Goal: Task Accomplishment & Management: Manage account settings

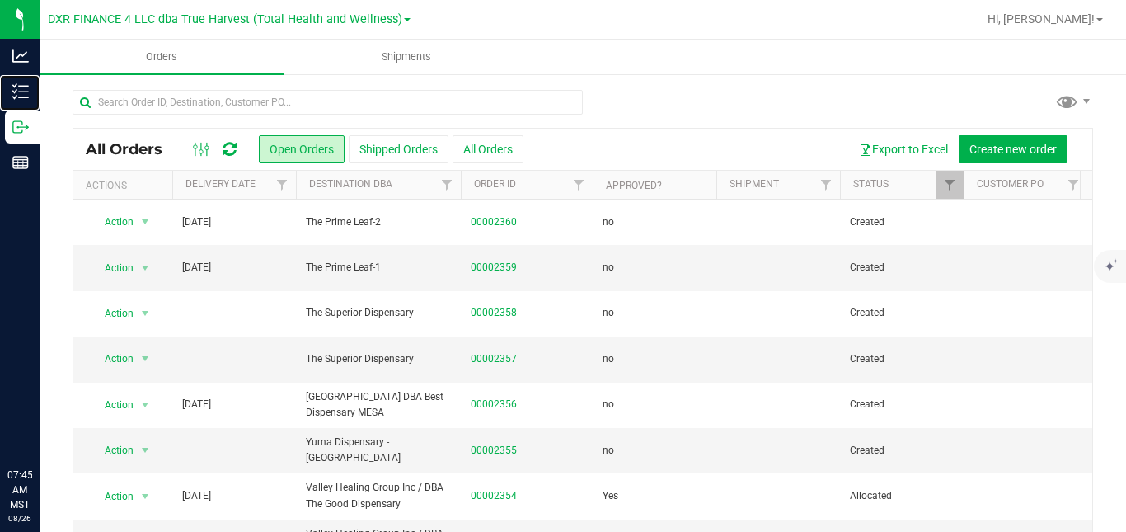
click at [27, 92] on line at bounding box center [23, 92] width 9 height 0
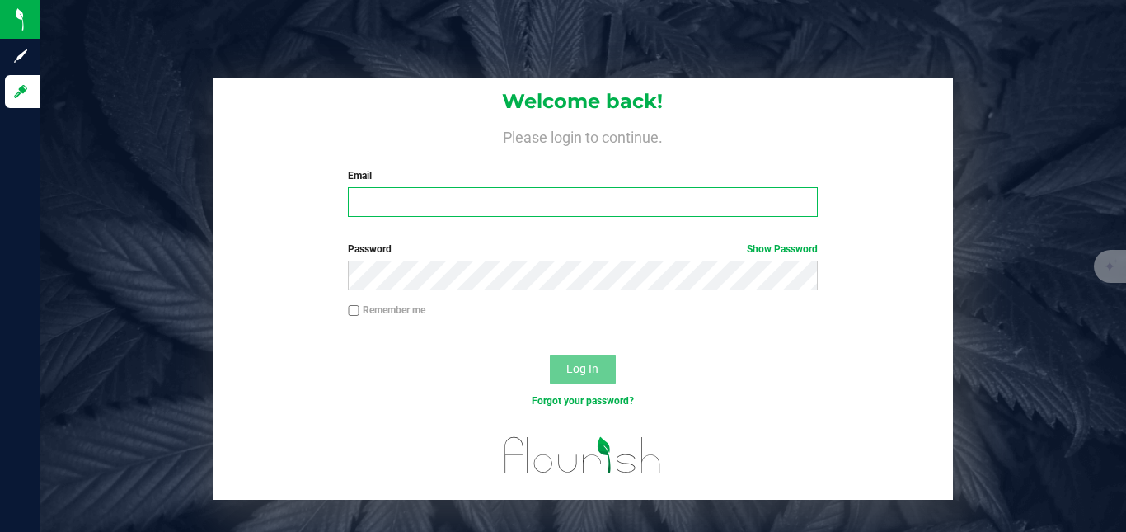
click at [393, 200] on input "Email" at bounding box center [582, 202] width 469 height 30
type input "bjackson@trueharvestco.com"
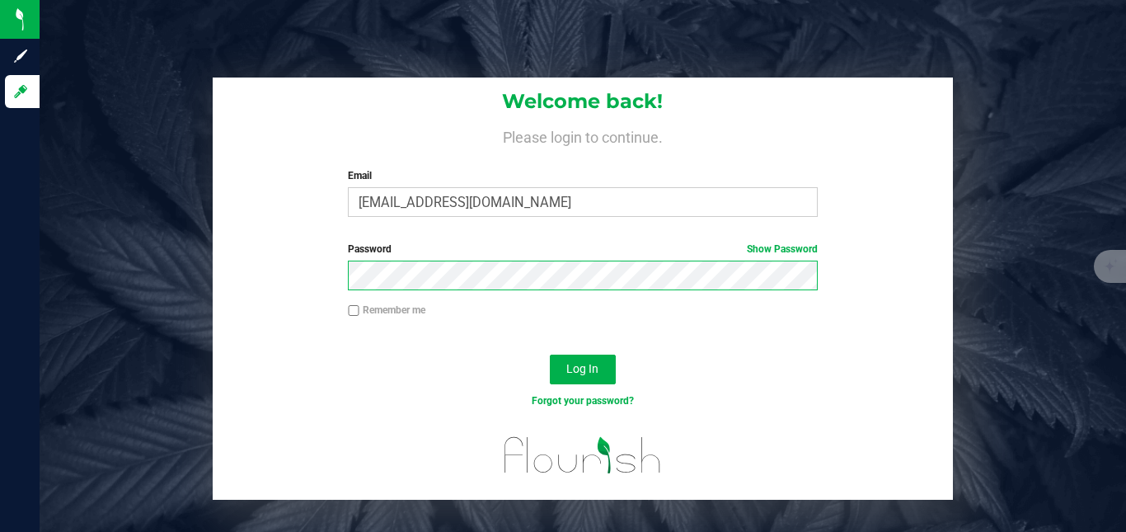
click at [550, 355] on button "Log In" at bounding box center [583, 370] width 66 height 30
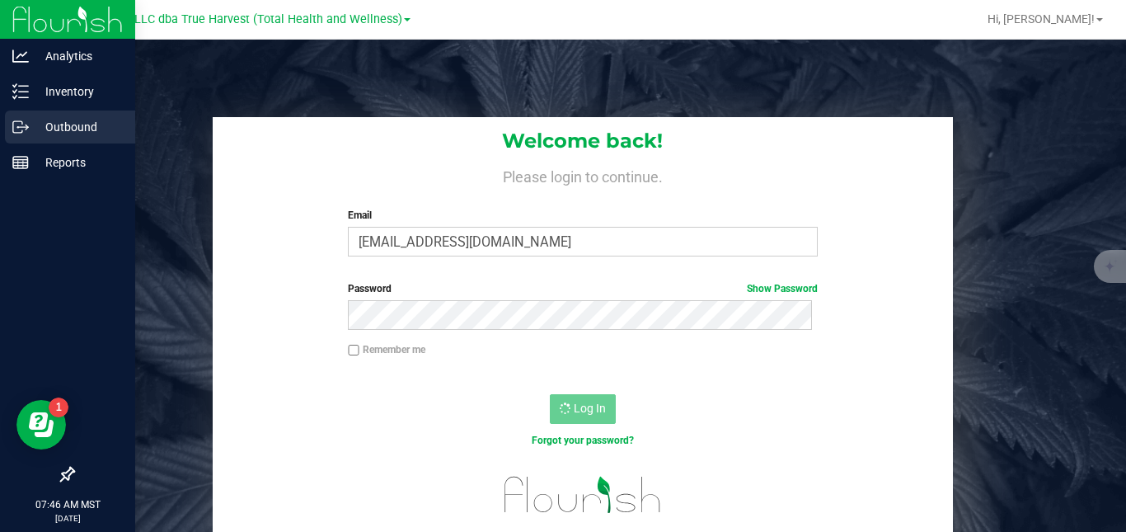
click at [53, 123] on p "Outbound" at bounding box center [78, 127] width 99 height 20
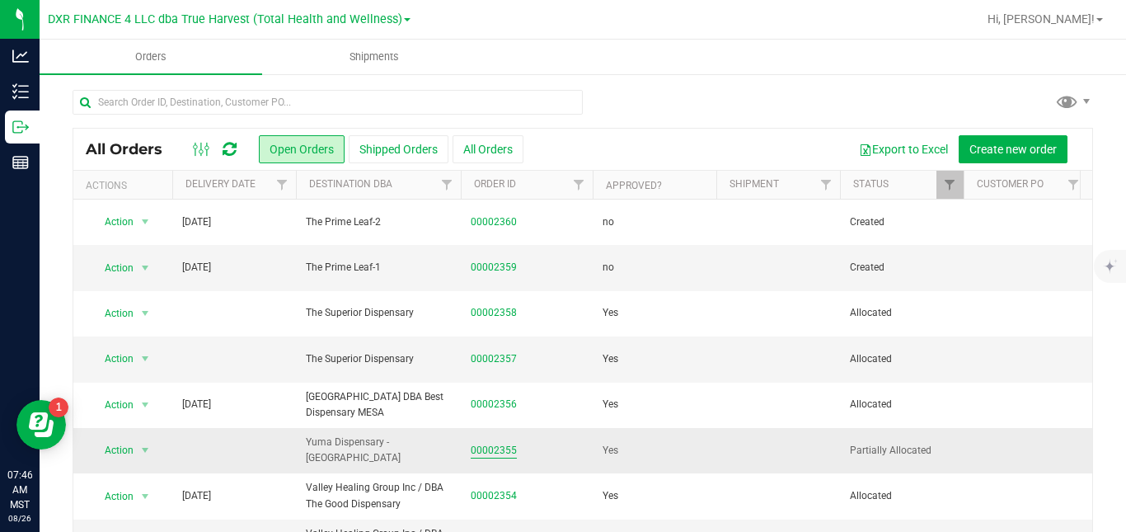
click at [502, 450] on link "00002355" at bounding box center [494, 451] width 46 height 16
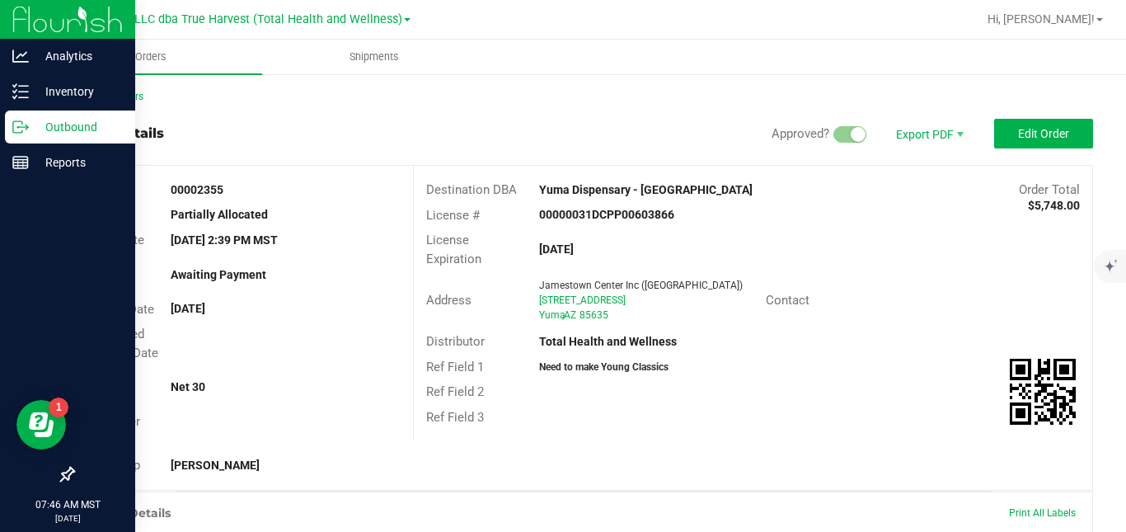
click at [31, 129] on p "Outbound" at bounding box center [78, 127] width 99 height 20
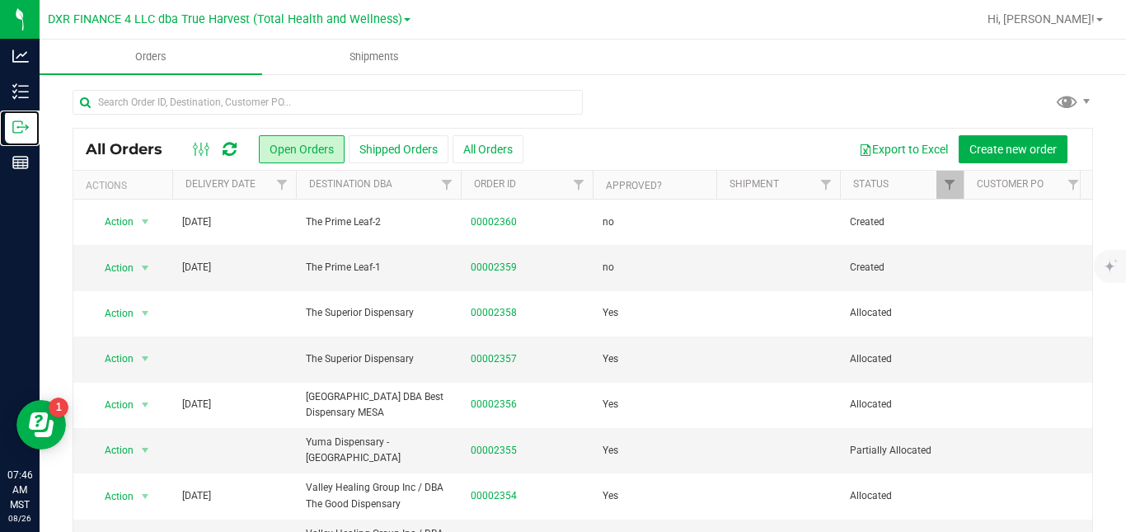
scroll to position [282, 0]
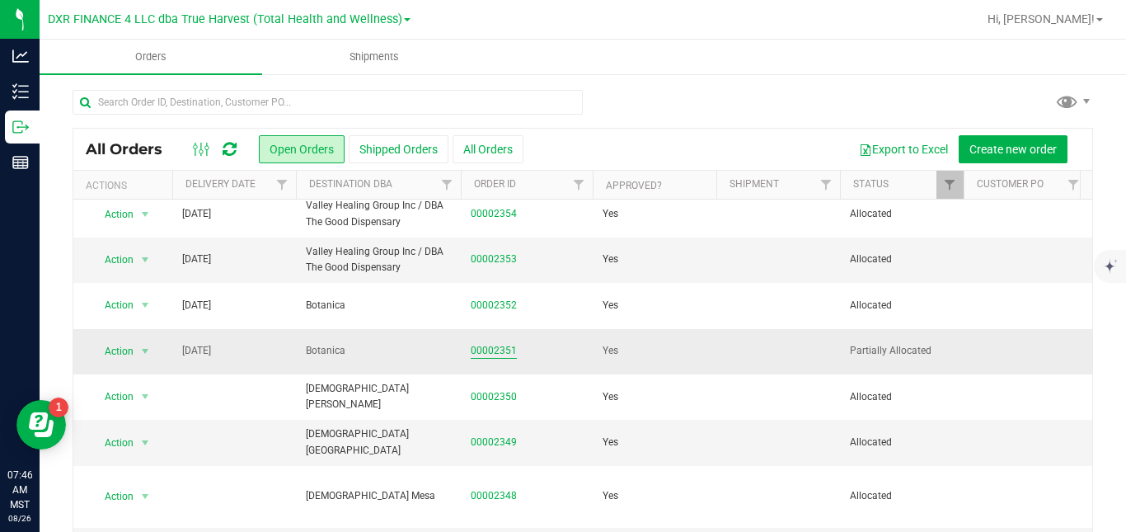
click at [511, 353] on link "00002351" at bounding box center [494, 351] width 46 height 16
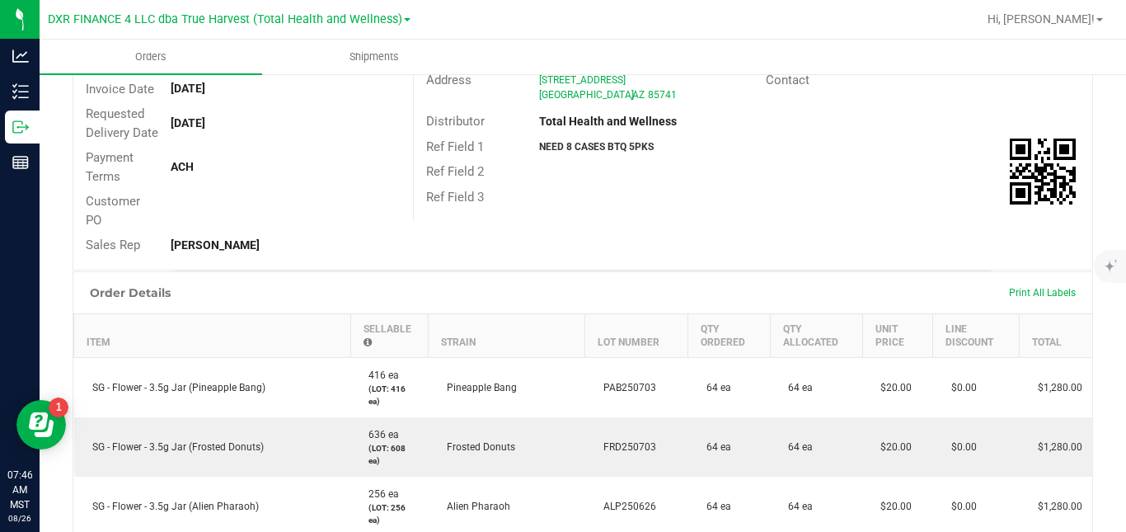
scroll to position [81, 0]
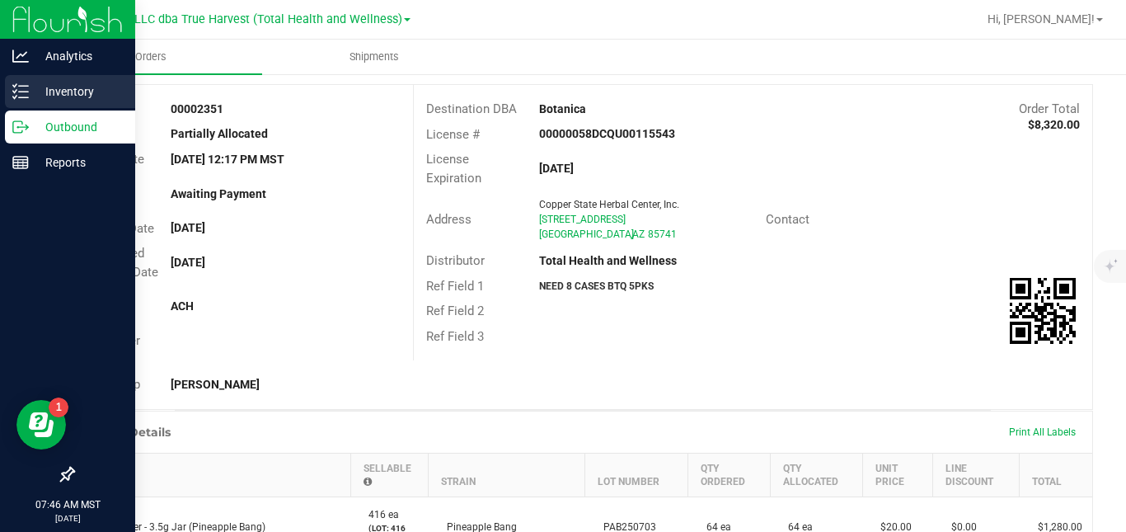
click at [29, 86] on p "Inventory" at bounding box center [78, 92] width 99 height 20
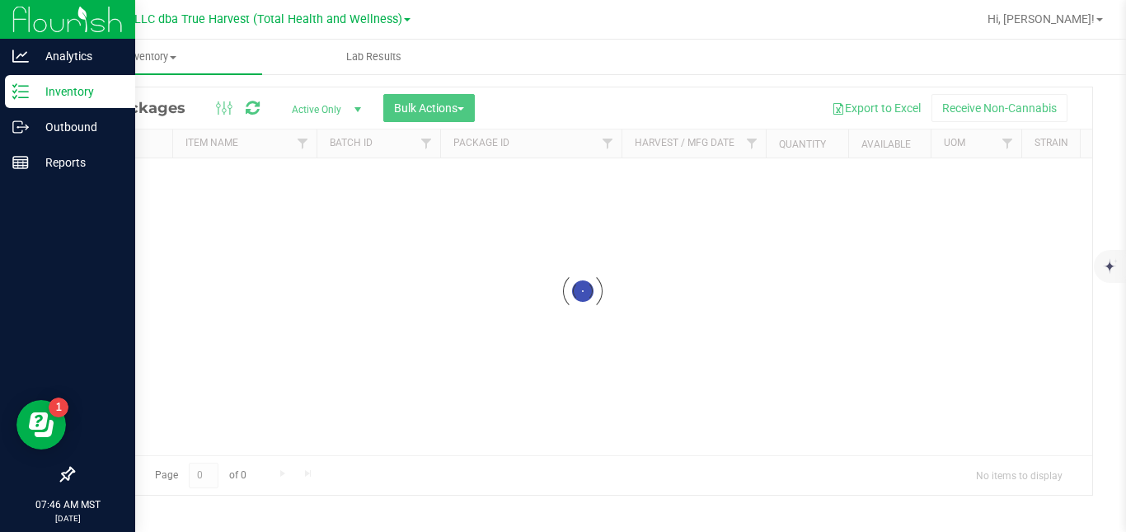
scroll to position [44, 0]
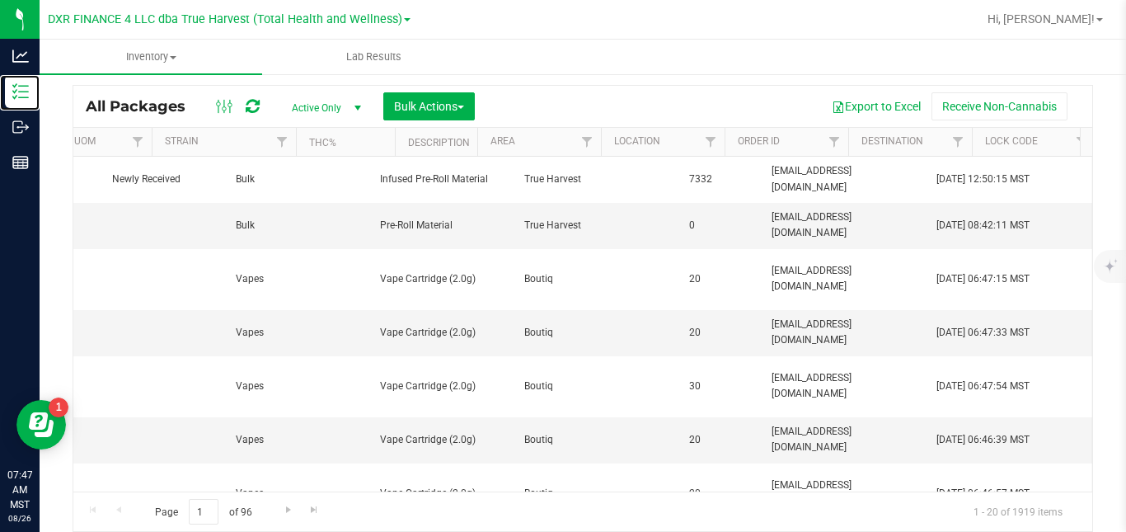
scroll to position [0, 1740]
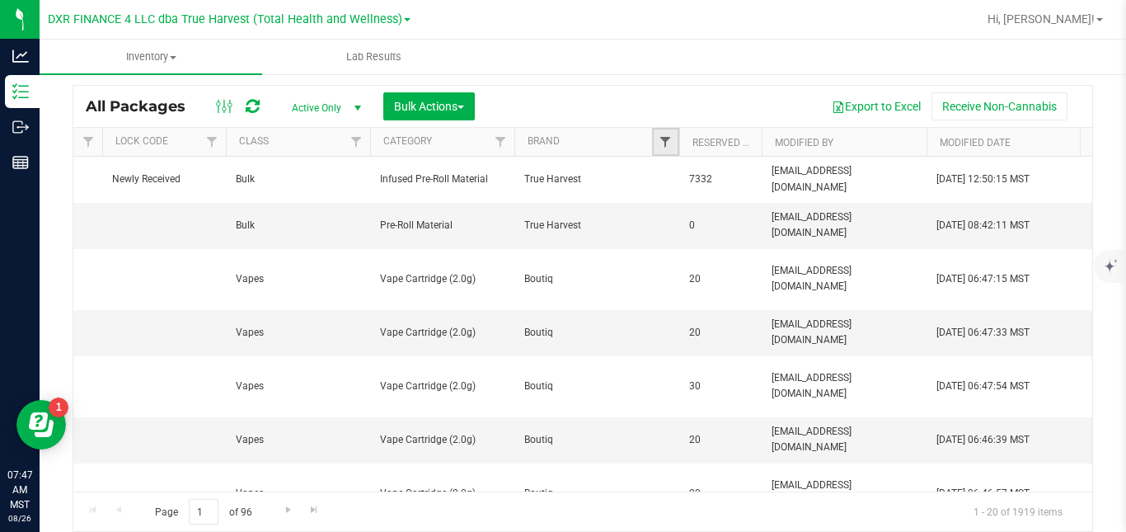
click at [670, 141] on span "Filter" at bounding box center [665, 141] width 13 height 13
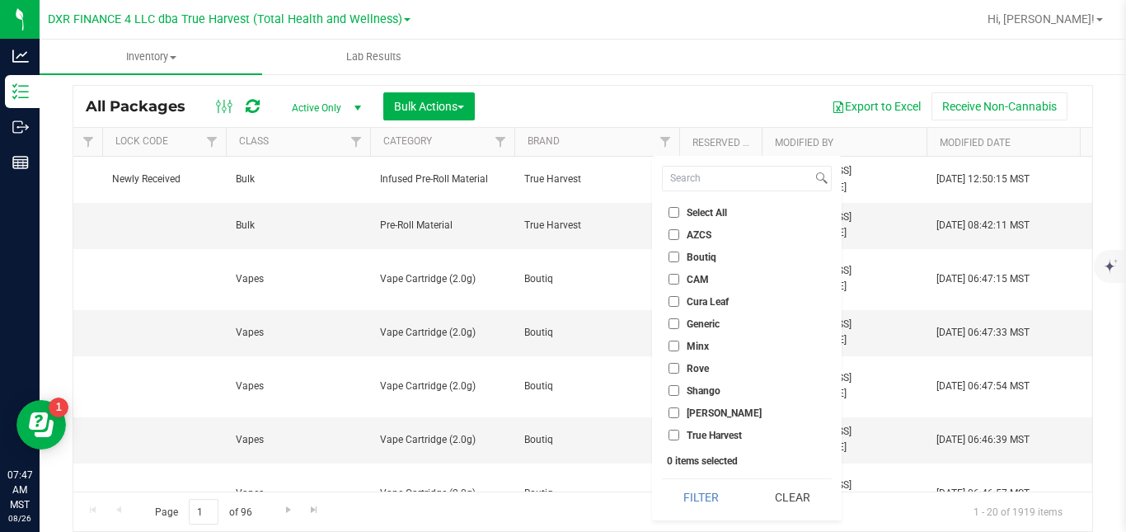
click at [703, 255] on span "Boutiq" at bounding box center [702, 257] width 30 height 10
click at [679, 255] on input "Boutiq" at bounding box center [674, 256] width 11 height 11
checkbox input "true"
click at [700, 496] on button "Filter" at bounding box center [701, 497] width 79 height 36
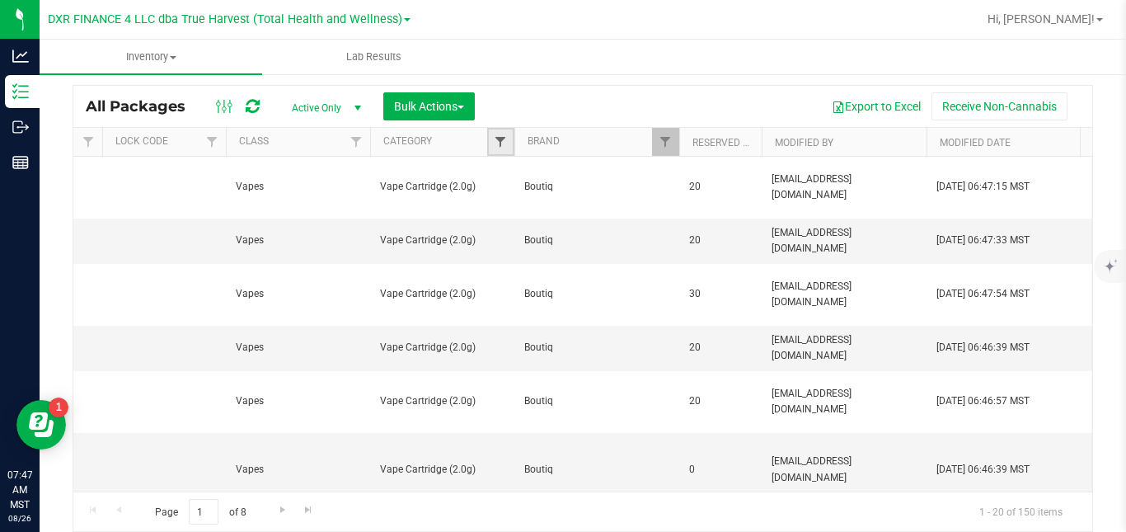
click at [500, 139] on span "Filter" at bounding box center [500, 141] width 13 height 13
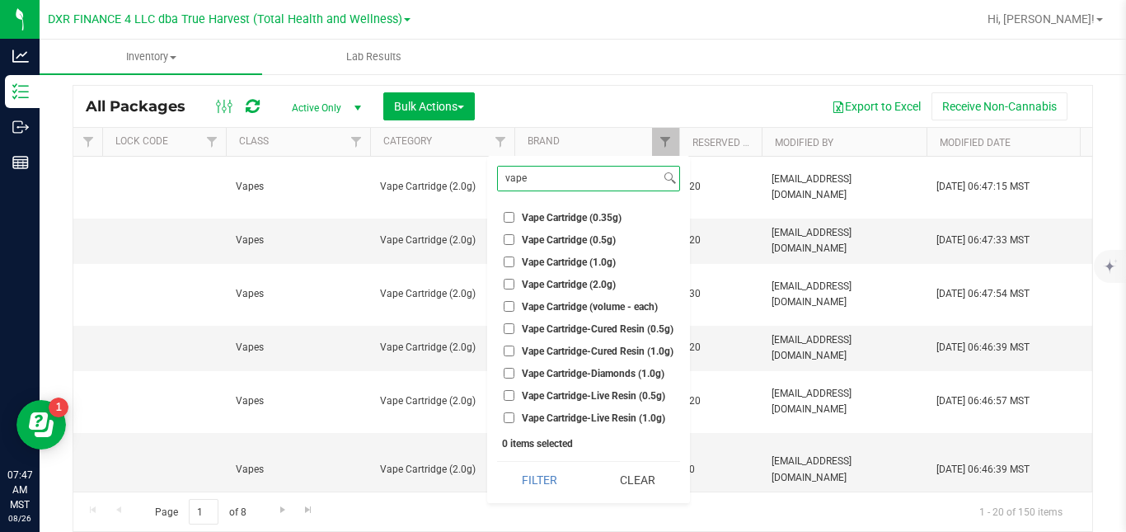
type input "vape"
click at [533, 284] on span "Vape Cartridge (2.0g)" at bounding box center [569, 285] width 94 height 10
click at [515, 284] on input "Vape Cartridge (2.0g)" at bounding box center [509, 284] width 11 height 11
checkbox input "true"
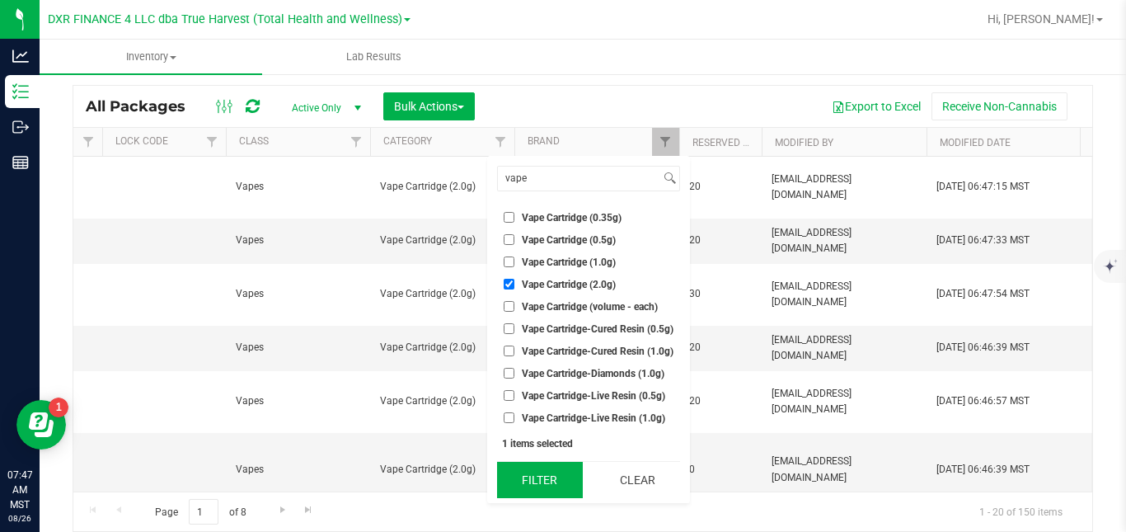
click at [544, 480] on button "Filter" at bounding box center [540, 480] width 86 height 36
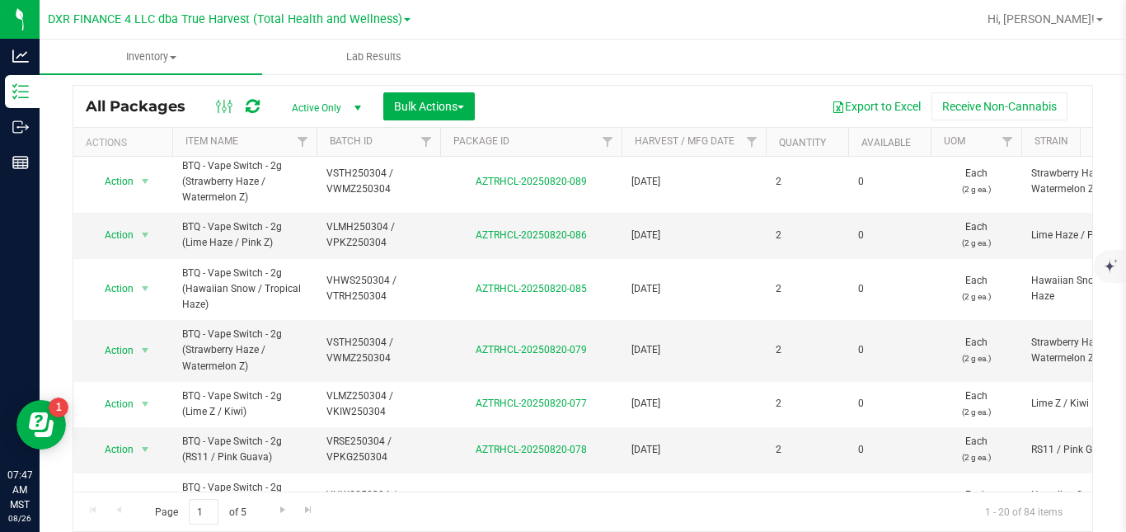
scroll to position [831, 0]
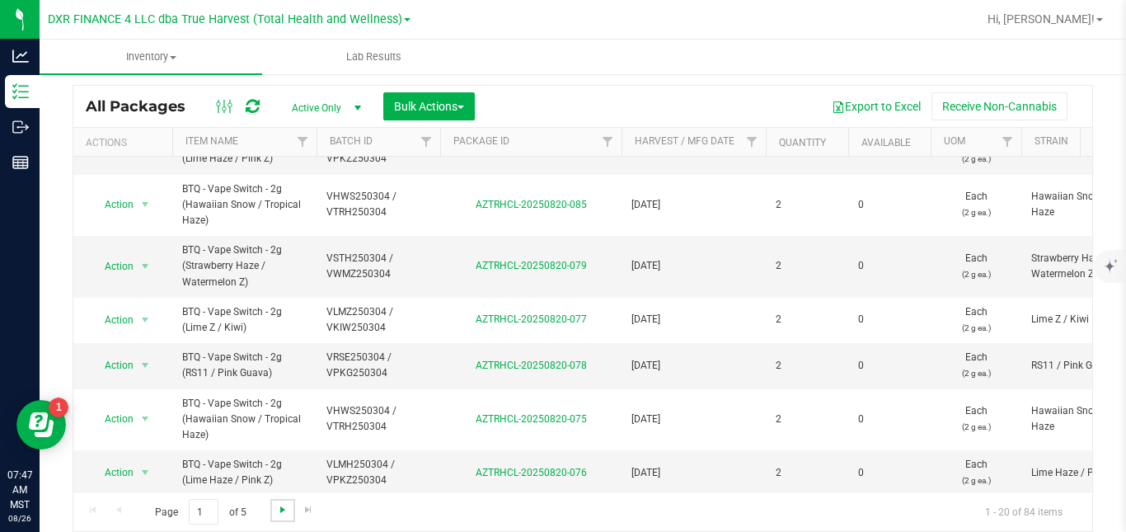
click at [286, 510] on span "Go to the next page" at bounding box center [282, 509] width 13 height 13
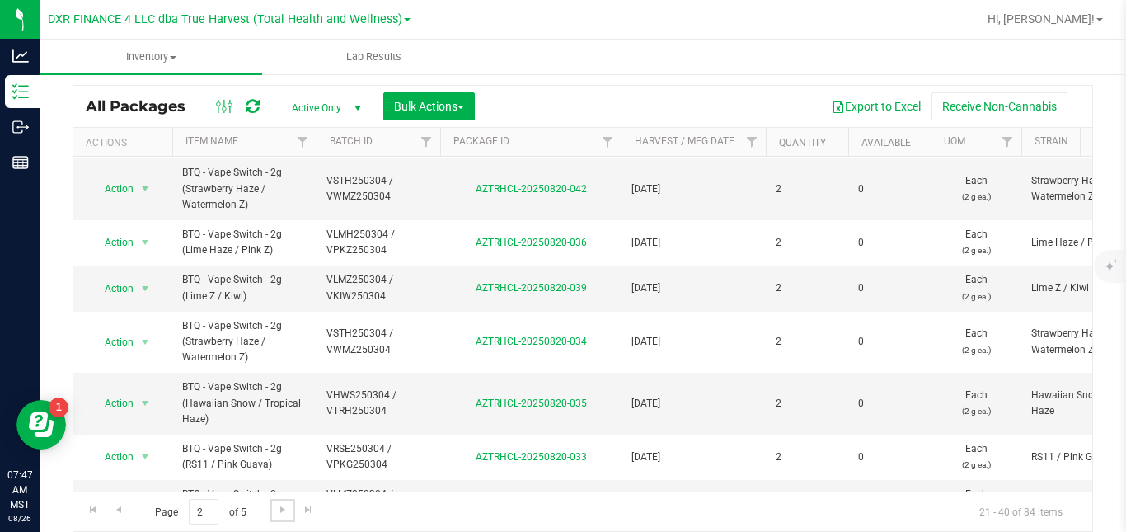
scroll to position [717, 0]
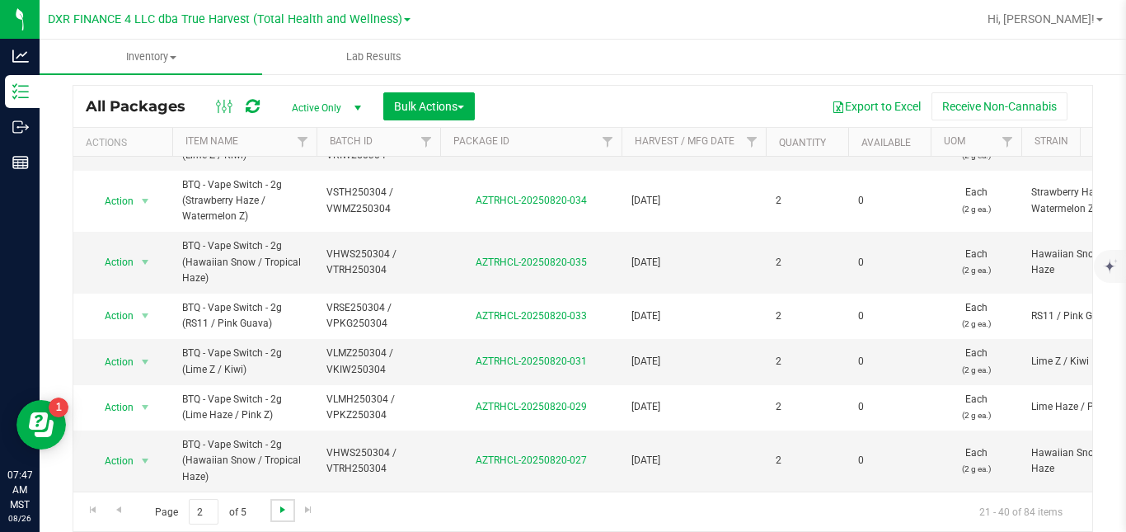
click at [282, 515] on span "Go to the next page" at bounding box center [282, 509] width 13 height 13
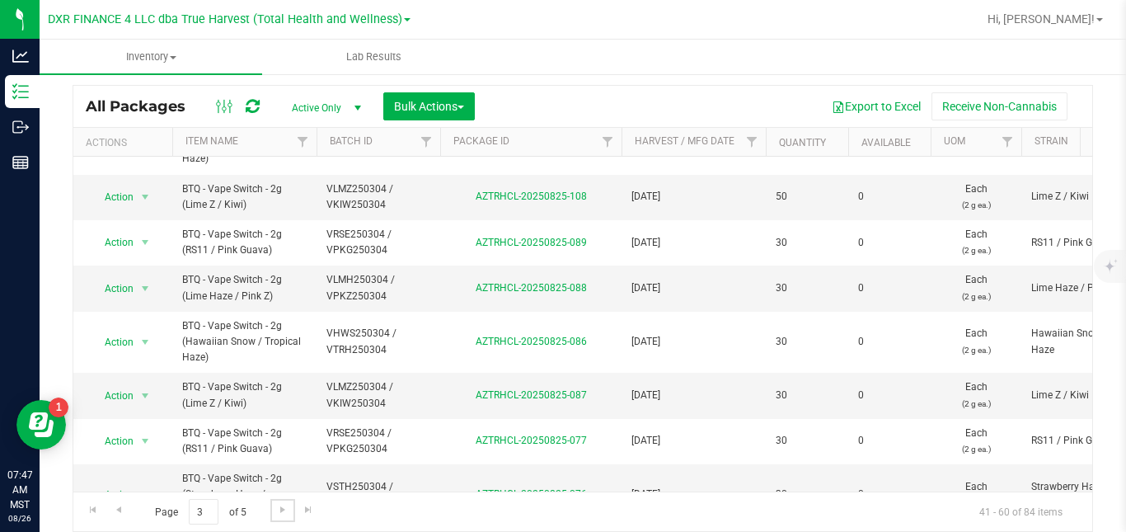
scroll to position [702, 0]
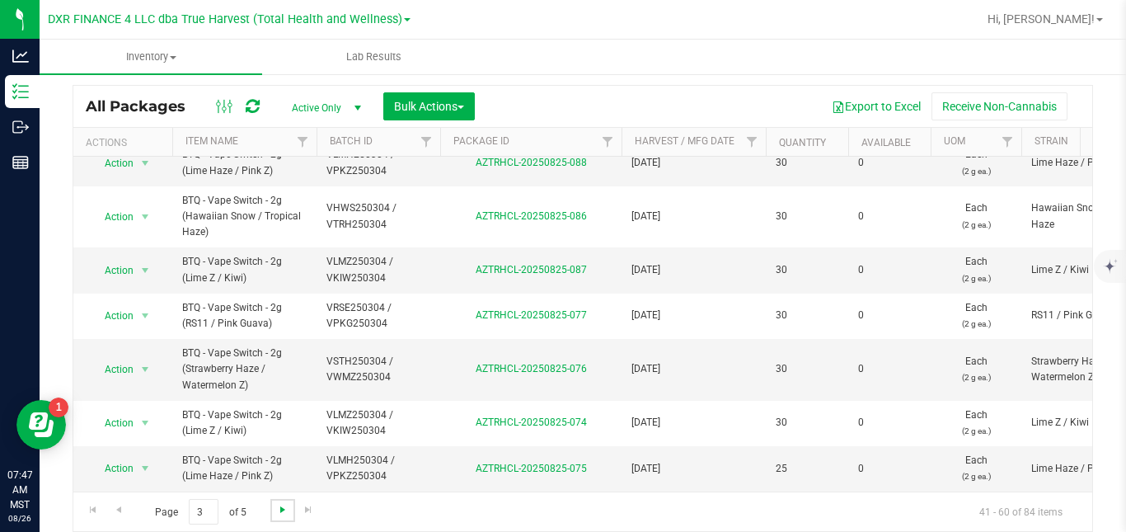
click at [282, 510] on span "Go to the next page" at bounding box center [282, 509] width 13 height 13
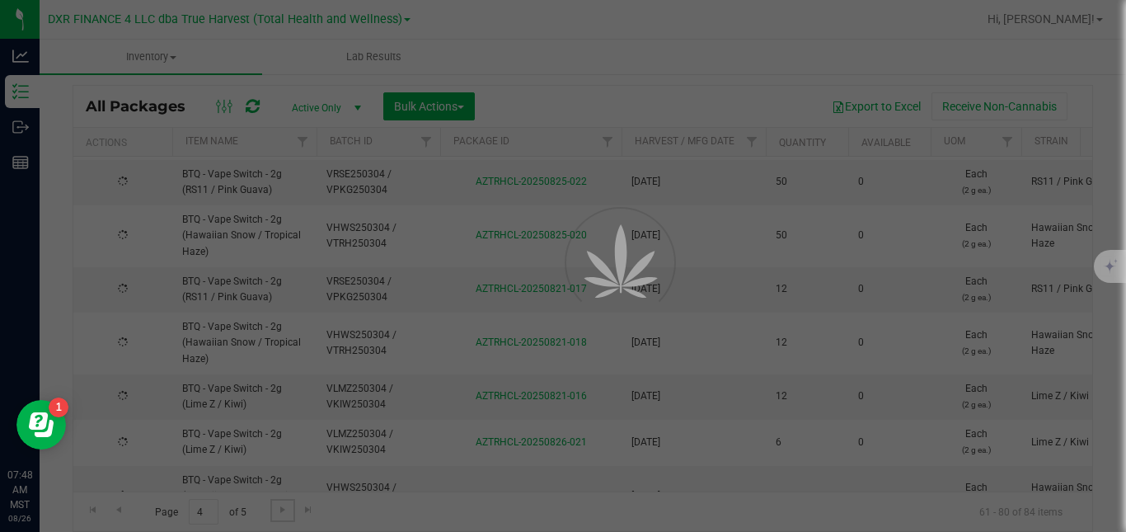
scroll to position [0, 0]
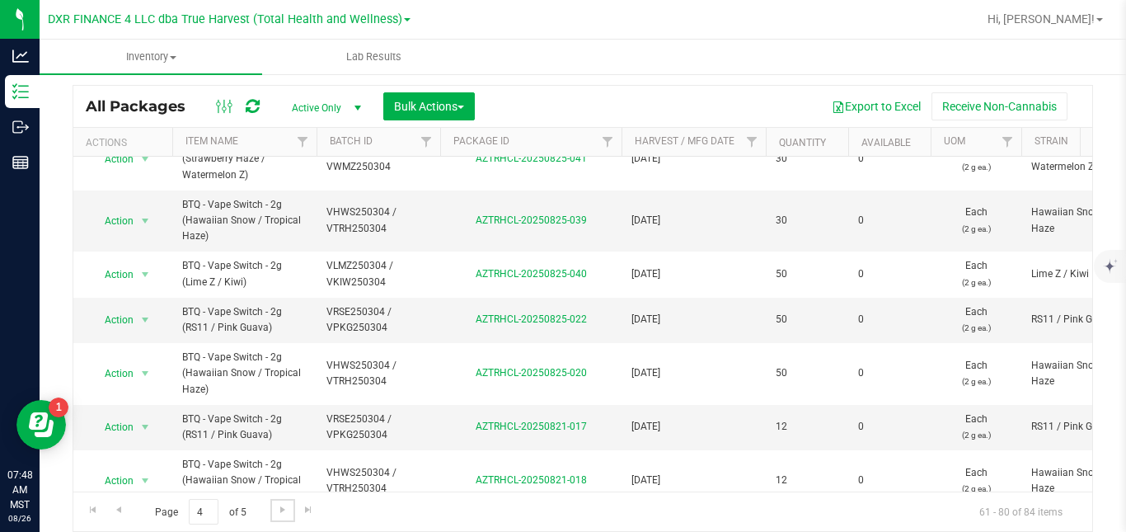
scroll to position [749, 0]
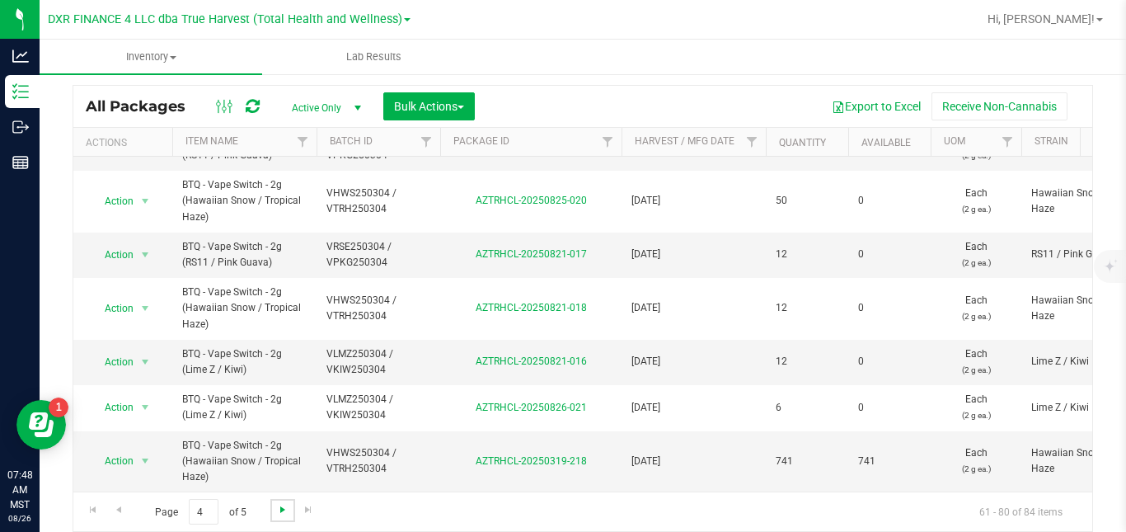
click at [284, 510] on span "Go to the next page" at bounding box center [282, 509] width 13 height 13
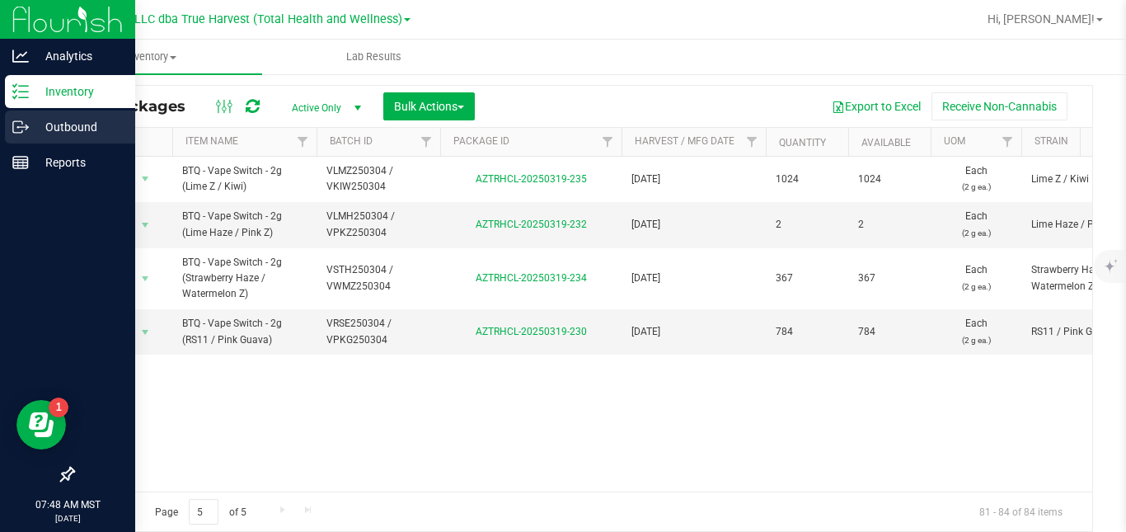
click at [29, 132] on p "Outbound" at bounding box center [78, 127] width 99 height 20
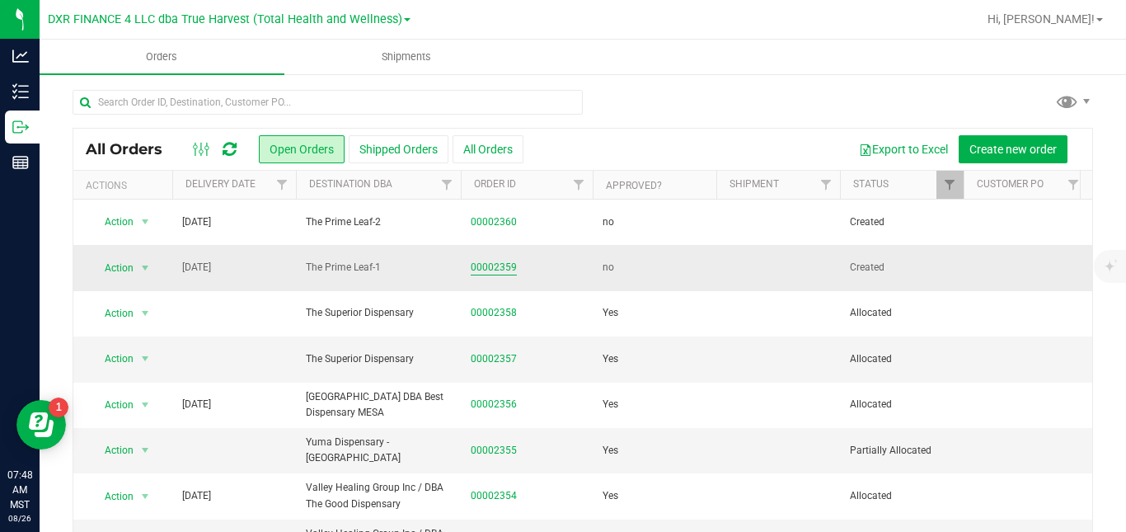
click at [507, 269] on link "00002359" at bounding box center [494, 268] width 46 height 16
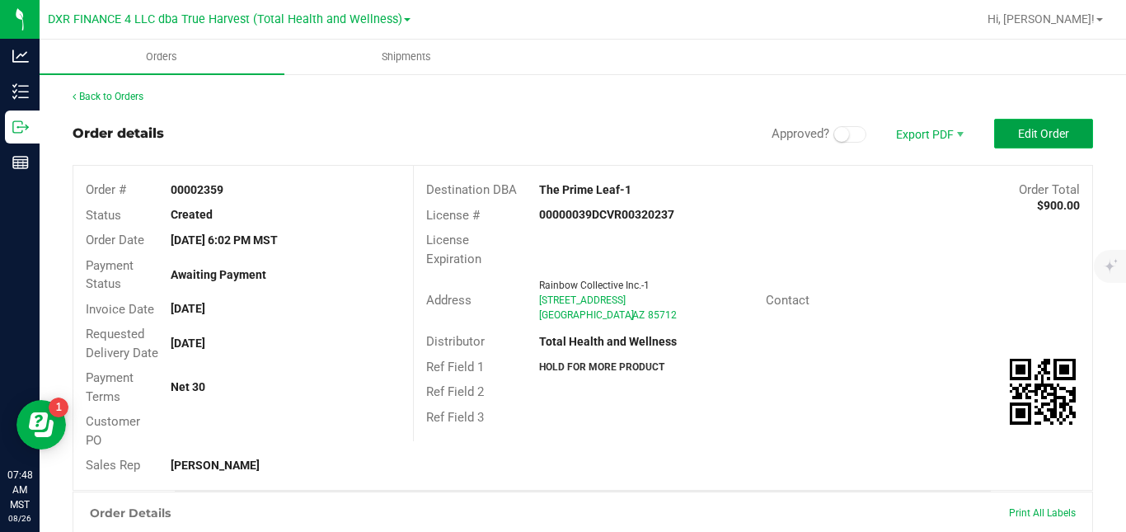
click at [1044, 125] on button "Edit Order" at bounding box center [1043, 134] width 99 height 30
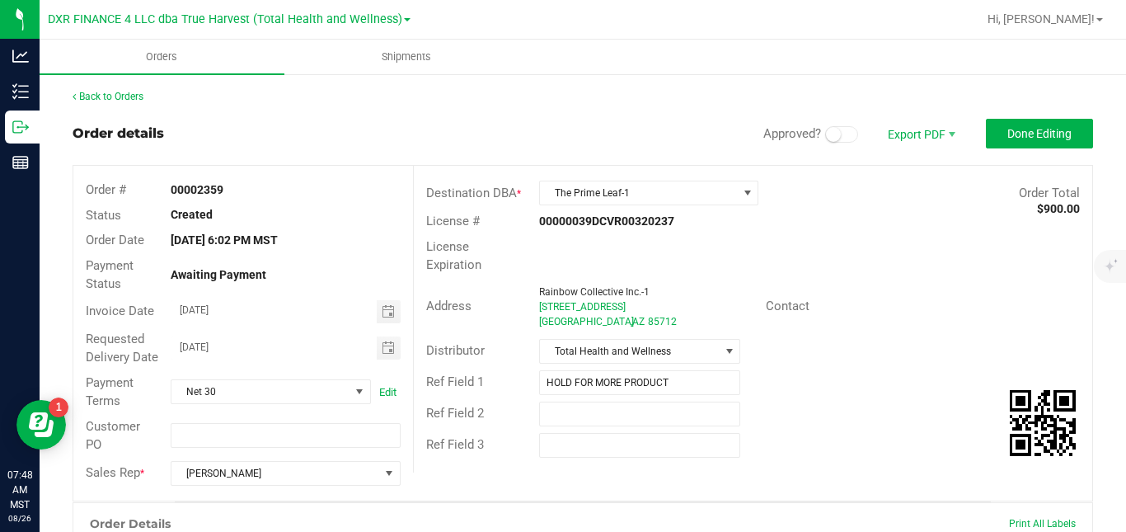
scroll to position [430, 0]
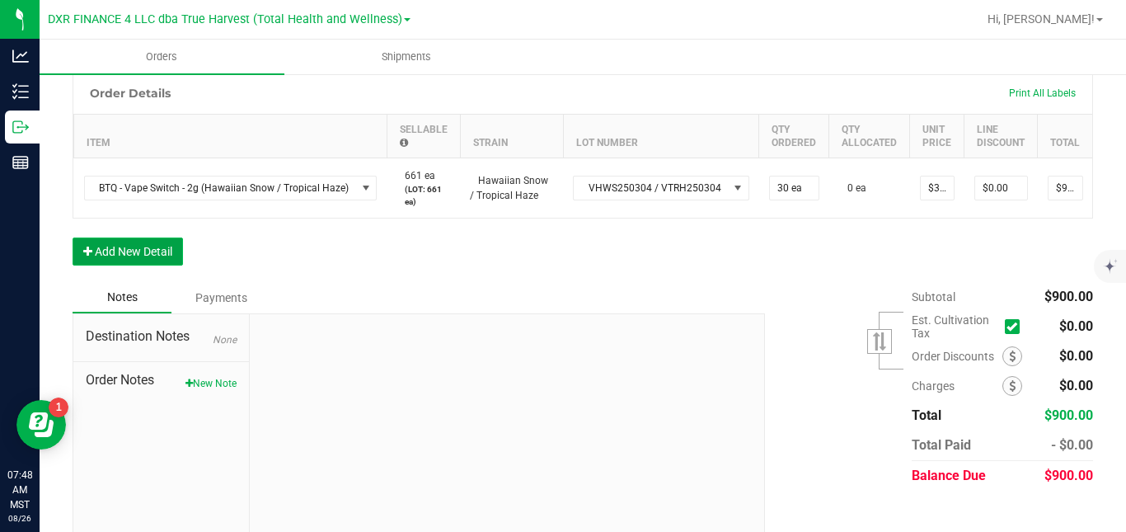
click at [167, 266] on button "Add New Detail" at bounding box center [128, 251] width 110 height 28
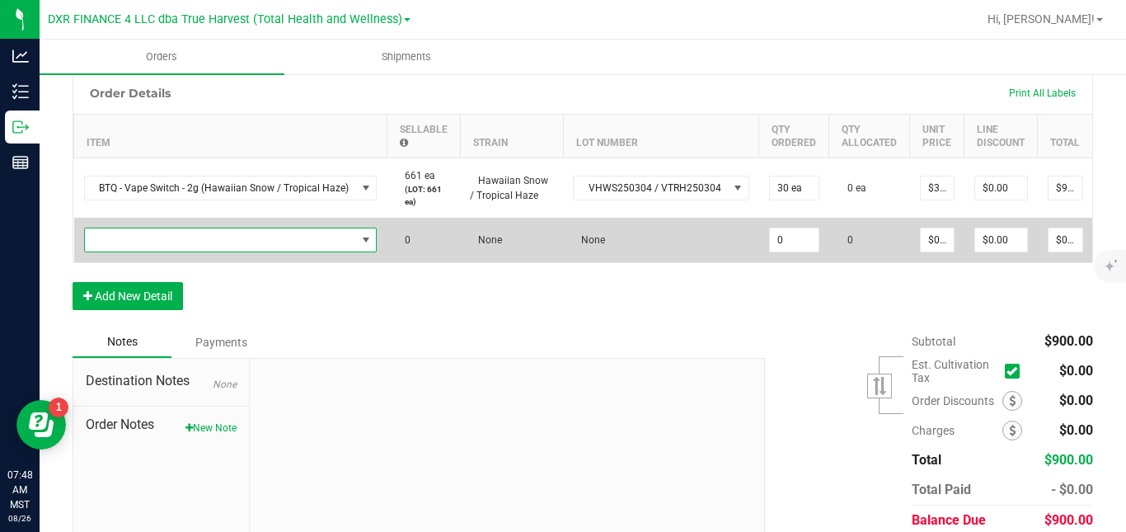
click at [203, 251] on span "NO DATA FOUND" at bounding box center [220, 239] width 271 height 23
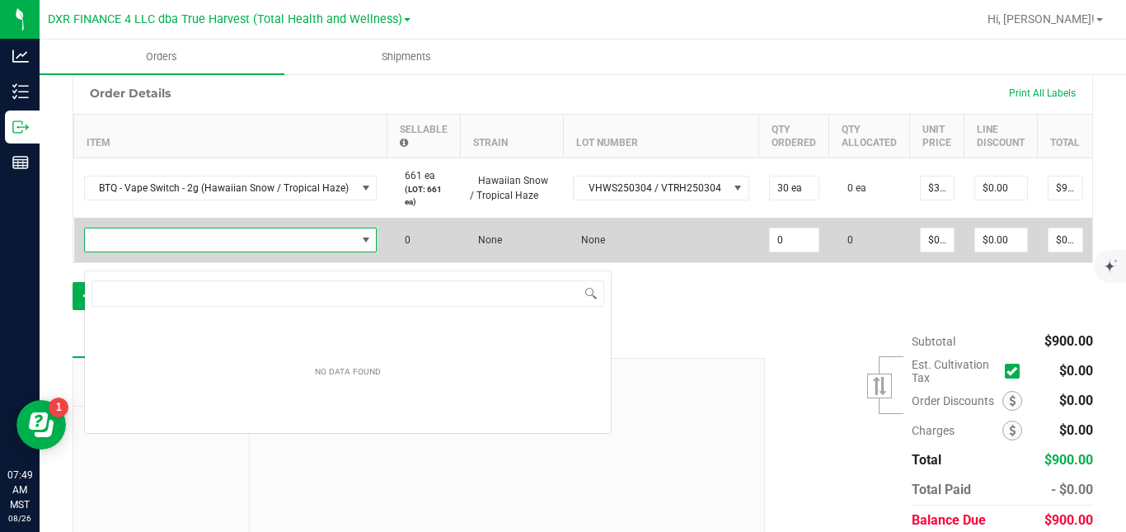
scroll to position [25, 289]
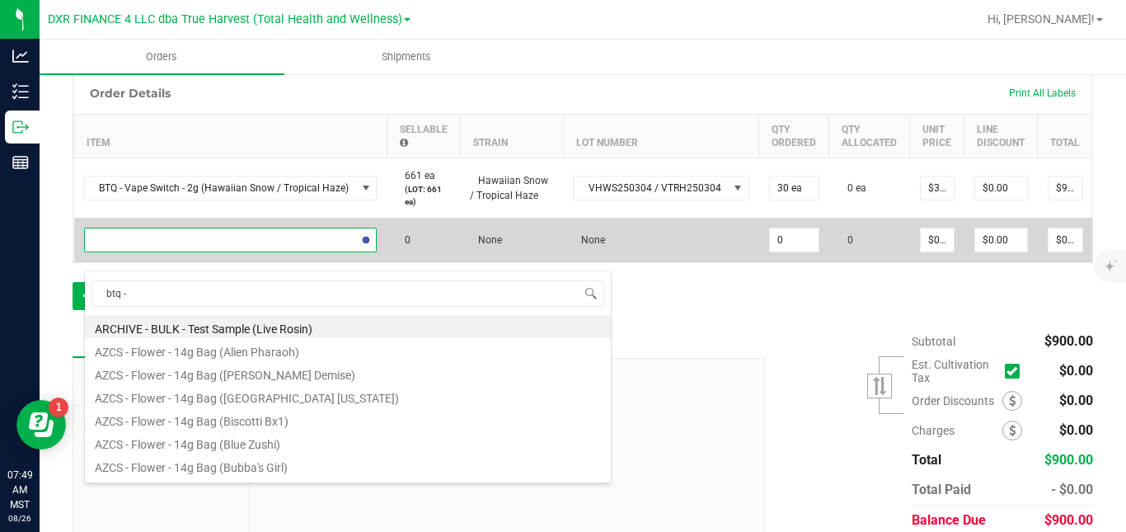
type input "btq - v"
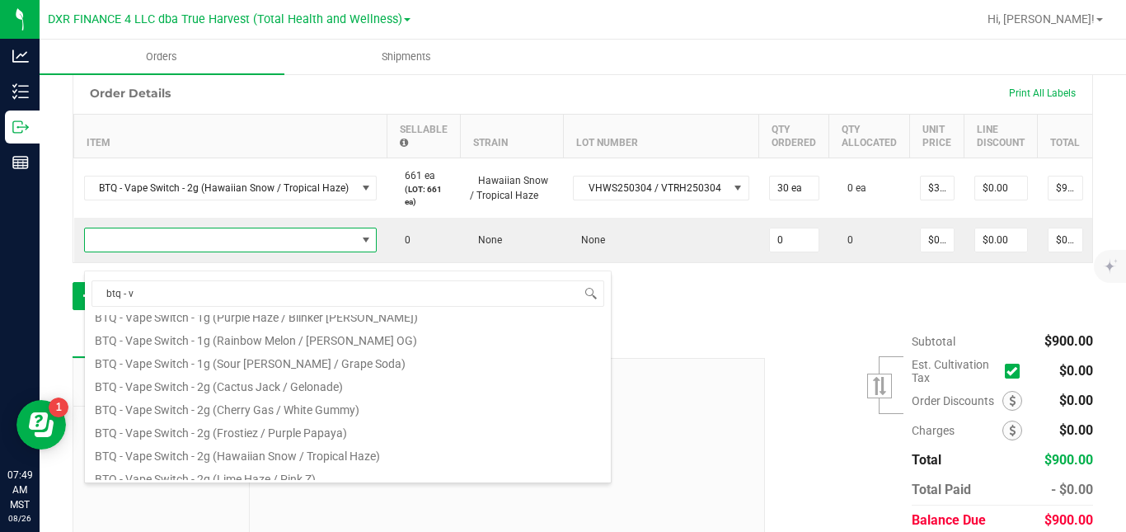
scroll to position [297, 0]
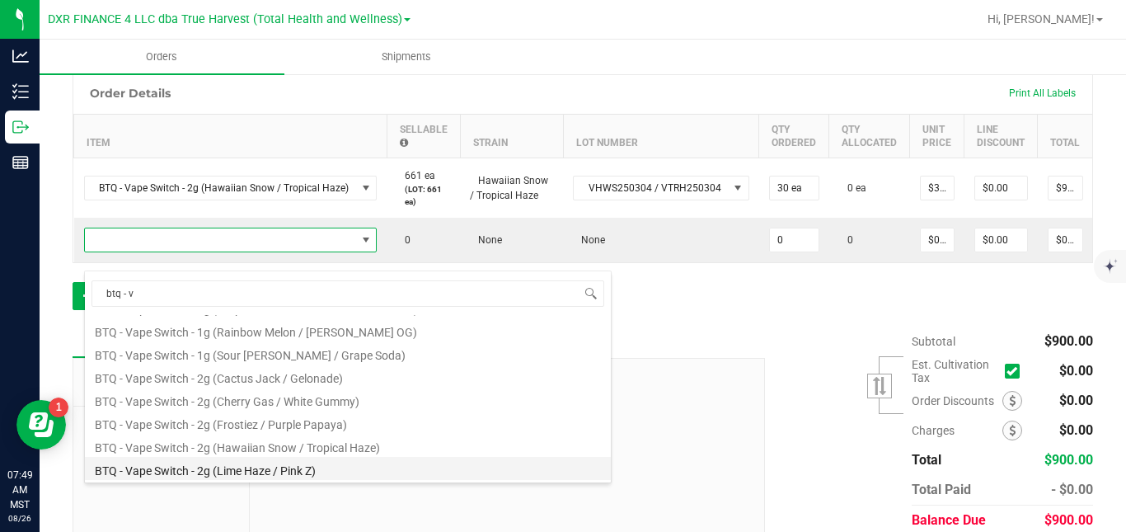
click at [557, 472] on li "BTQ - Vape Switch - 2g (Lime Haze / Pink Z)" at bounding box center [348, 468] width 526 height 23
type input "0 ea"
type input "$30.00000"
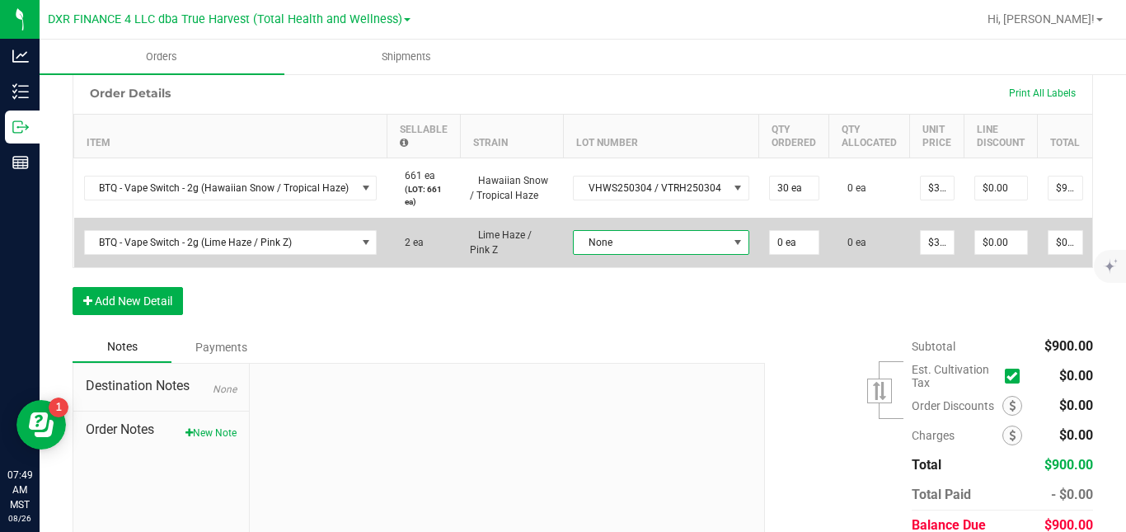
click at [637, 254] on span "None" at bounding box center [651, 242] width 154 height 23
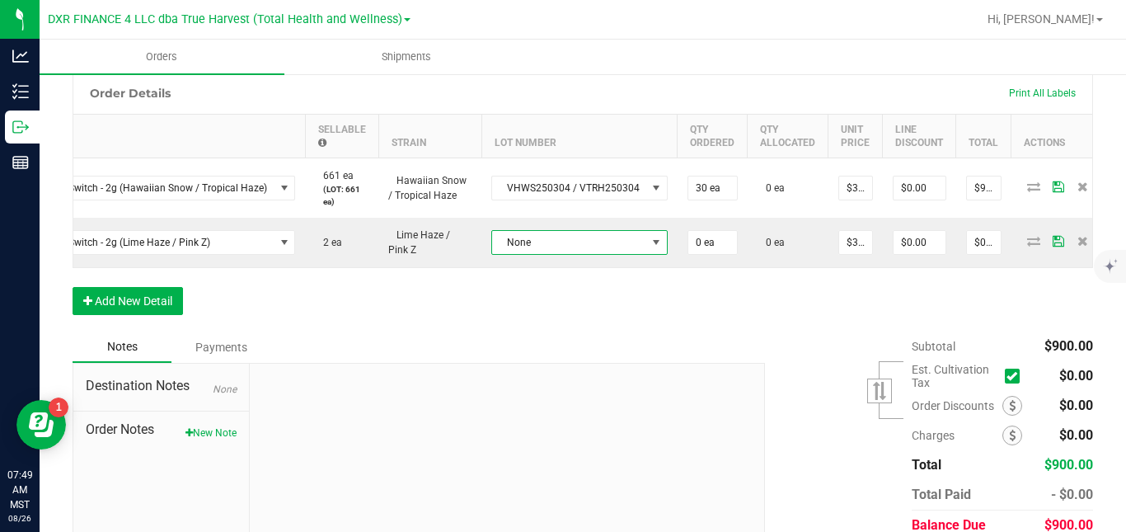
scroll to position [0, 101]
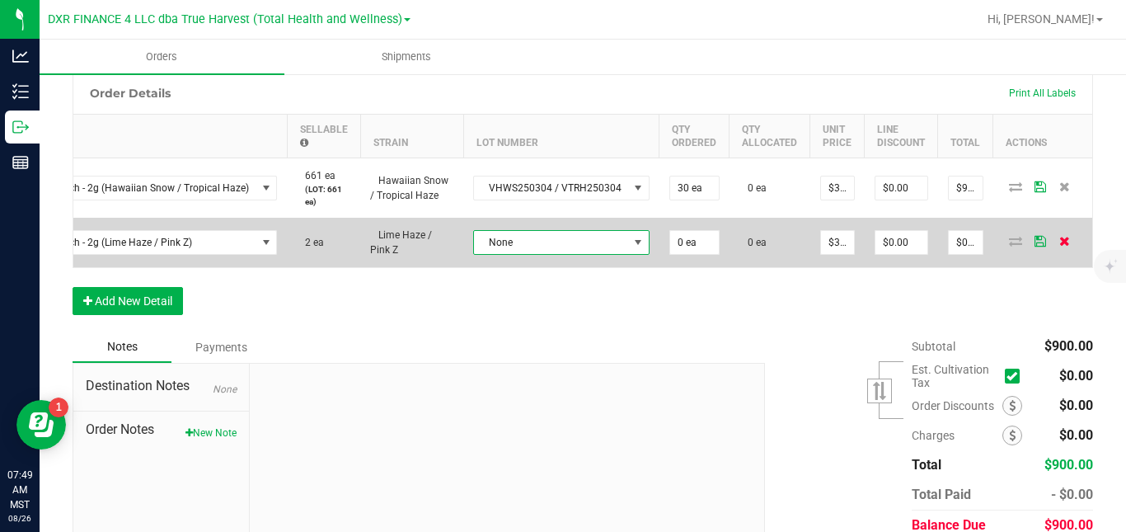
click at [1060, 246] on icon at bounding box center [1065, 241] width 11 height 10
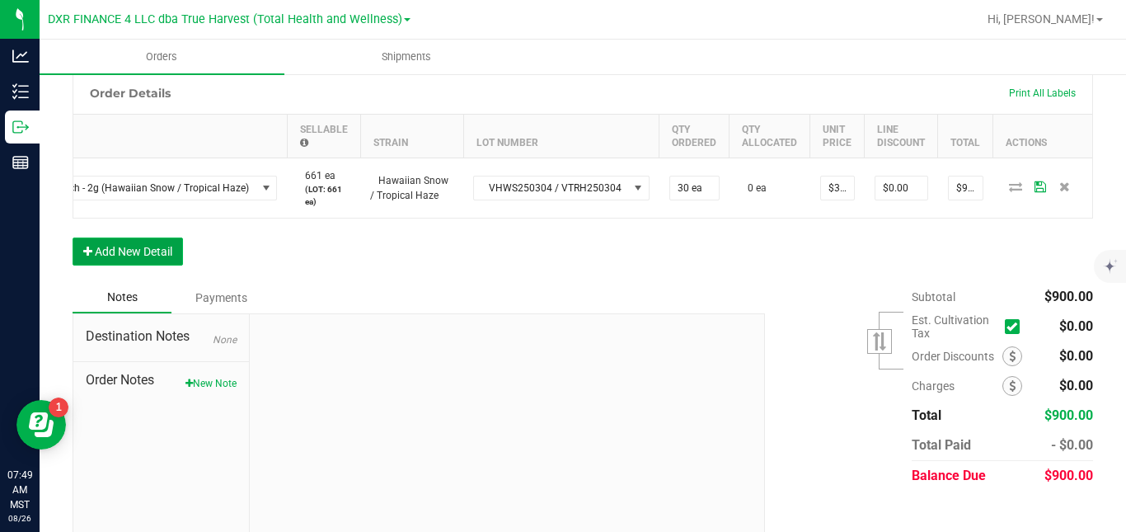
click at [151, 266] on button "Add New Detail" at bounding box center [128, 251] width 110 height 28
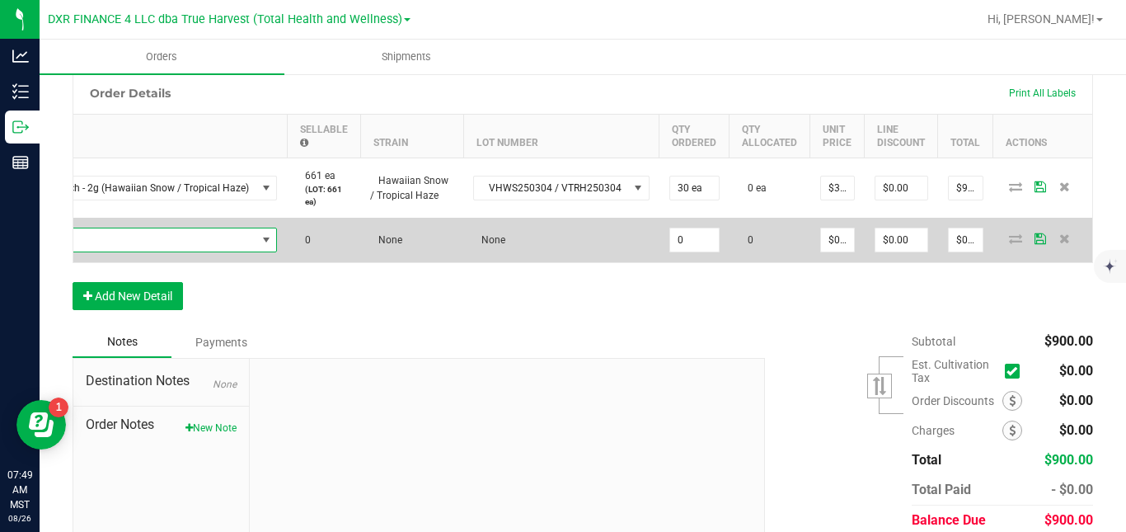
click at [189, 251] on span "NO DATA FOUND" at bounding box center [120, 239] width 271 height 23
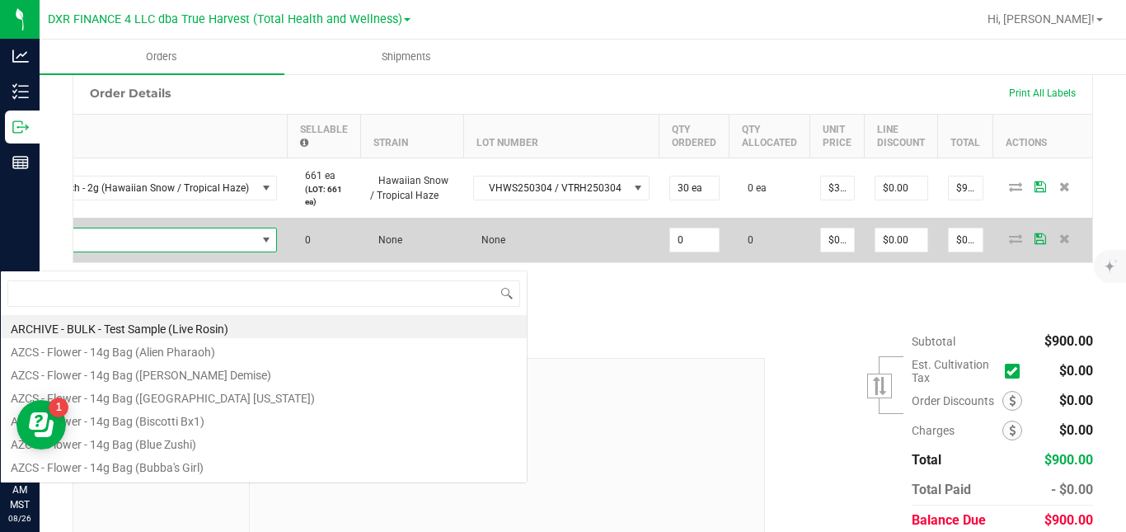
scroll to position [25, 289]
type input "strawberry"
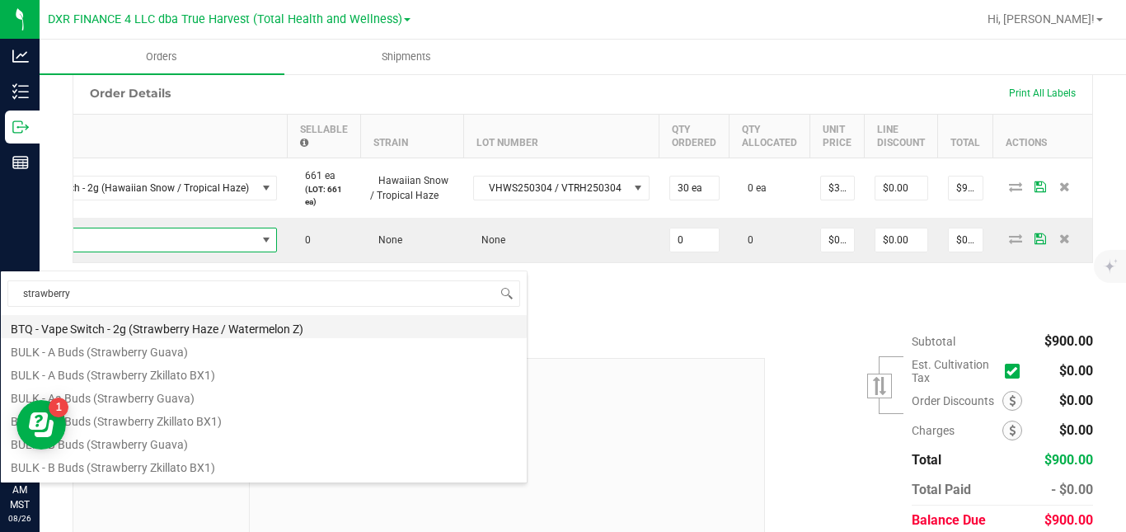
click at [195, 324] on li "BTQ - Vape Switch - 2g (Strawberry Haze / Watermelon Z)" at bounding box center [264, 326] width 526 height 23
type input "0 ea"
type input "$30.00000"
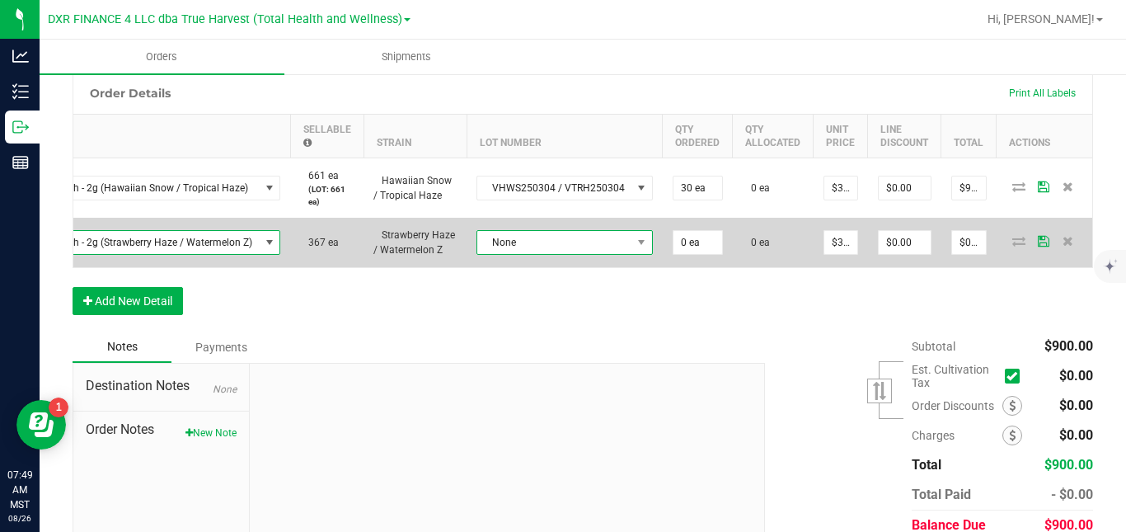
click at [501, 254] on span "None" at bounding box center [554, 242] width 154 height 23
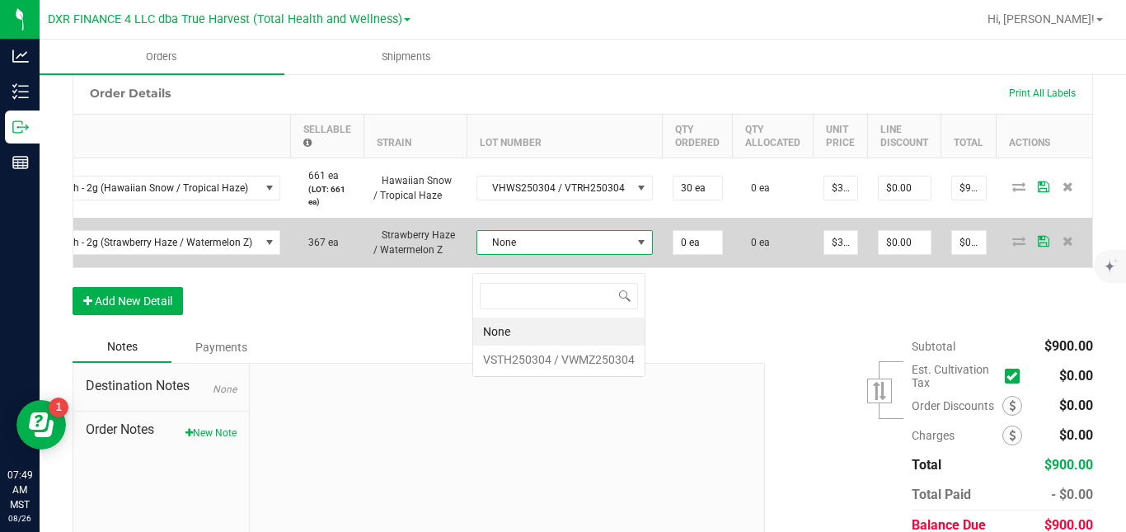
scroll to position [25, 172]
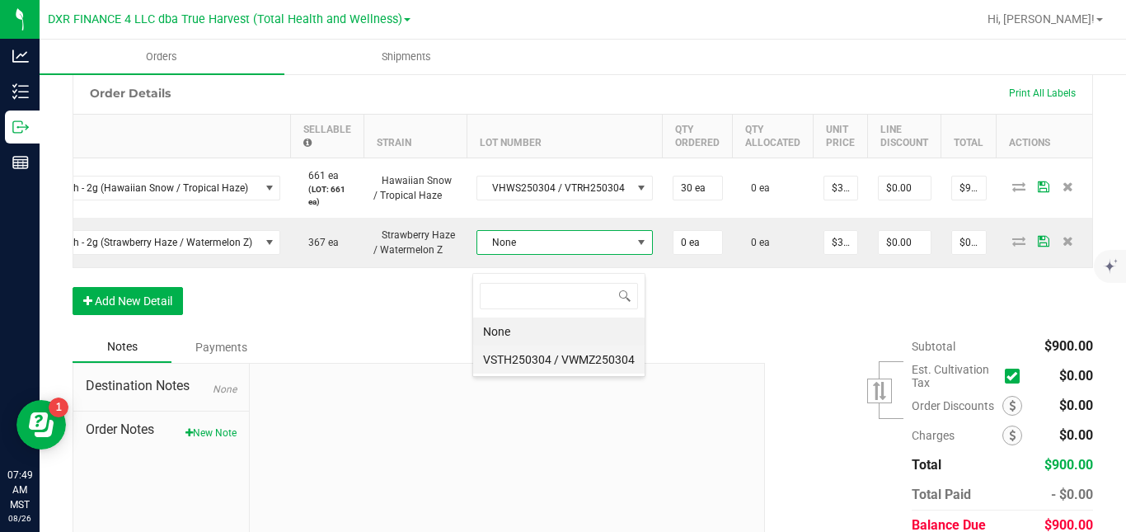
click at [521, 358] on VWMZ250304 "VSTH250304 / VWMZ250304" at bounding box center [559, 359] width 172 height 28
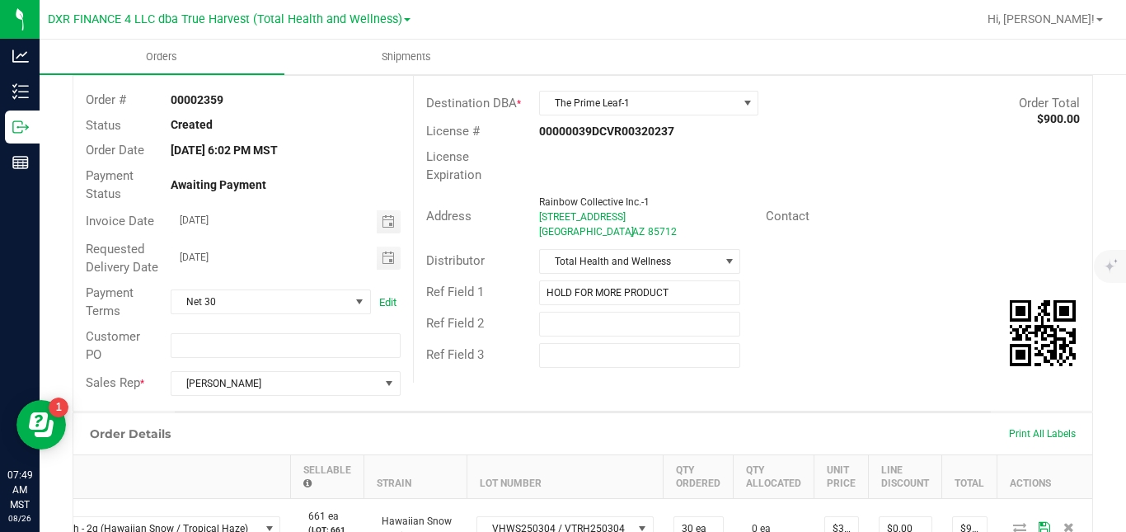
scroll to position [520, 0]
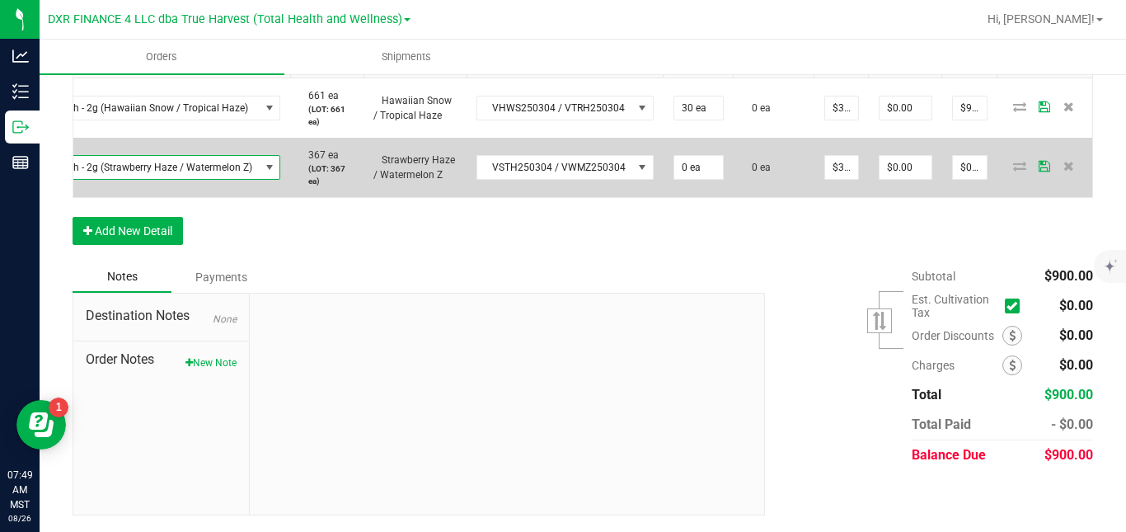
click at [223, 169] on span "BTQ - Vape Switch - 2g (Strawberry Haze / Watermelon Z)" at bounding box center [121, 167] width 275 height 23
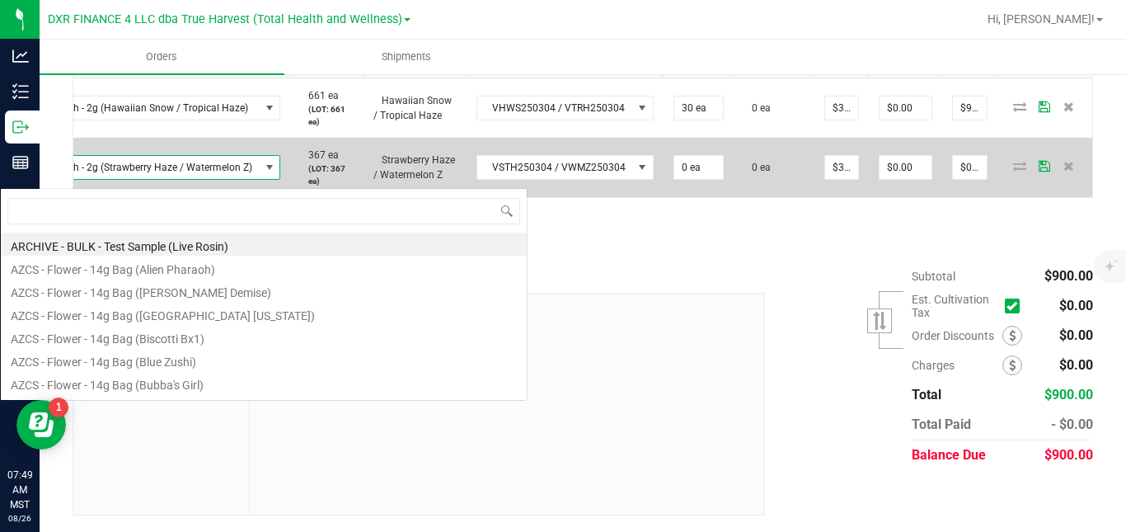
scroll to position [25, 294]
type input "lime haze"
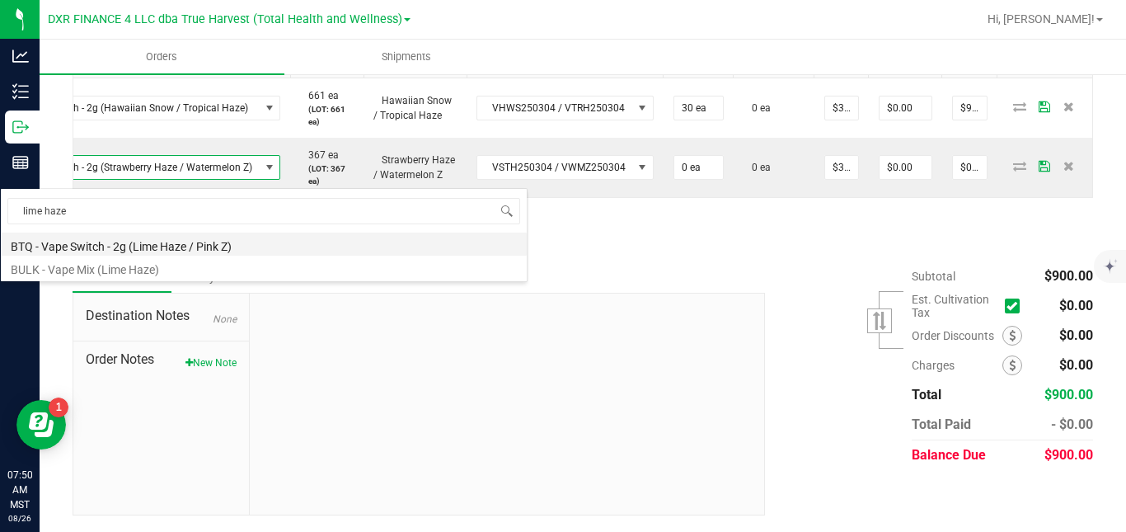
click at [208, 247] on li "BTQ - Vape Switch - 2g (Lime Haze / Pink Z)" at bounding box center [264, 244] width 526 height 23
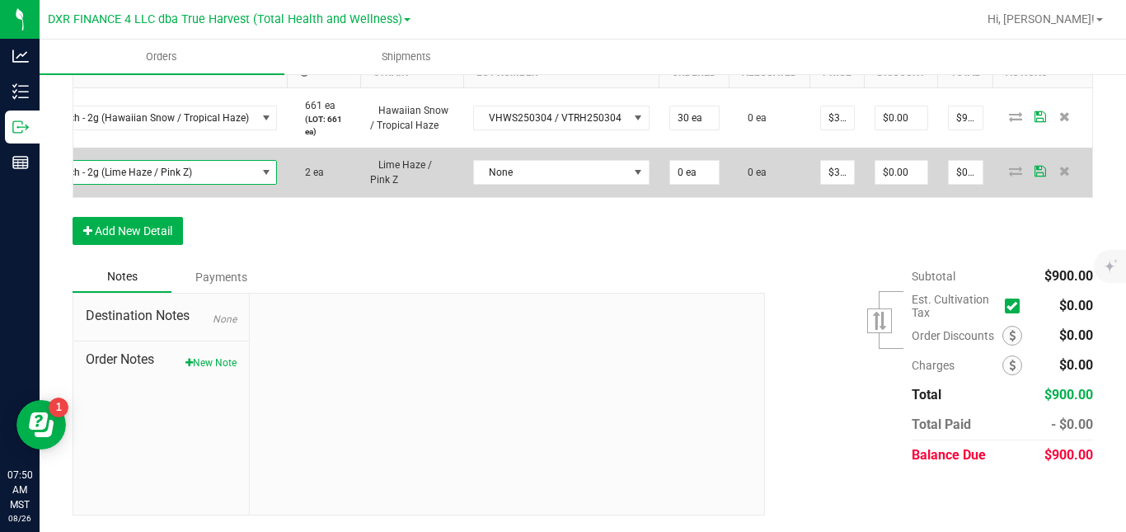
click at [206, 166] on span "BTQ - Vape Switch - 2g (Lime Haze / Pink Z)" at bounding box center [120, 172] width 271 height 23
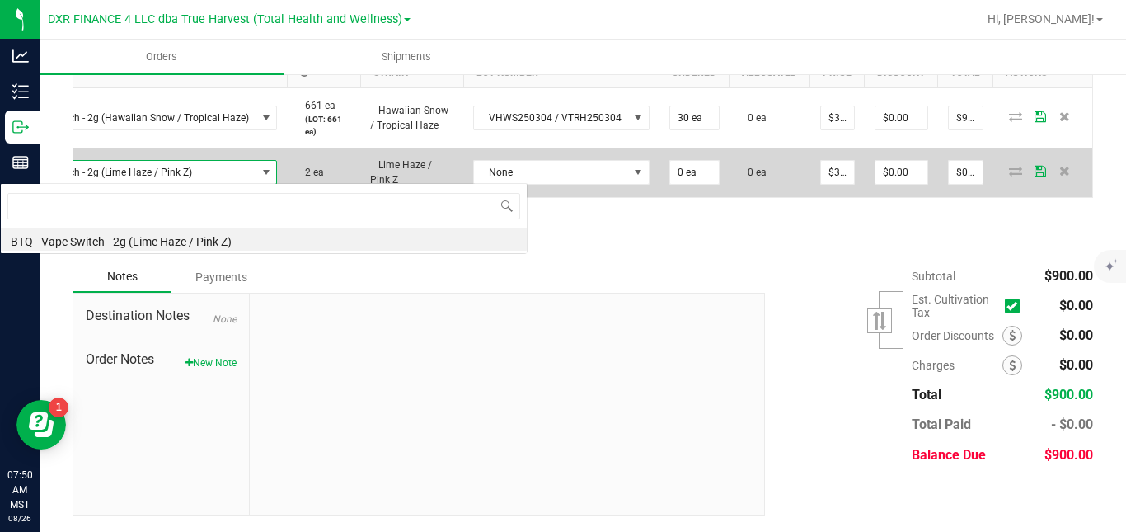
scroll to position [25, 289]
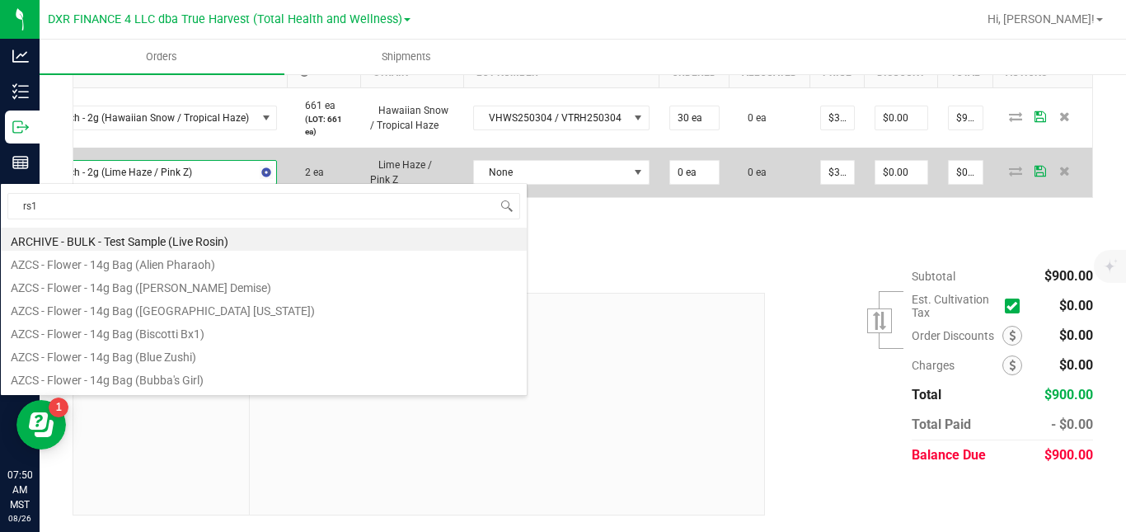
type input "rs11"
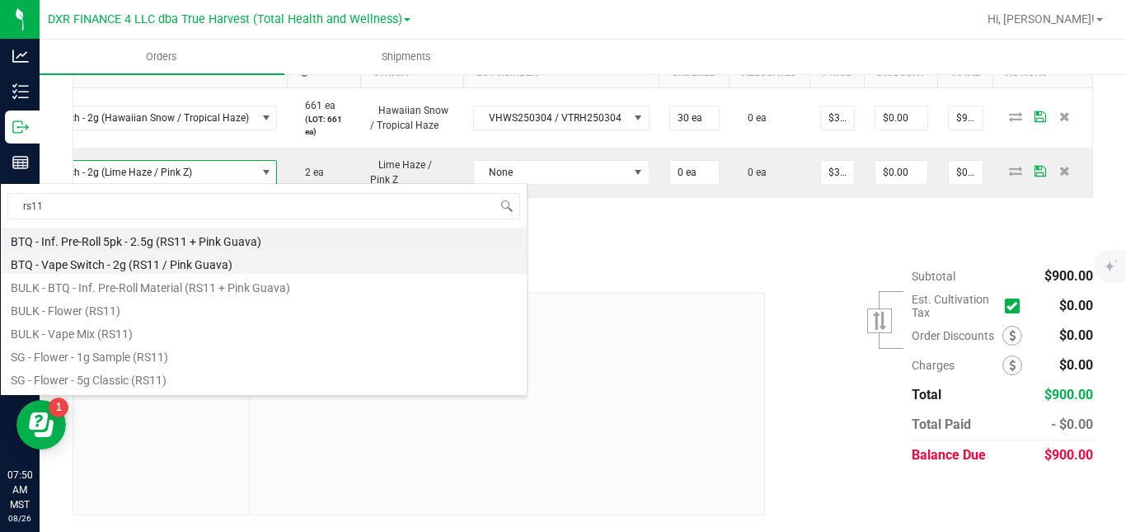
click at [213, 256] on li "BTQ - Vape Switch - 2g (RS11 / Pink Guava)" at bounding box center [264, 262] width 526 height 23
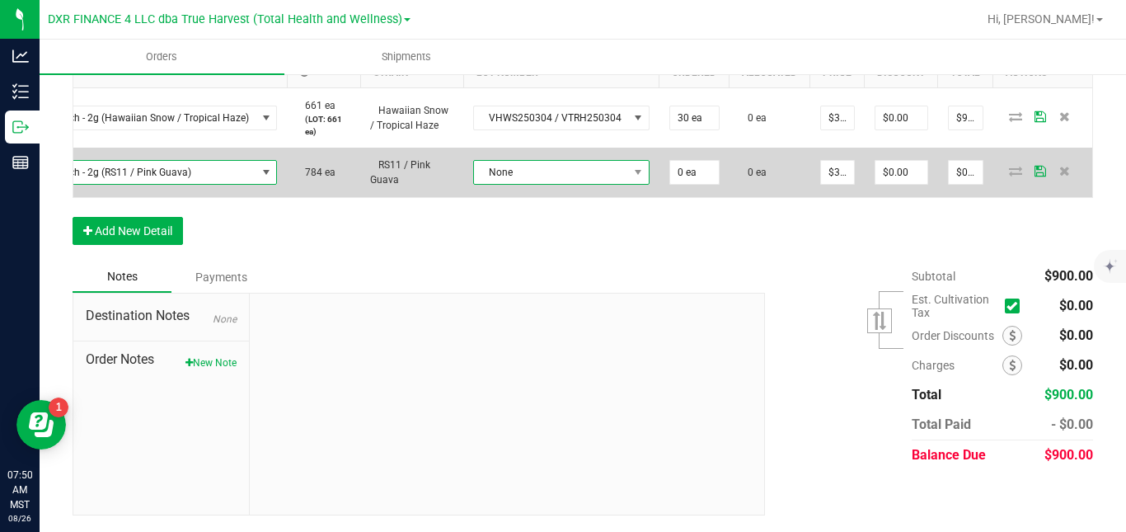
click at [510, 173] on span "None" at bounding box center [551, 172] width 154 height 23
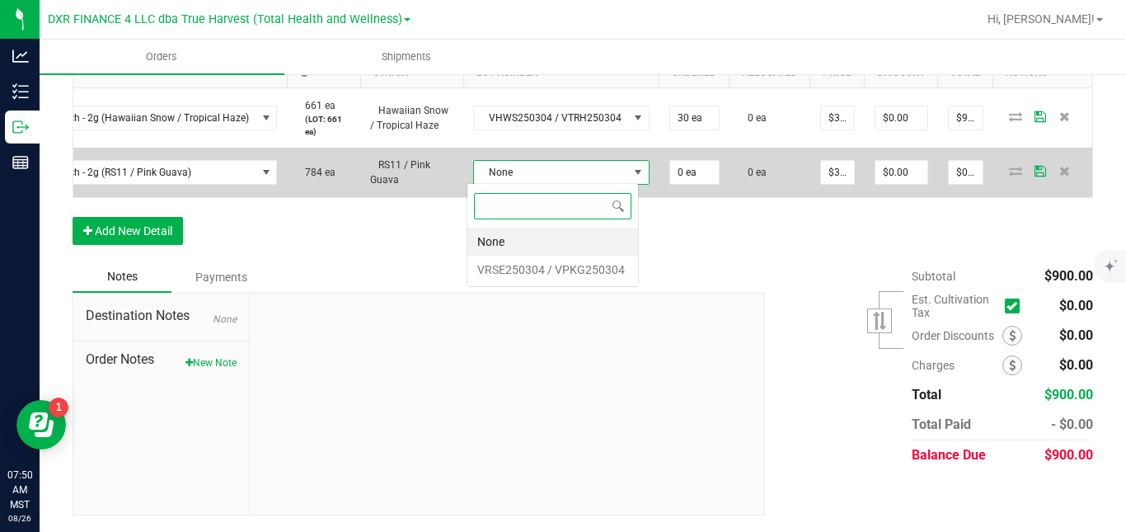
scroll to position [25, 172]
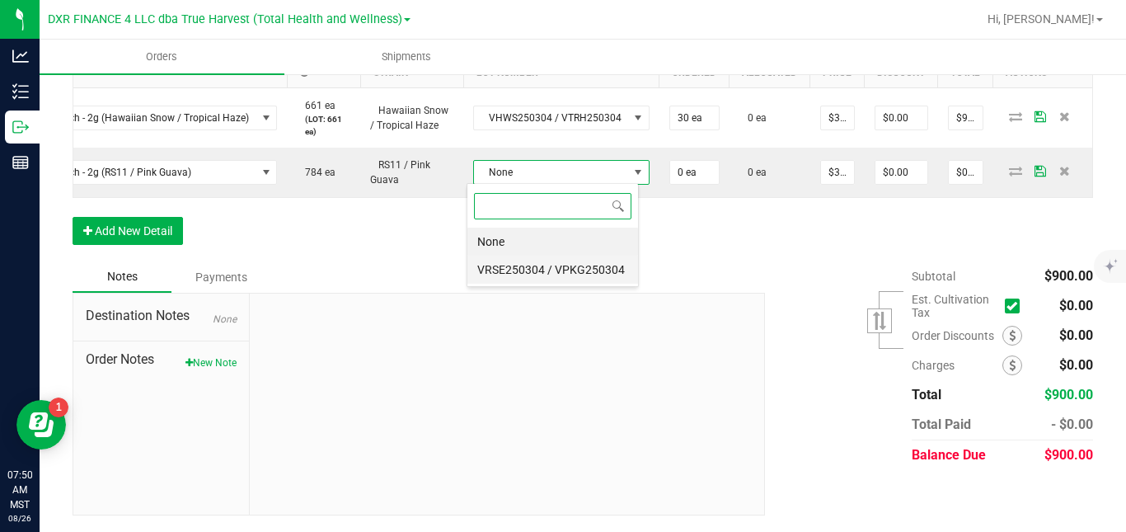
click at [529, 265] on VPKG250304 "VRSE250304 / VPKG250304" at bounding box center [553, 270] width 171 height 28
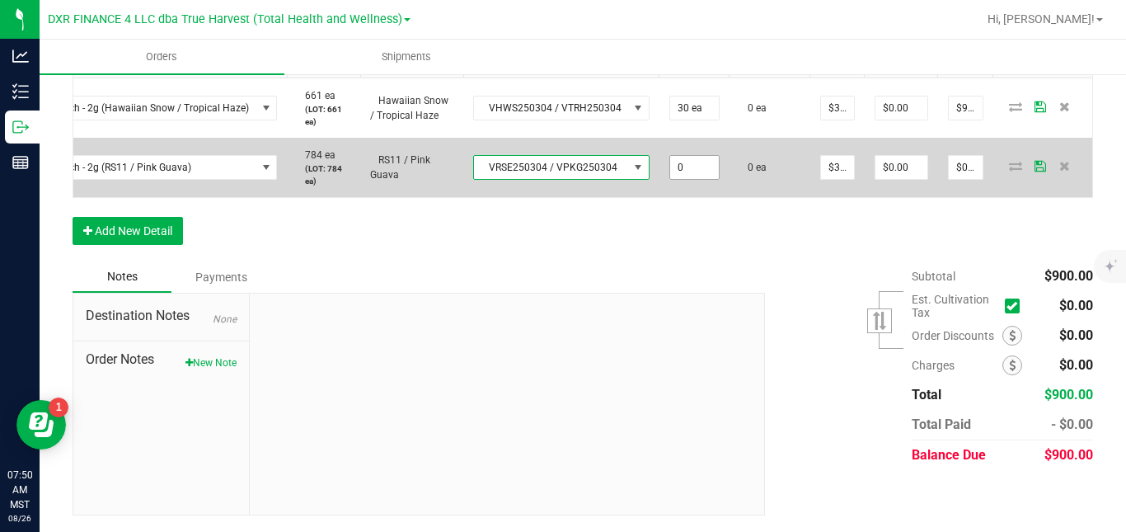
click at [687, 179] on input "0" at bounding box center [694, 167] width 49 height 23
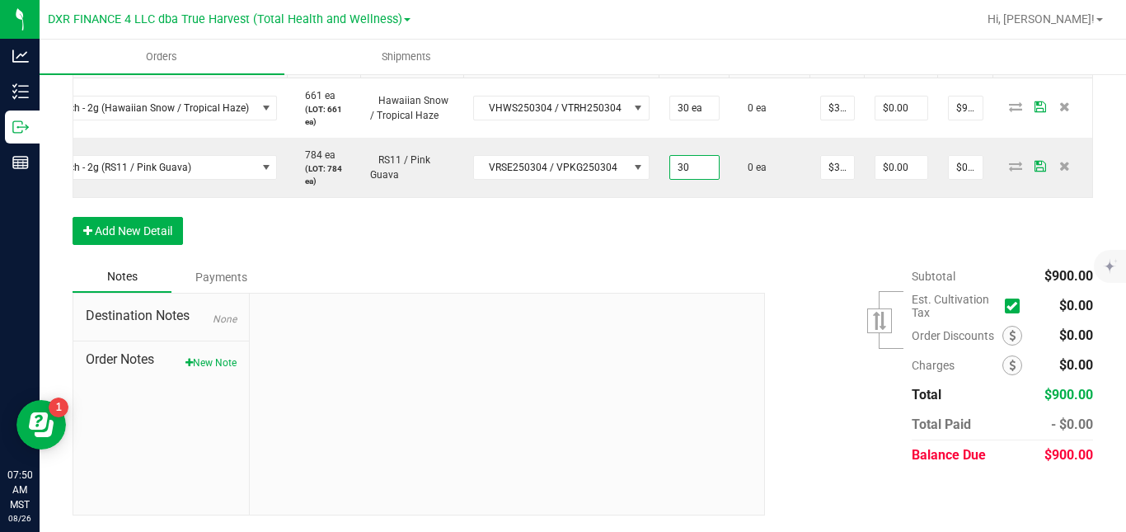
type input "30 ea"
type input "$900.00"
click at [700, 227] on div "Order Details Print All Labels Item Sellable Strain Lot Number Qty Ordered Qty …" at bounding box center [583, 127] width 1021 height 270
click at [142, 245] on button "Add New Detail" at bounding box center [128, 231] width 110 height 28
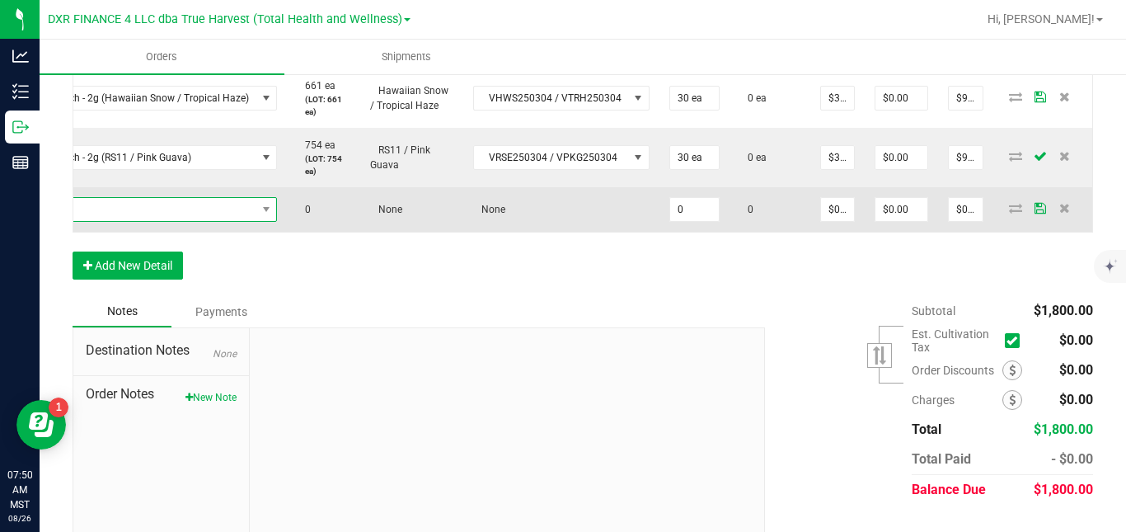
click at [162, 221] on span "NO DATA FOUND" at bounding box center [120, 209] width 271 height 23
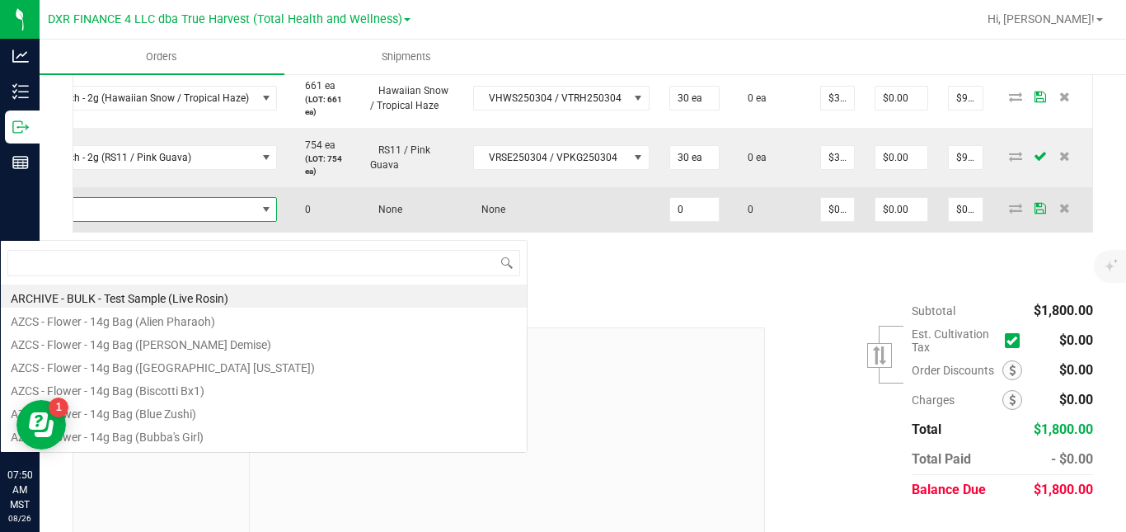
scroll to position [25, 289]
type input "lime"
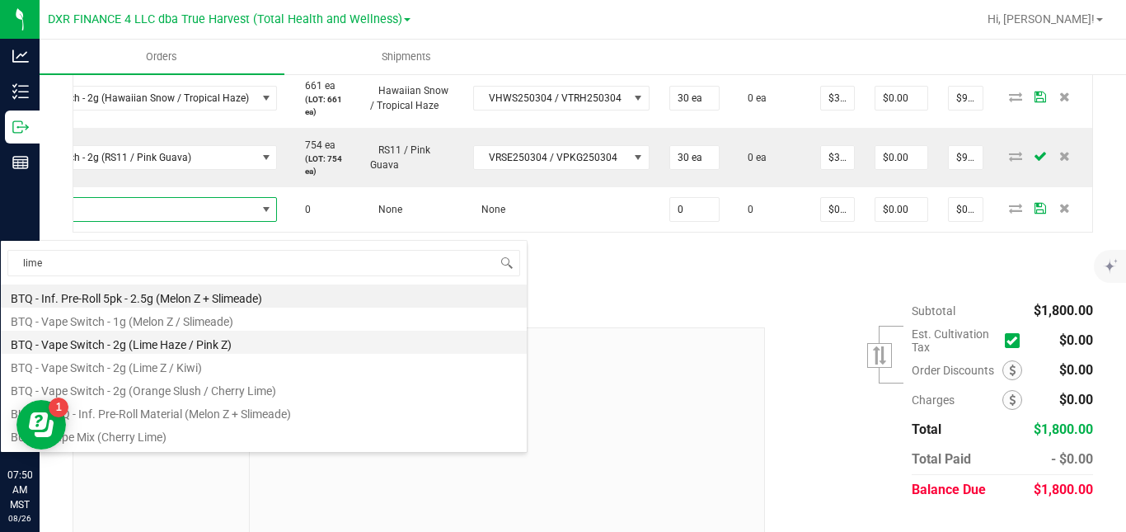
click at [164, 340] on li "BTQ - Vape Switch - 2g (Lime Haze / Pink Z)" at bounding box center [264, 342] width 526 height 23
type input "0 ea"
type input "$30.00000"
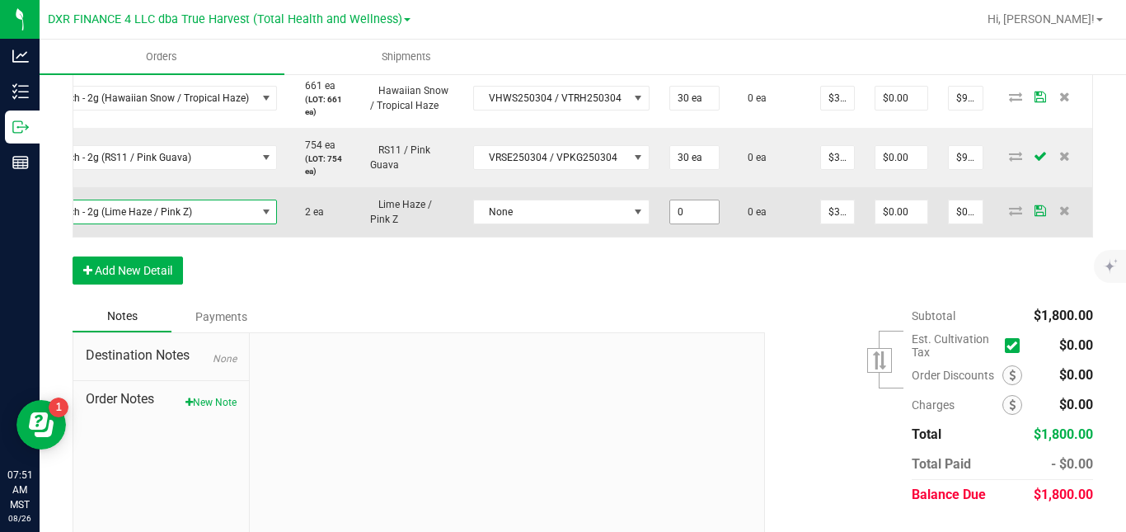
click at [677, 223] on input "0" at bounding box center [694, 211] width 49 height 23
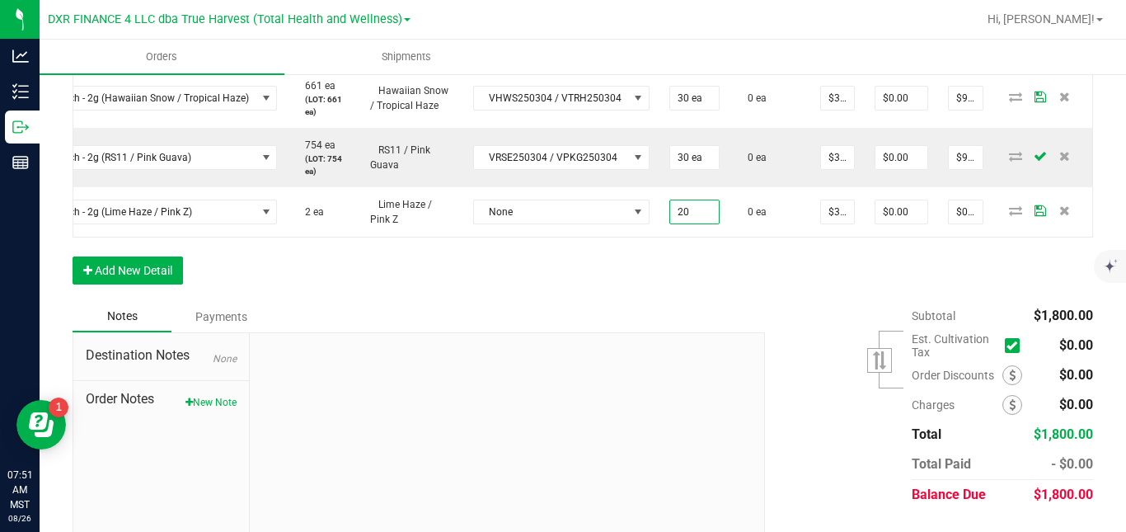
type input "20 ea"
type input "$600.00"
click at [765, 301] on div "Order Details Print All Labels Item Sellable Strain Lot Number Qty Ordered Qty …" at bounding box center [583, 141] width 1021 height 319
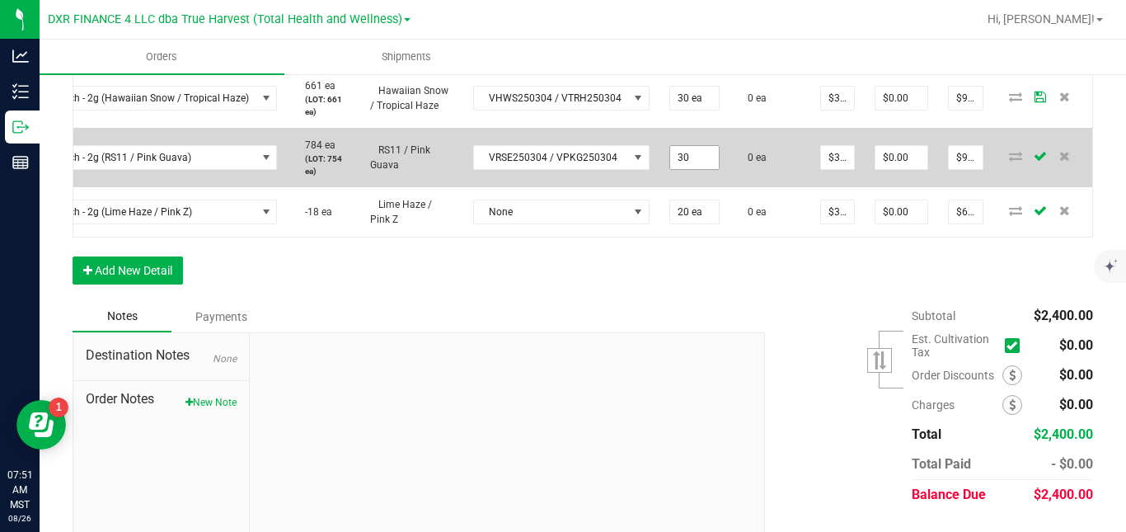
click at [679, 169] on input "30" at bounding box center [694, 157] width 49 height 23
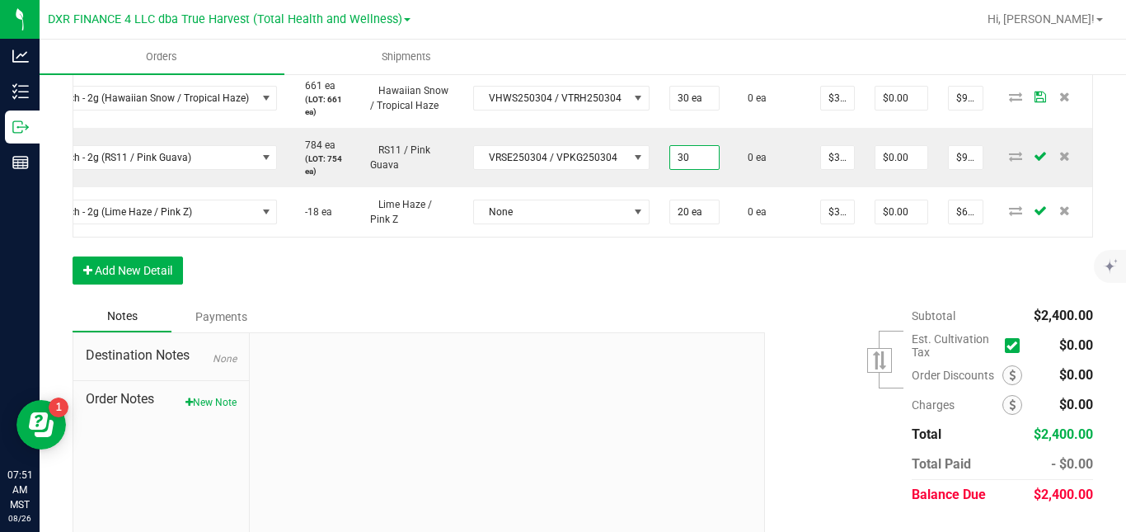
type input "30 ea"
click at [680, 301] on div "Order Details Print All Labels Item Sellable Strain Lot Number Qty Ordered Qty …" at bounding box center [583, 141] width 1021 height 319
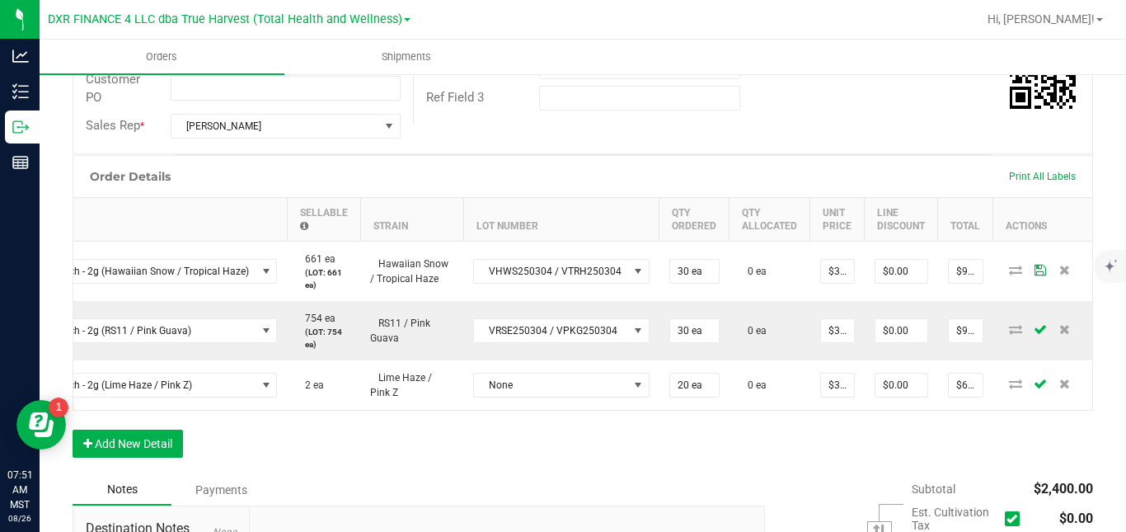
scroll to position [0, 0]
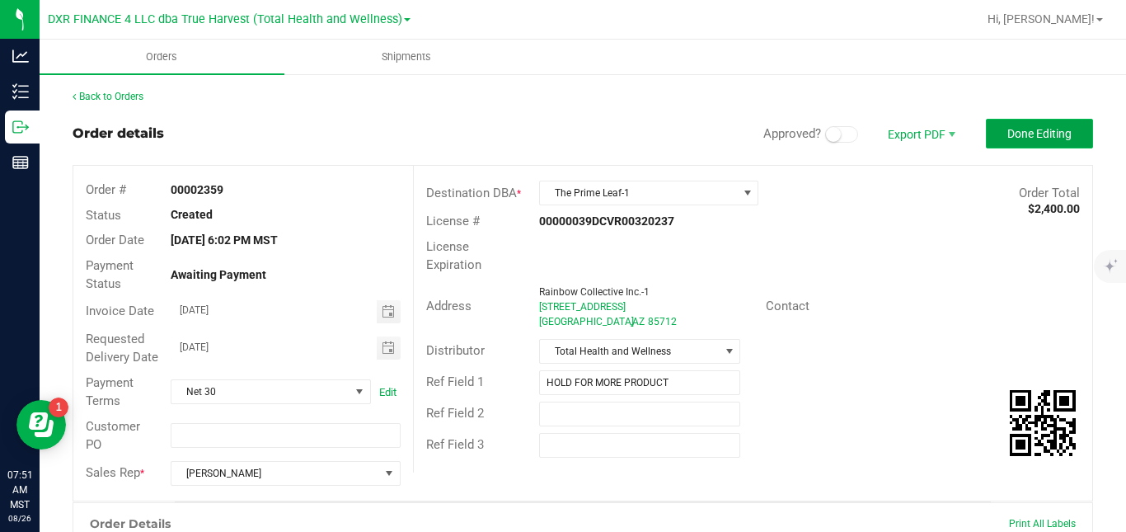
click at [1058, 137] on span "Done Editing" at bounding box center [1040, 133] width 64 height 13
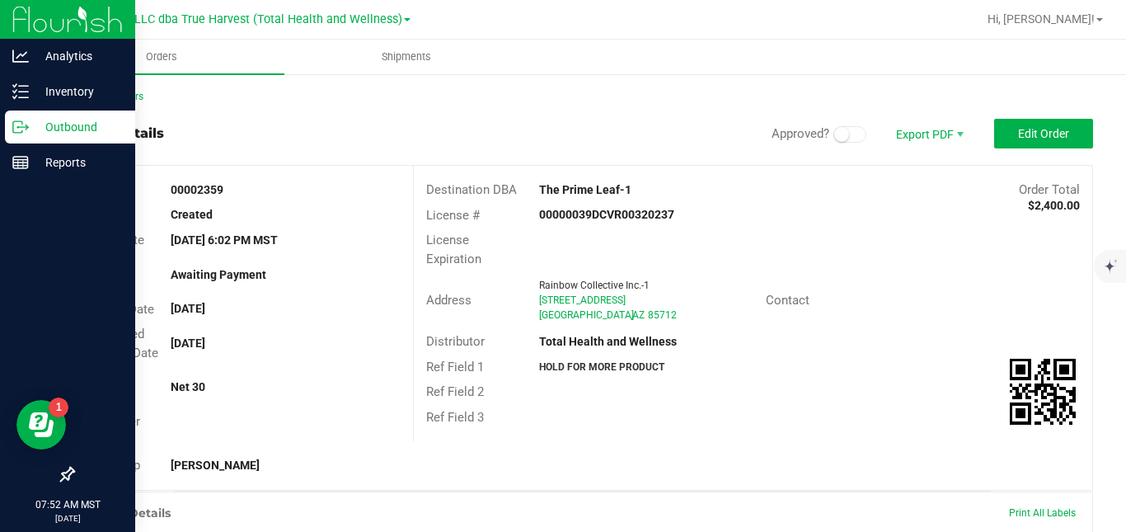
click at [30, 134] on p "Outbound" at bounding box center [78, 127] width 99 height 20
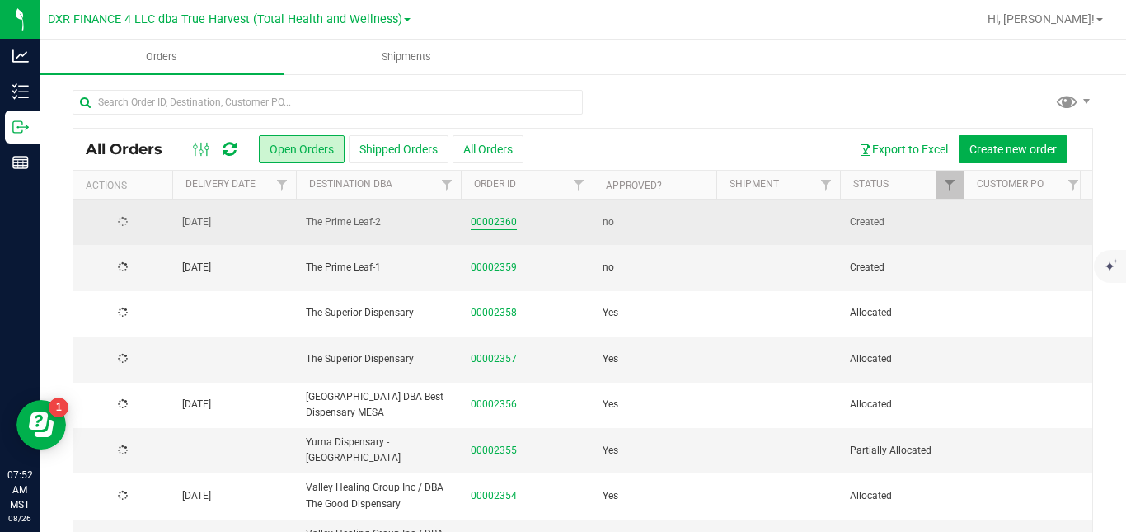
click at [506, 224] on link "00002360" at bounding box center [494, 222] width 46 height 16
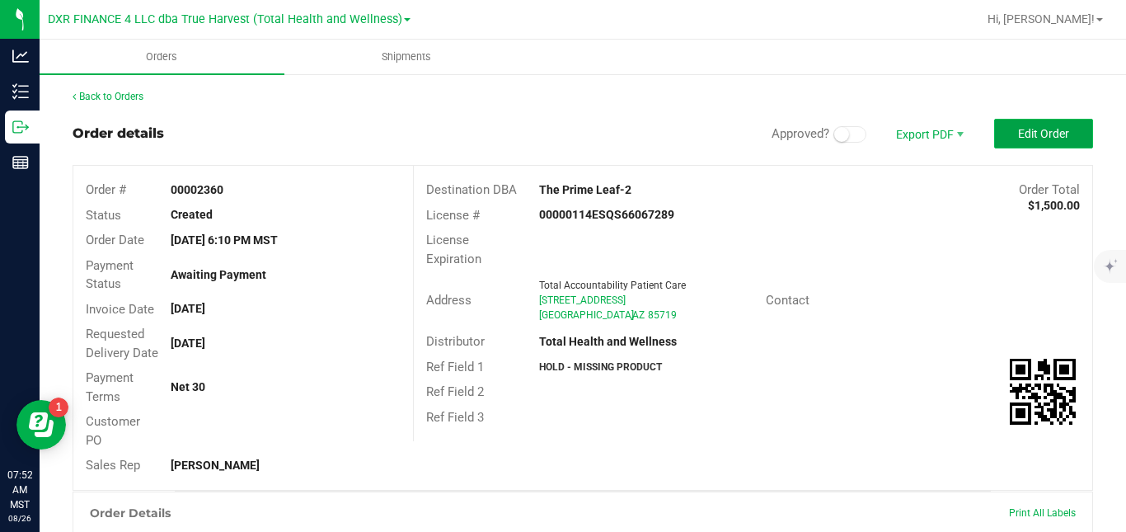
click at [1059, 138] on button "Edit Order" at bounding box center [1043, 134] width 99 height 30
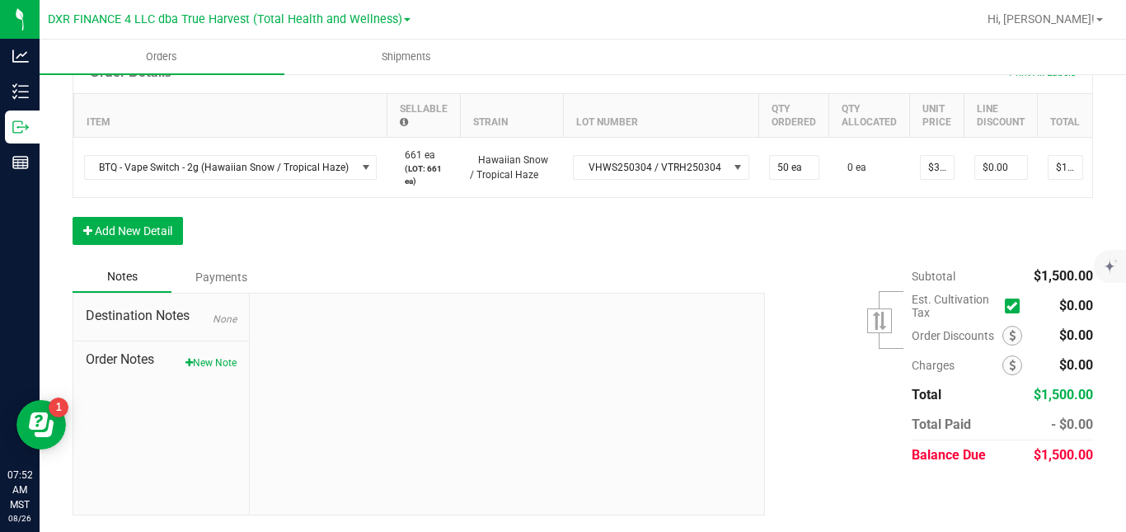
scroll to position [482, 0]
click at [160, 233] on button "Add New Detail" at bounding box center [128, 231] width 110 height 28
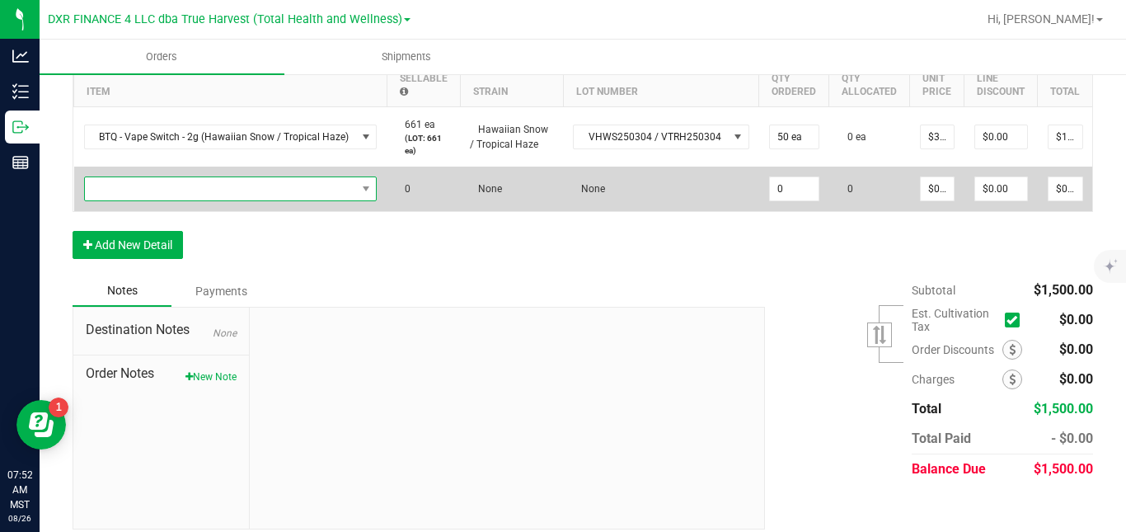
click at [203, 200] on span "NO DATA FOUND" at bounding box center [220, 188] width 271 height 23
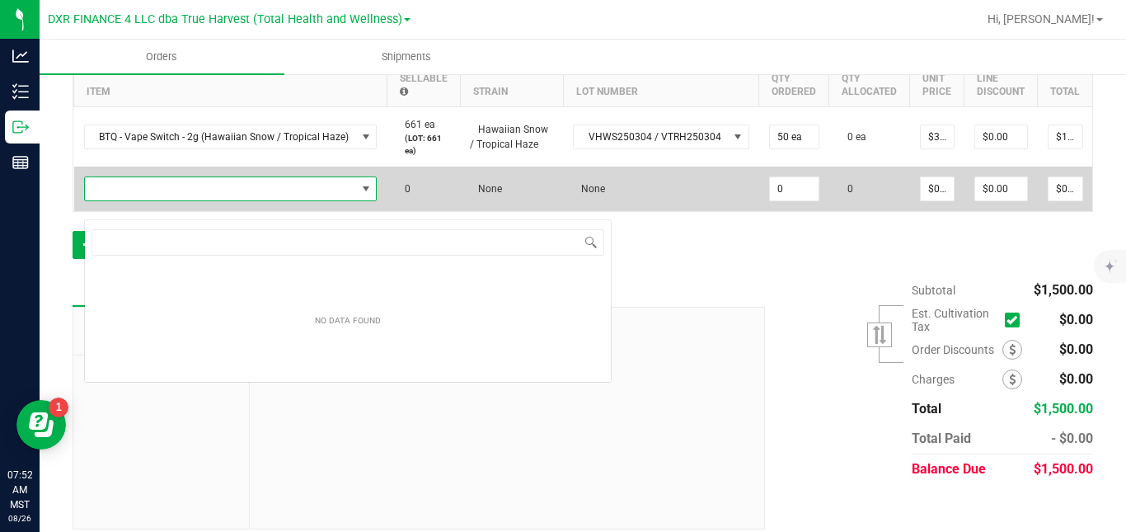
scroll to position [25, 289]
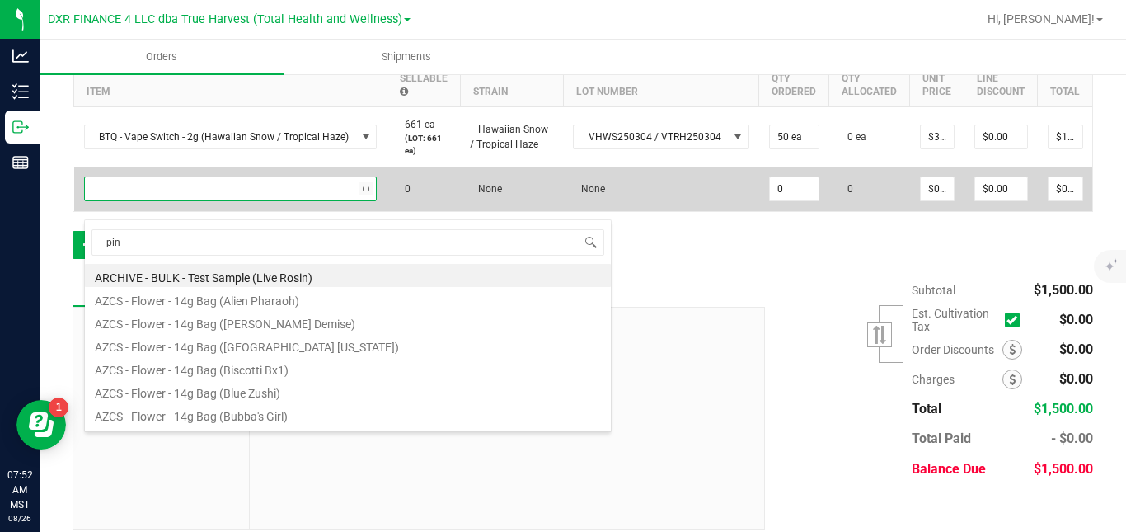
type input "pink"
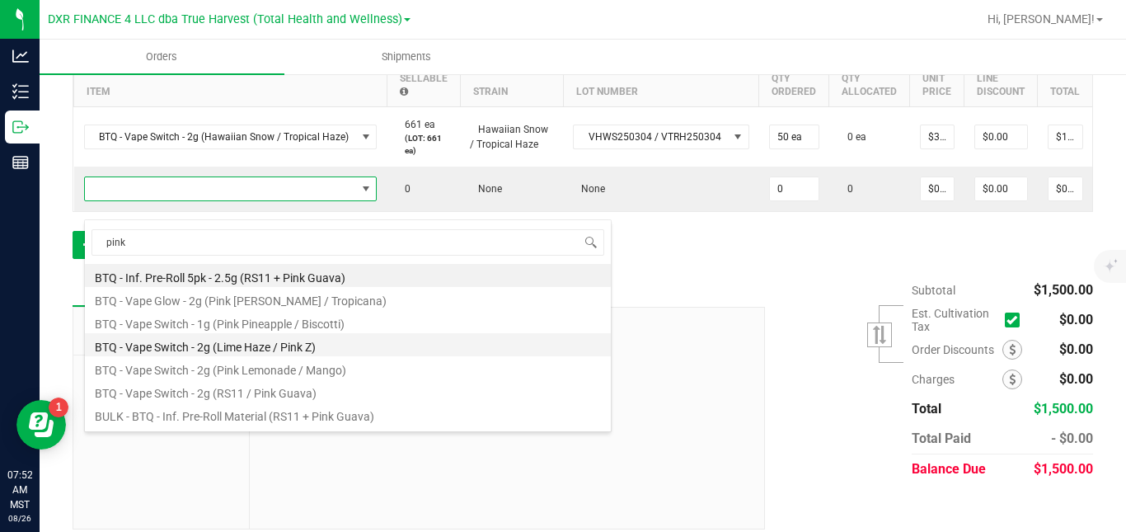
click at [227, 350] on li "BTQ - Vape Switch - 2g (Lime Haze / Pink Z)" at bounding box center [348, 344] width 526 height 23
type input "0 ea"
type input "$30.00000"
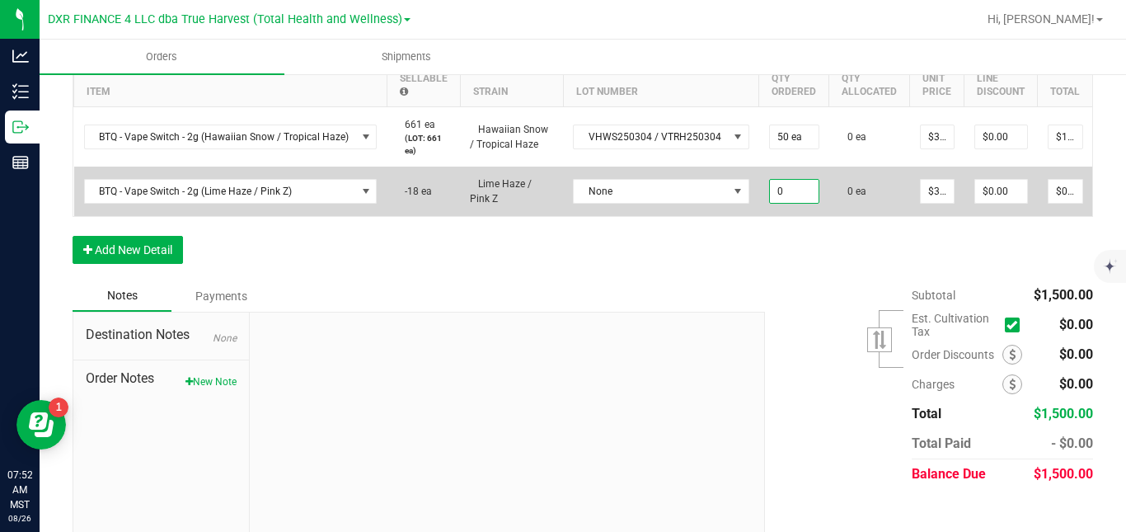
click at [787, 203] on input "0" at bounding box center [794, 191] width 49 height 23
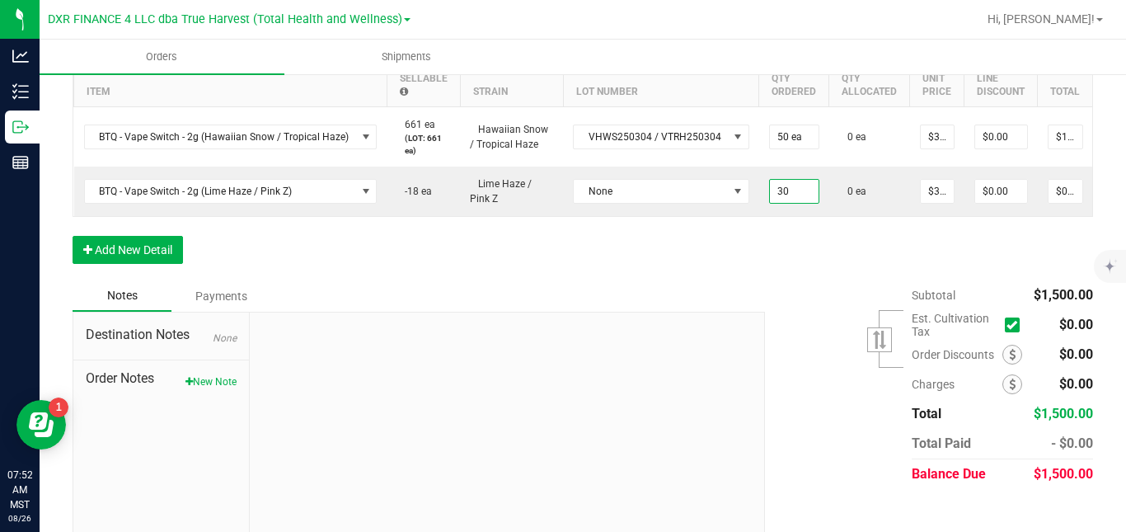
type input "30 ea"
type input "$900.00"
click at [775, 280] on div "Order Details Print All Labels Item Sellable Strain Lot Number Qty Ordered Qty …" at bounding box center [583, 151] width 1021 height 260
click at [172, 264] on button "Add New Detail" at bounding box center [128, 250] width 110 height 28
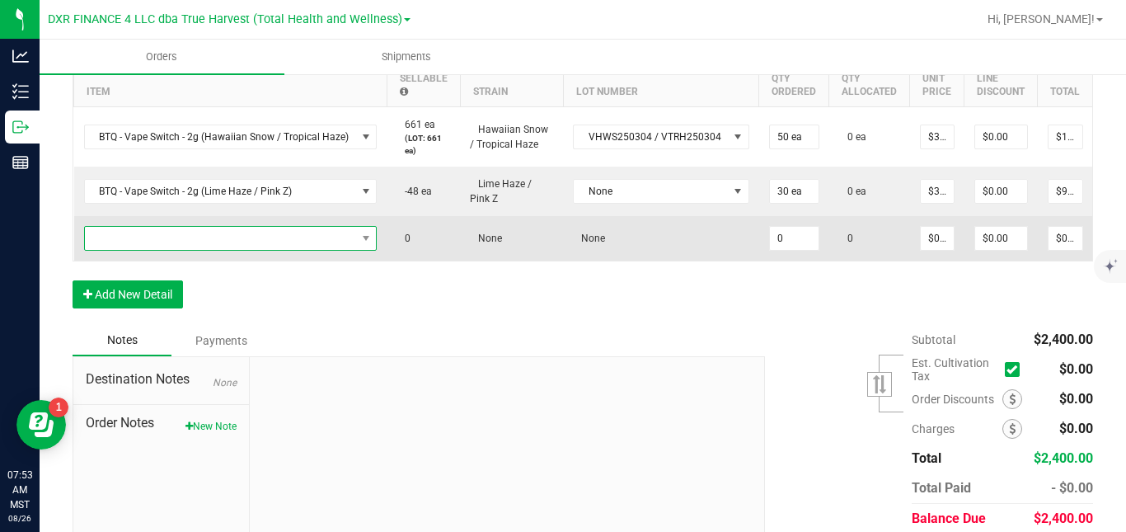
click at [204, 250] on span "NO DATA FOUND" at bounding box center [220, 238] width 271 height 23
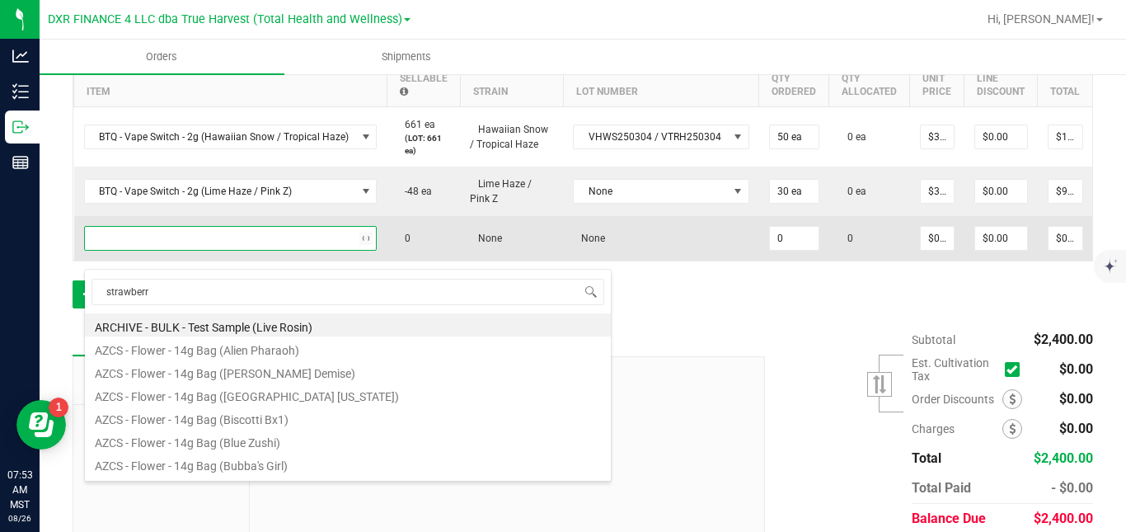
type input "strawberry"
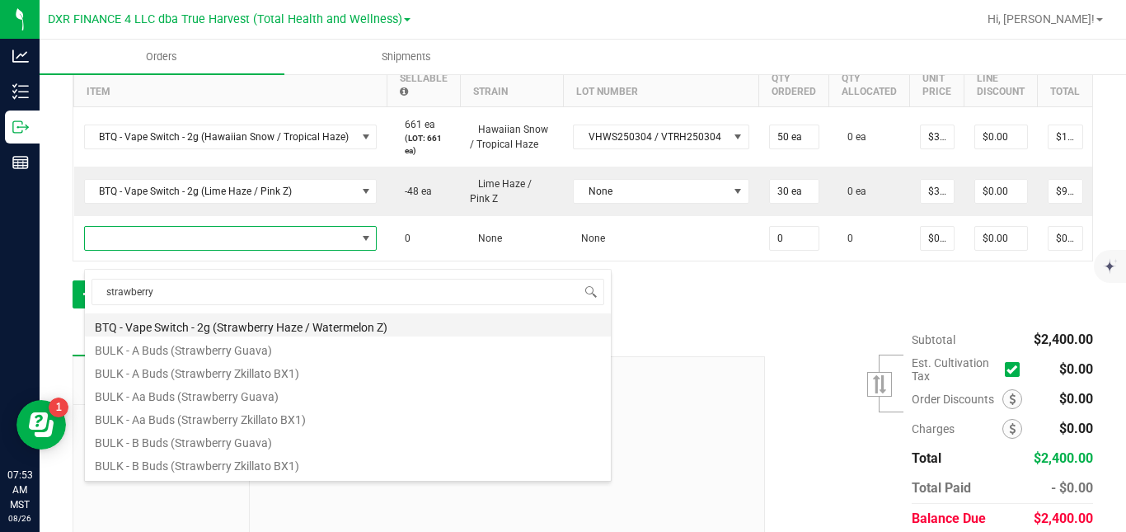
click at [216, 325] on li "BTQ - Vape Switch - 2g (Strawberry Haze / Watermelon Z)" at bounding box center [348, 324] width 526 height 23
type input "0 ea"
type input "$30.00000"
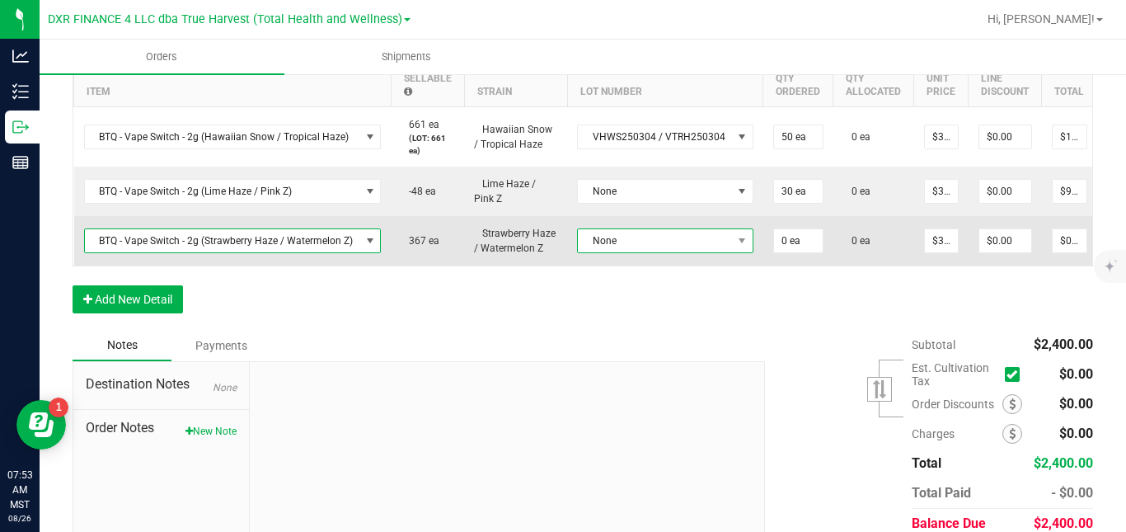
click at [732, 252] on span at bounding box center [742, 240] width 21 height 23
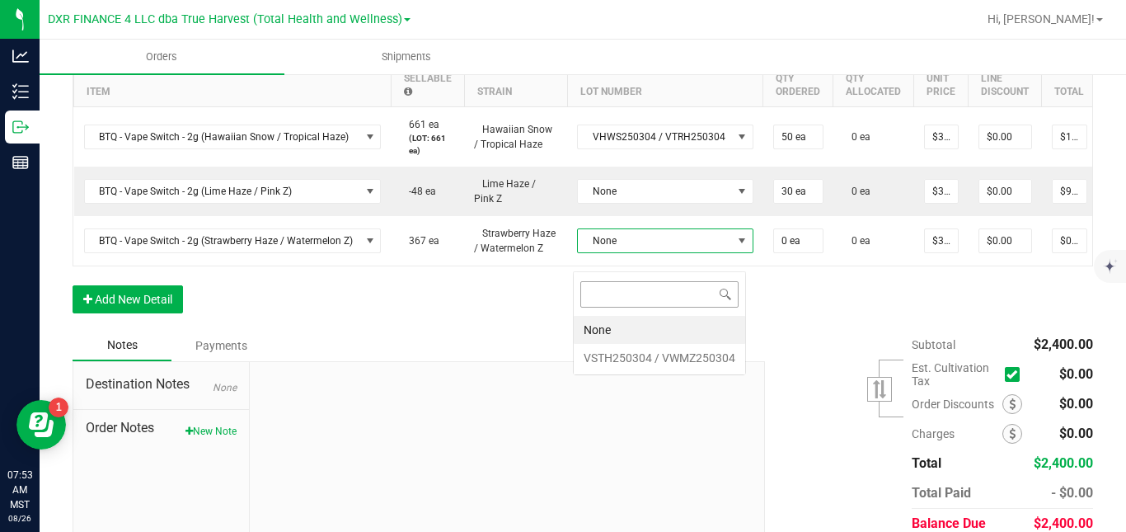
scroll to position [25, 172]
click at [682, 350] on VWMZ250304 "VSTH250304 / VWMZ250304" at bounding box center [660, 358] width 172 height 28
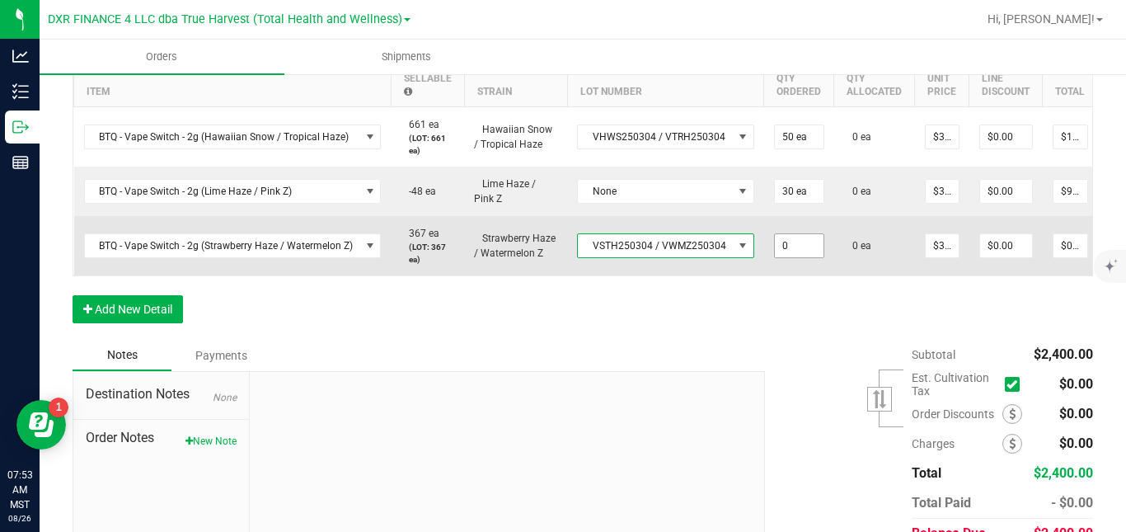
click at [797, 257] on input "0" at bounding box center [799, 245] width 49 height 23
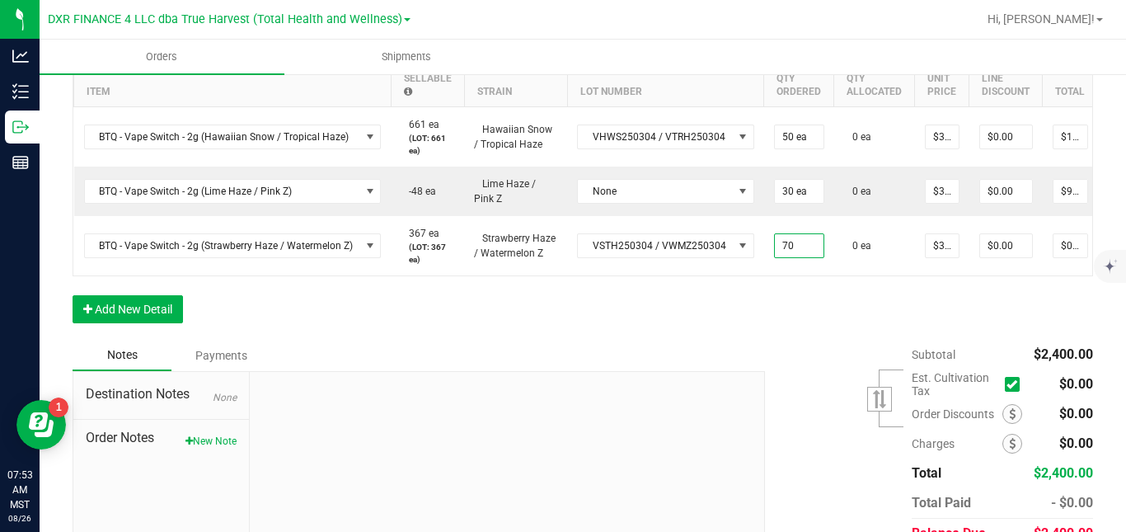
type input "70 ea"
type input "$2,100.00"
click at [792, 340] on div "Order Details Print All Labels Item Sellable Strain Lot Number Qty Ordered Qty …" at bounding box center [583, 180] width 1021 height 319
click at [160, 323] on button "Add New Detail" at bounding box center [128, 309] width 110 height 28
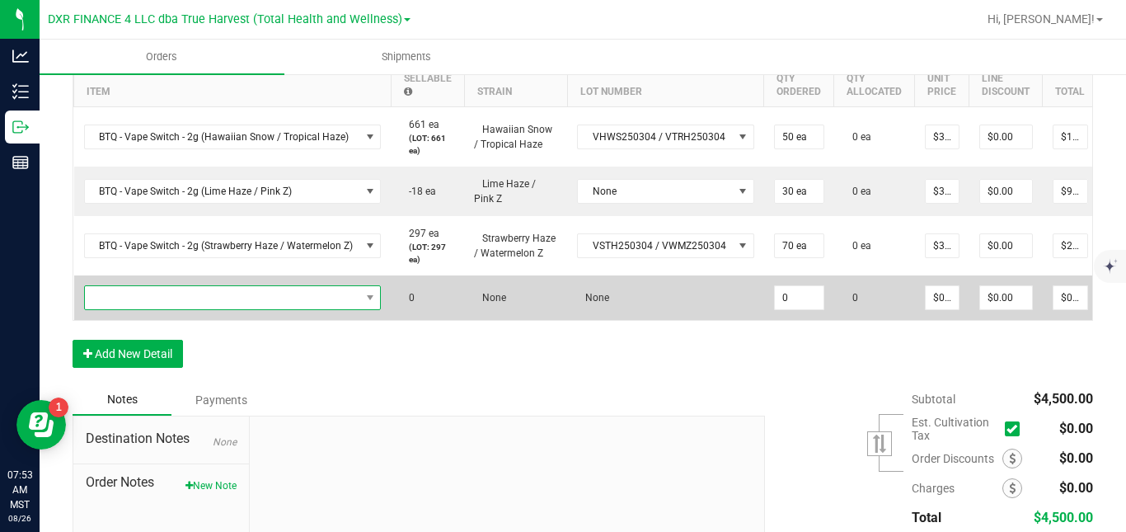
click at [209, 309] on span "NO DATA FOUND" at bounding box center [222, 297] width 275 height 23
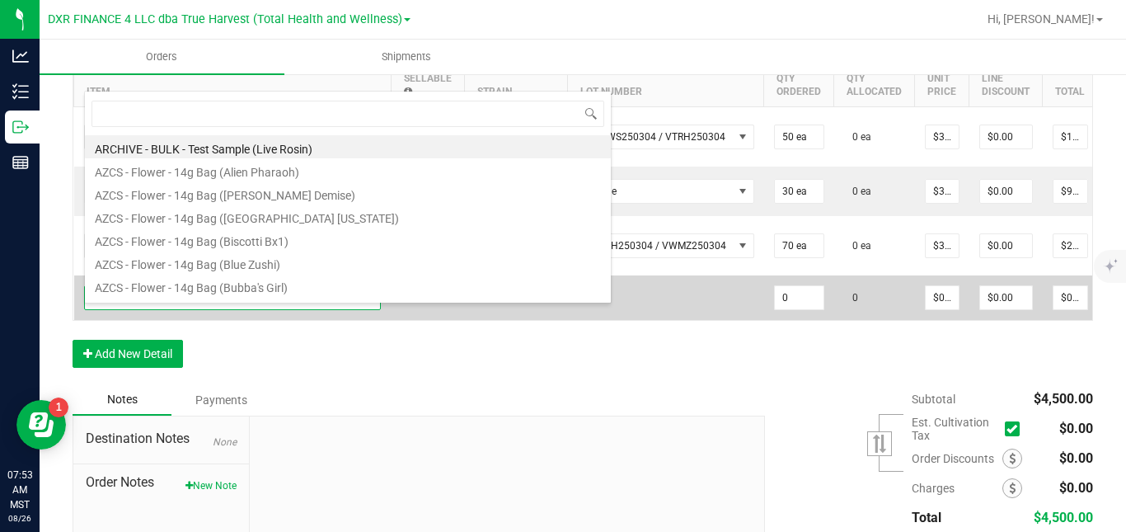
scroll to position [25, 294]
type input "kiwi"
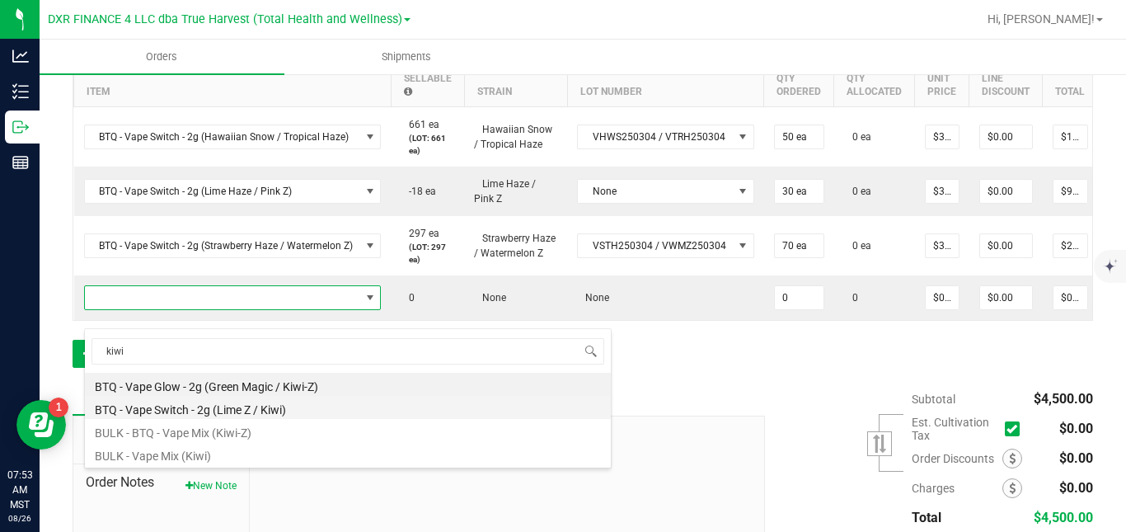
click at [219, 409] on li "BTQ - Vape Switch - 2g (Lime Z / Kiwi)" at bounding box center [348, 407] width 526 height 23
type input "0 ea"
type input "$30.00000"
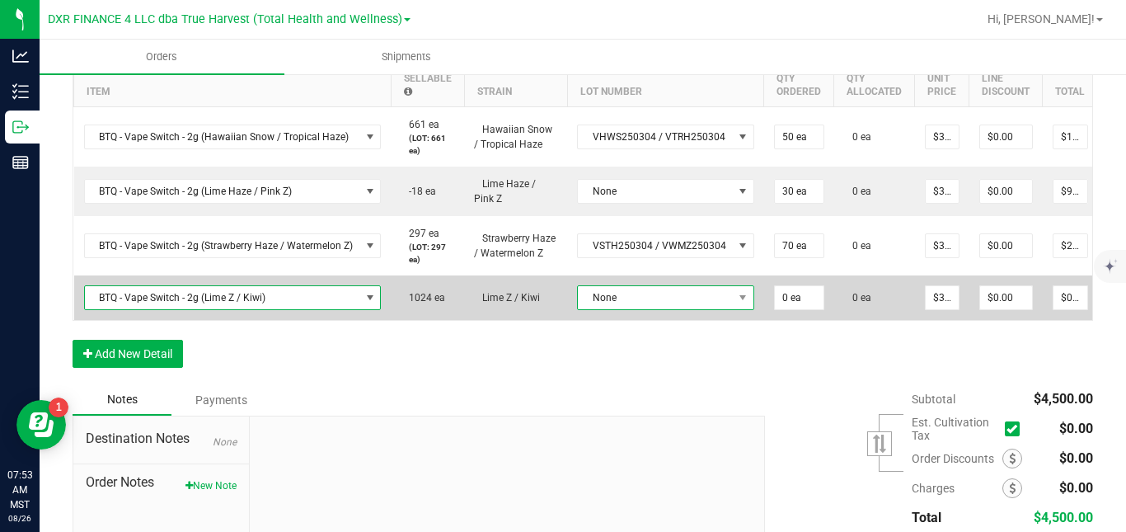
click at [629, 309] on span "None" at bounding box center [655, 297] width 155 height 23
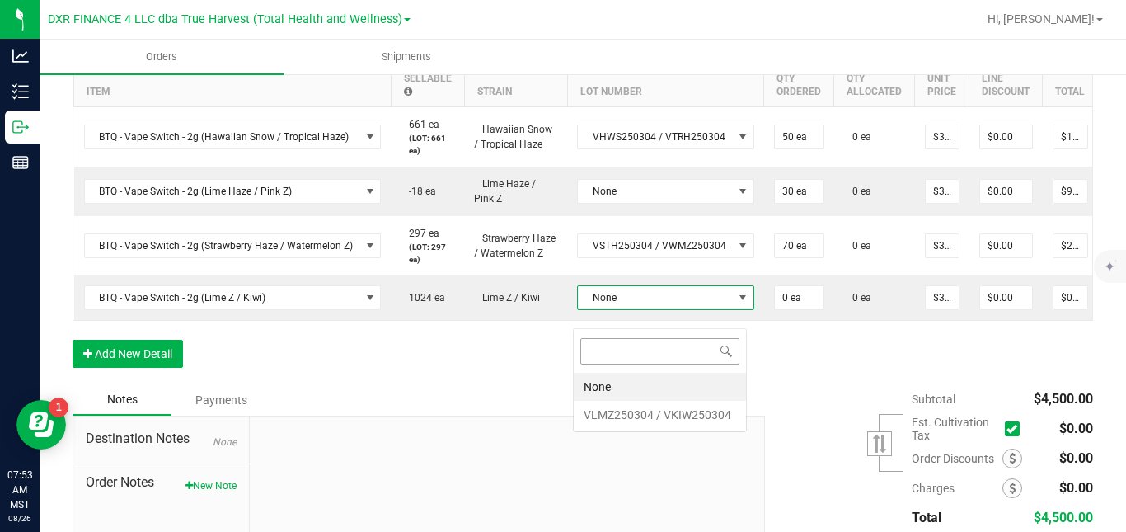
scroll to position [25, 174]
click at [615, 411] on VKIW250304 "VLMZ250304 / VKIW250304" at bounding box center [660, 415] width 172 height 28
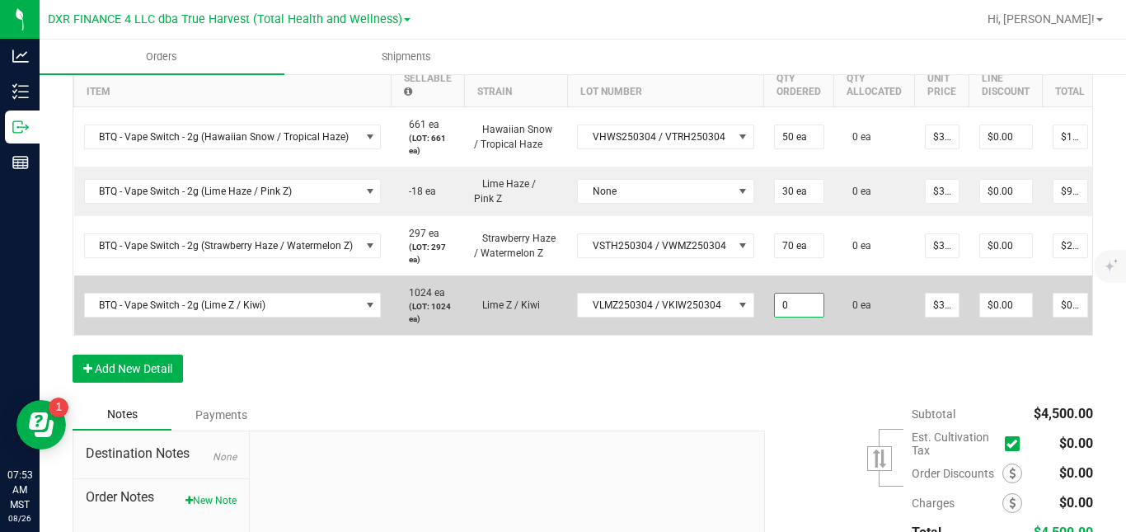
click at [791, 317] on input "0" at bounding box center [799, 305] width 49 height 23
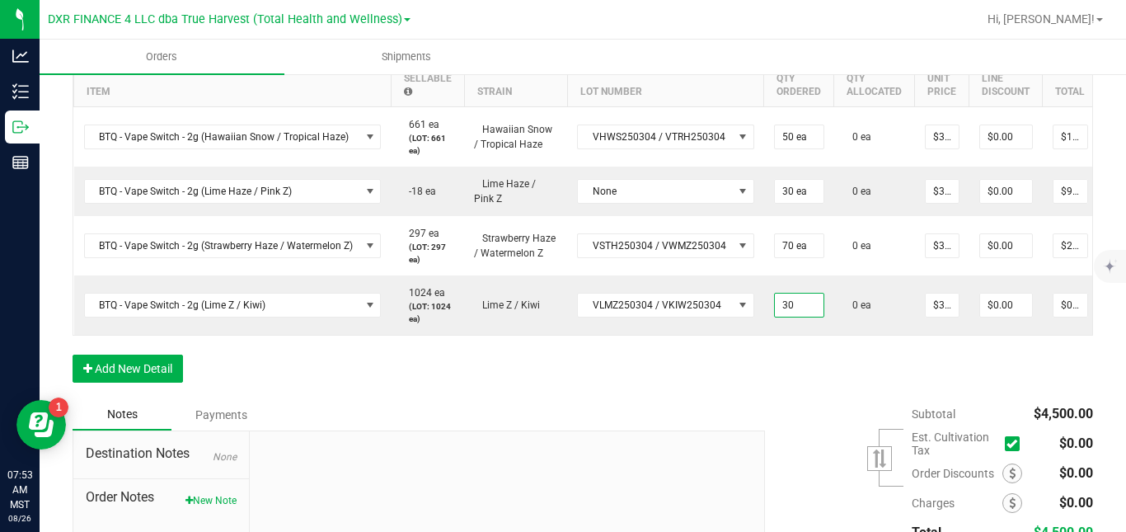
type input "30 ea"
type input "$900.00"
click at [786, 399] on div "Order Details Print All Labels Item Sellable Strain Lot Number Qty Ordered Qty …" at bounding box center [583, 210] width 1021 height 378
click at [161, 383] on button "Add New Detail" at bounding box center [128, 369] width 110 height 28
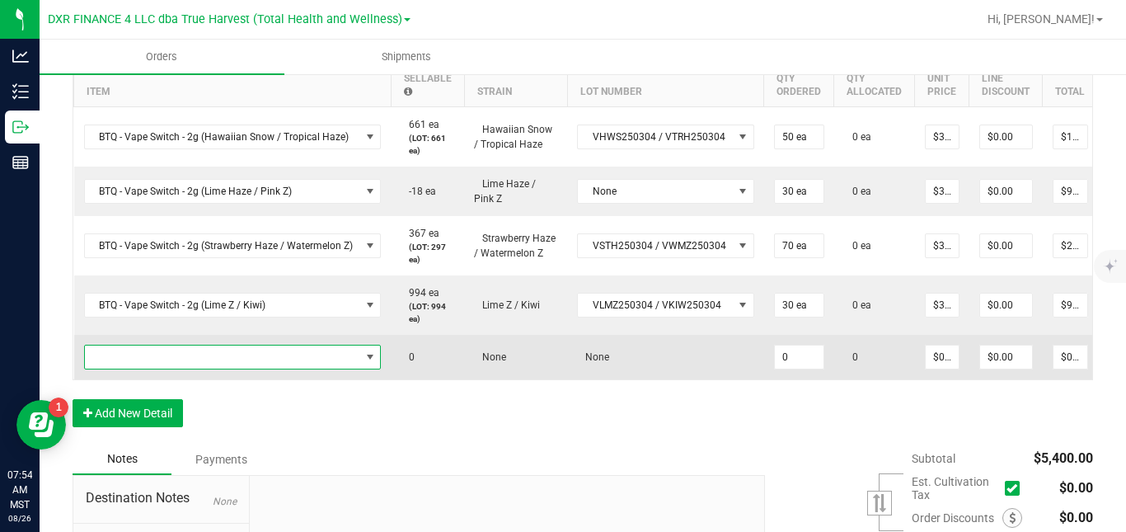
click at [239, 369] on span "NO DATA FOUND" at bounding box center [222, 356] width 275 height 23
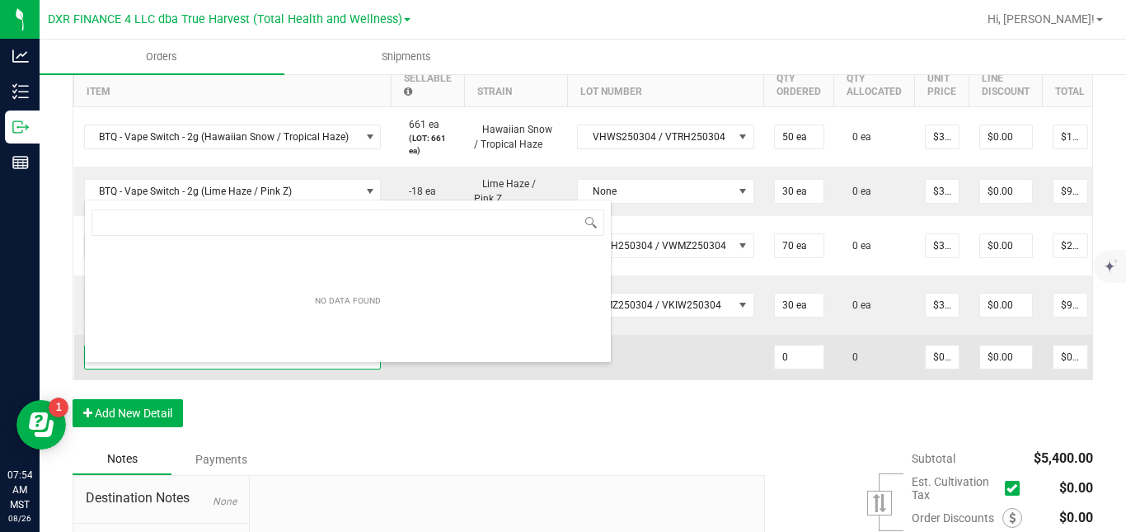
scroll to position [25, 294]
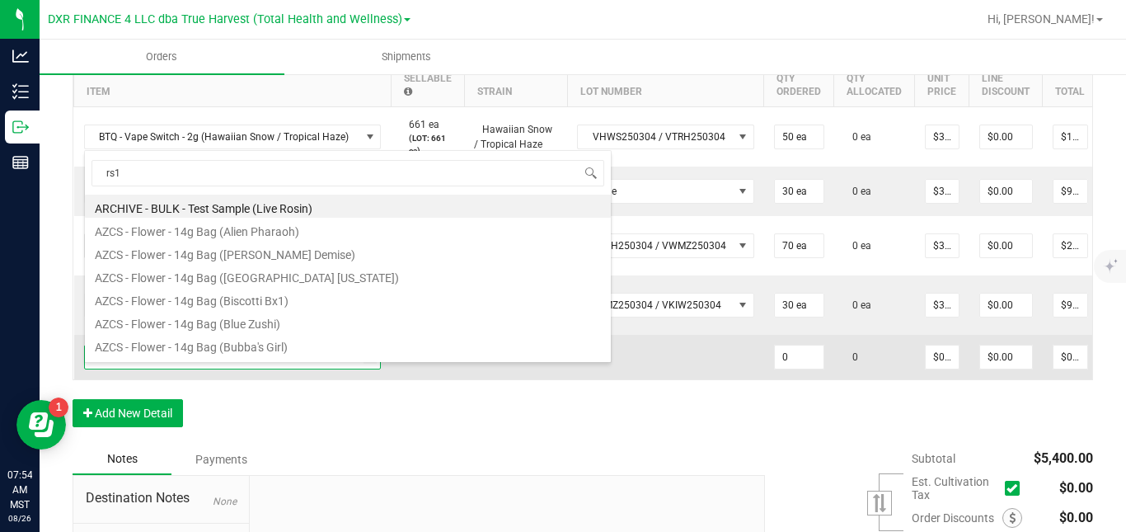
type input "rs11"
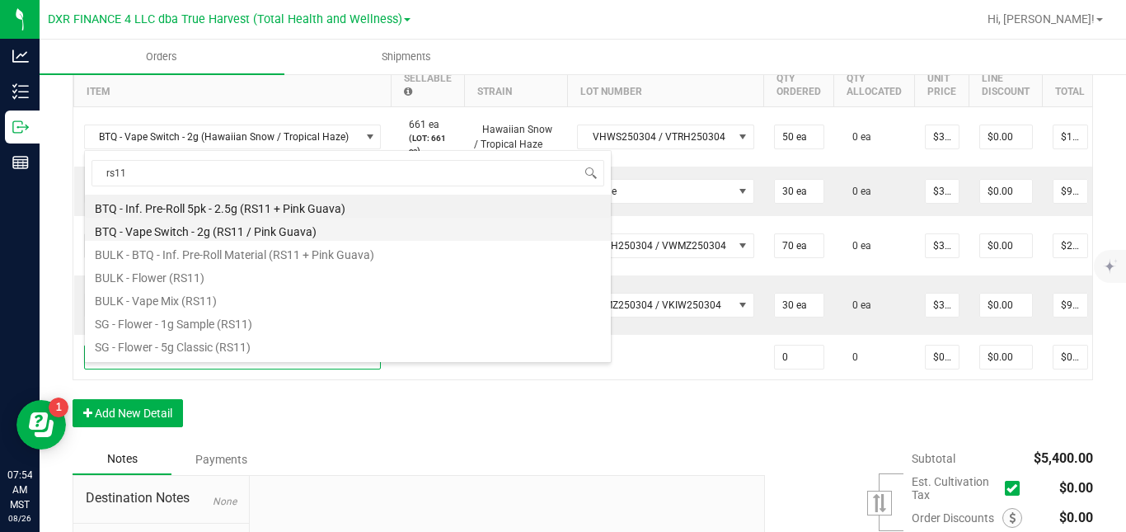
click at [223, 238] on li "BTQ - Vape Switch - 2g (RS11 / Pink Guava)" at bounding box center [348, 229] width 526 height 23
type input "0 ea"
type input "$30.00000"
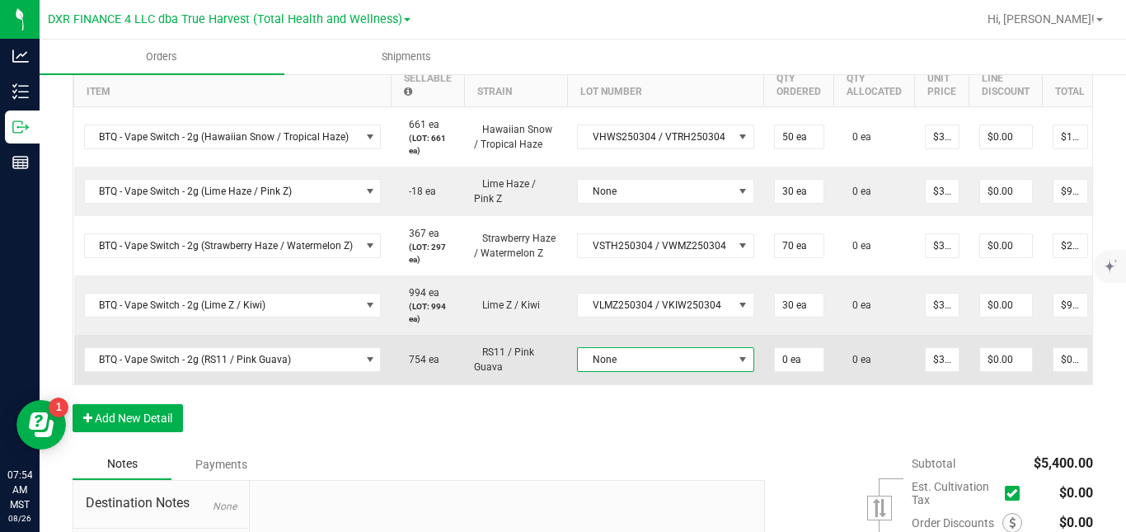
click at [622, 368] on span "None" at bounding box center [655, 359] width 155 height 23
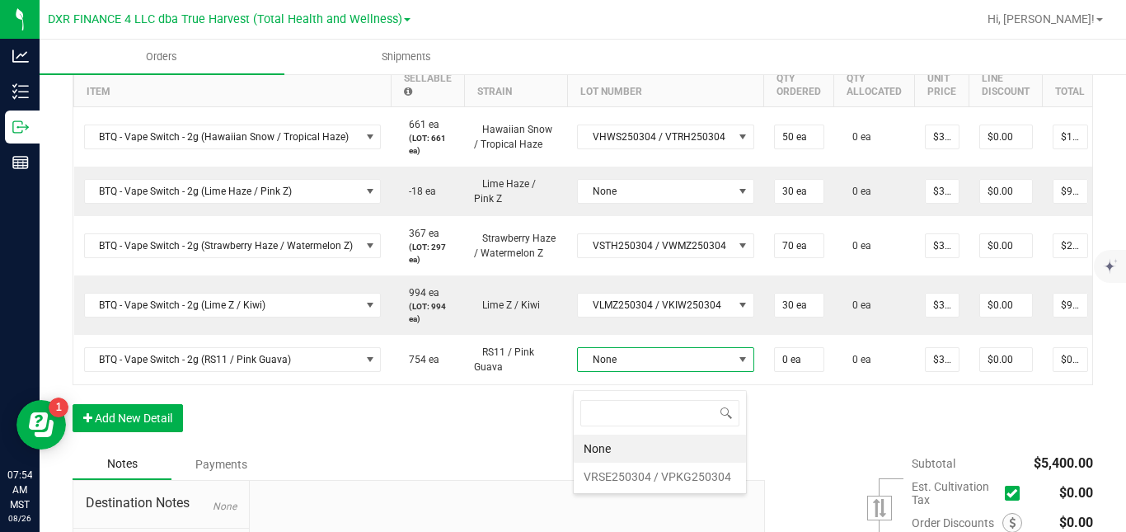
scroll to position [25, 174]
click at [609, 476] on VPKG250304 "VRSE250304 / VPKG250304" at bounding box center [660, 477] width 172 height 28
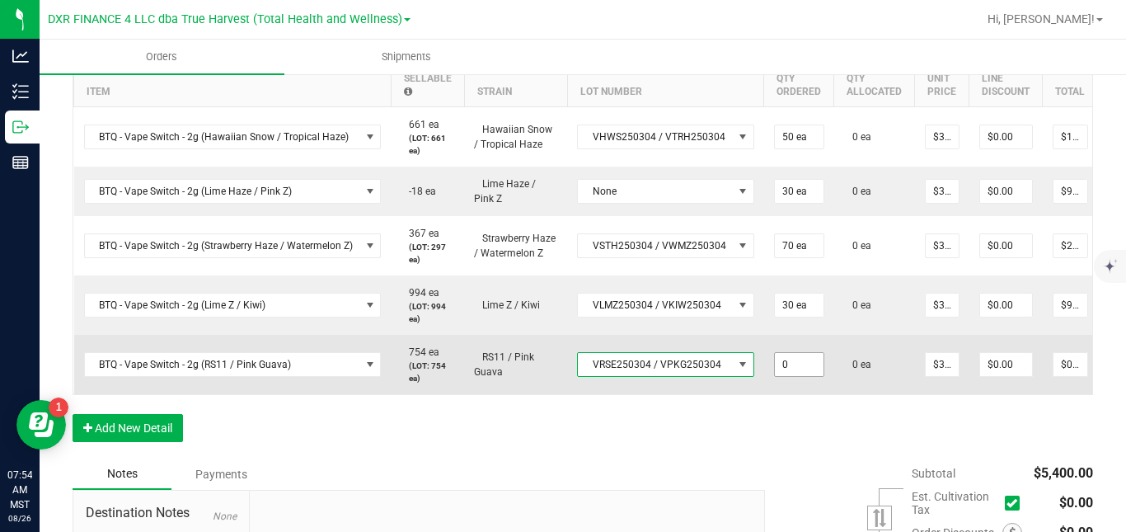
click at [788, 376] on input "0" at bounding box center [799, 364] width 49 height 23
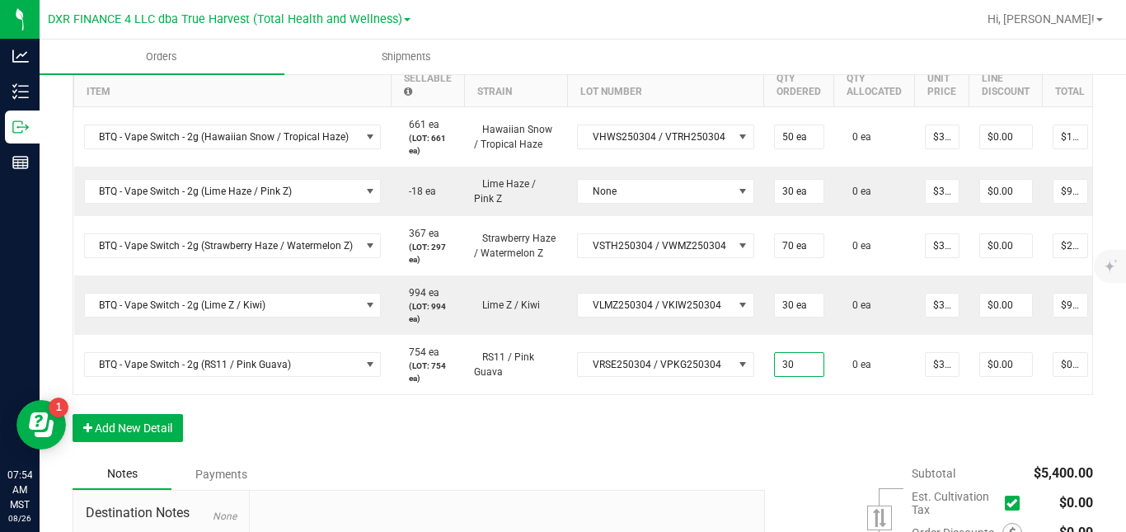
type input "30 ea"
type input "$900.00"
click at [839, 458] on div "Order Details Print All Labels Item Sellable Strain Lot Number Qty Ordered Qty …" at bounding box center [583, 240] width 1021 height 438
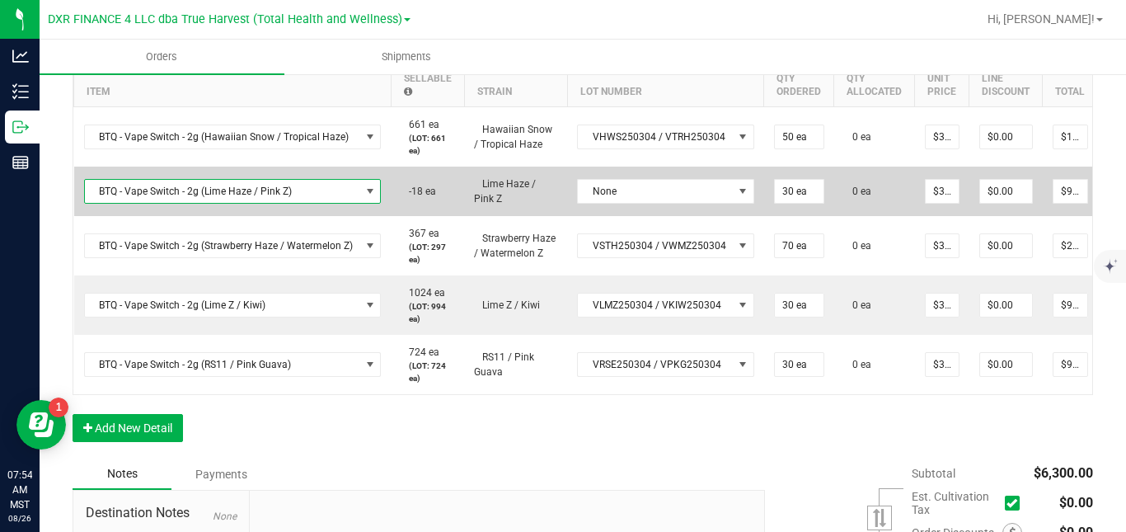
click at [308, 203] on span "BTQ - Vape Switch - 2g (Lime Haze / Pink Z)" at bounding box center [222, 191] width 275 height 23
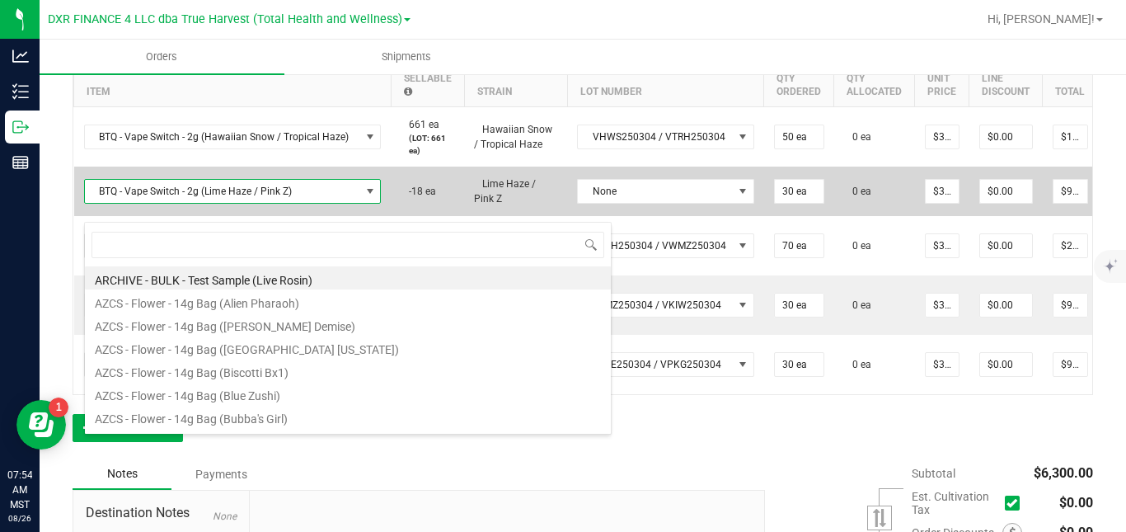
scroll to position [25, 294]
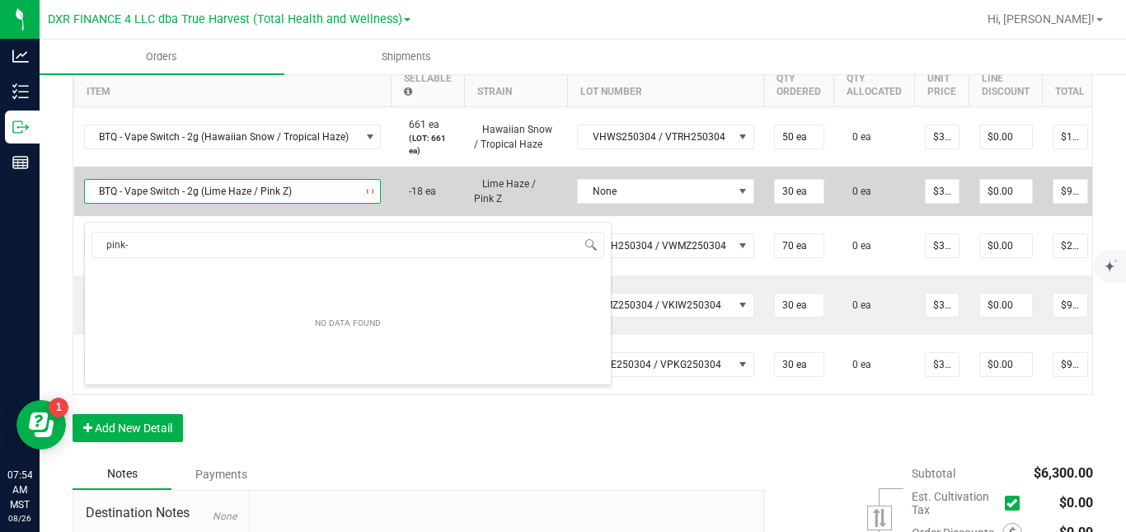
type input "pink"
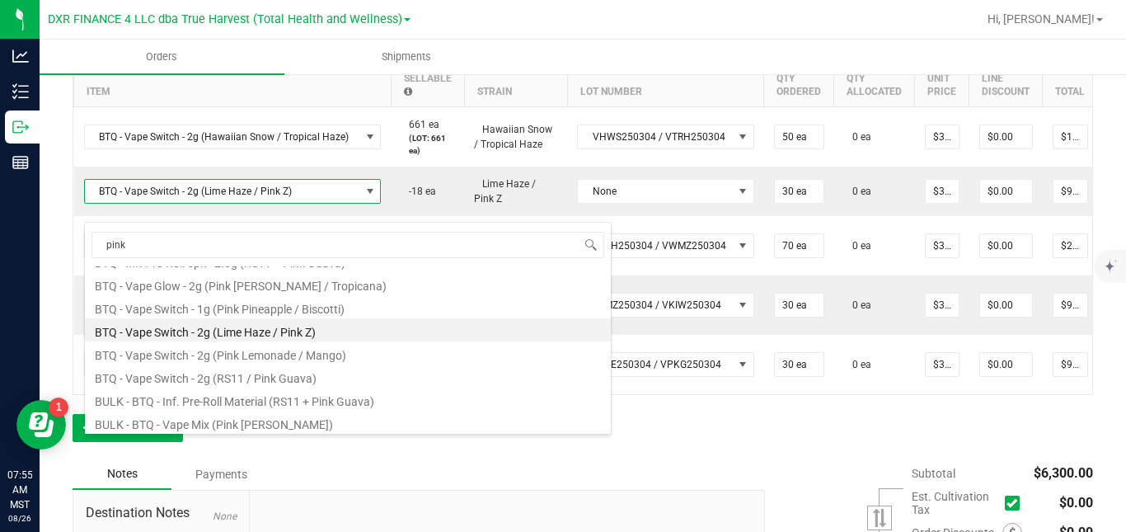
scroll to position [13, 0]
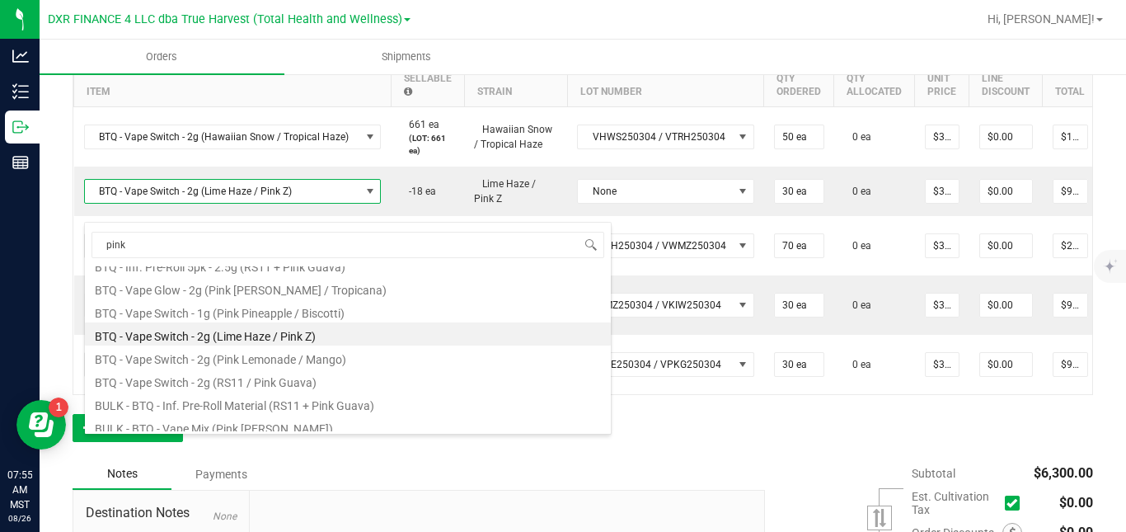
click at [533, 336] on li "BTQ - Vape Switch - 2g (Lime Haze / Pink Z)" at bounding box center [348, 333] width 526 height 23
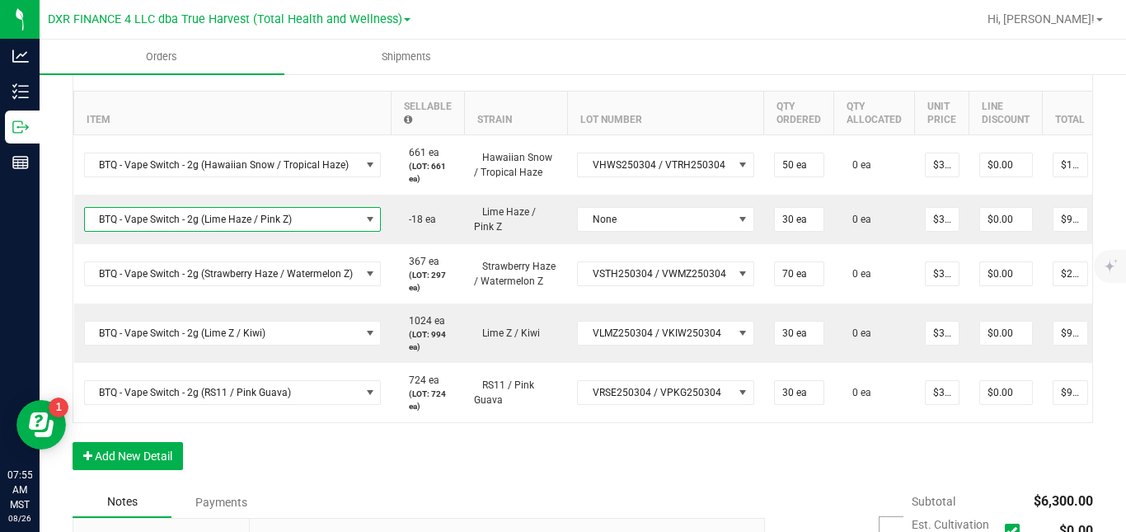
scroll to position [23, 0]
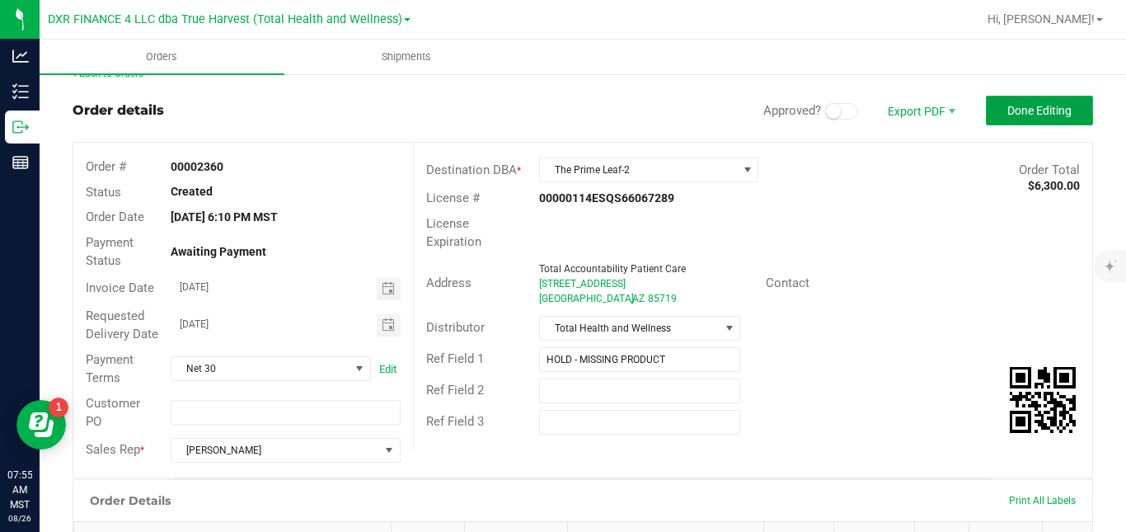
click at [1041, 110] on span "Done Editing" at bounding box center [1040, 110] width 64 height 13
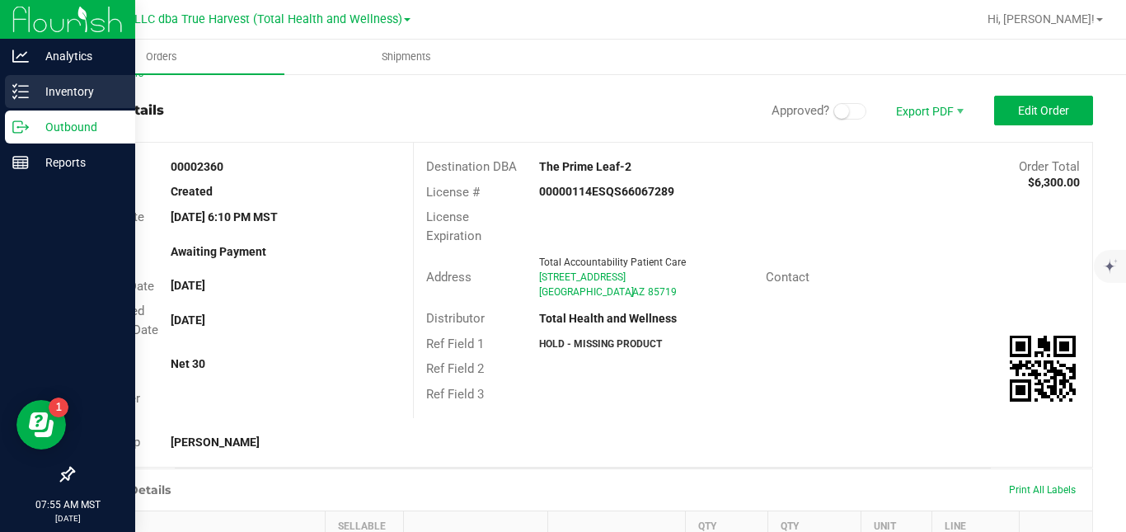
click at [24, 88] on icon at bounding box center [20, 91] width 16 height 16
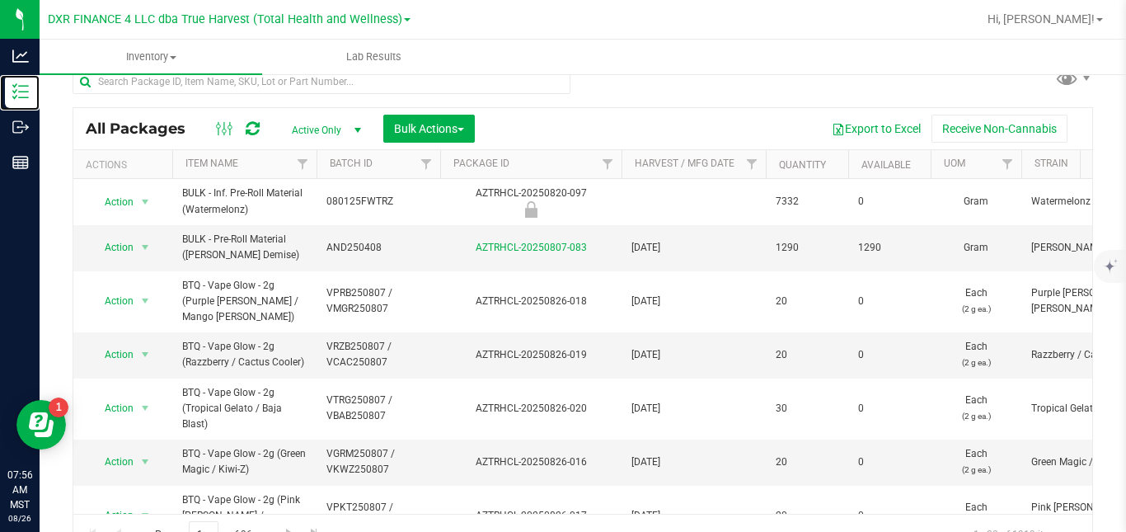
scroll to position [0, 1740]
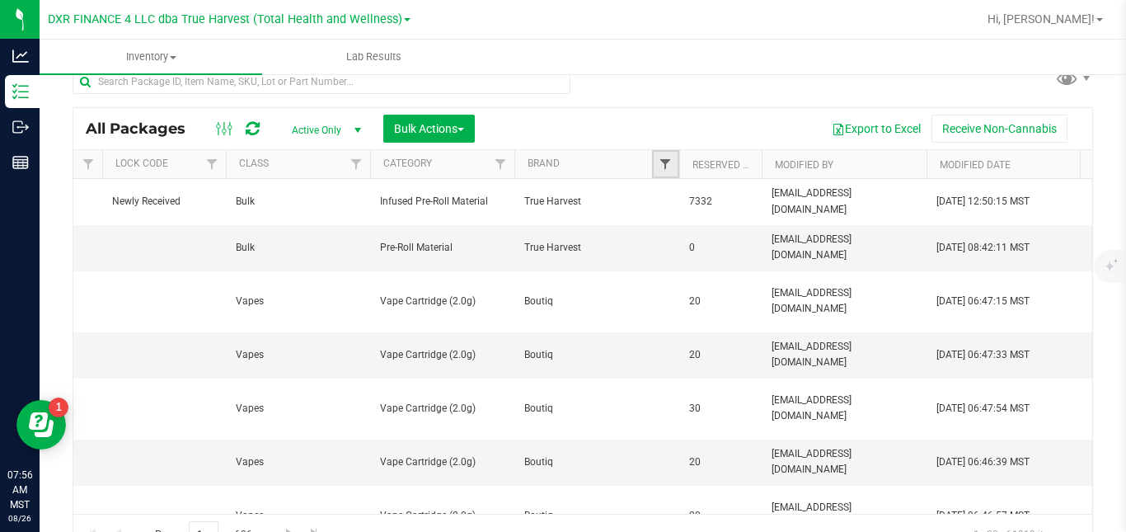
click at [671, 159] on span "Filter" at bounding box center [665, 163] width 13 height 13
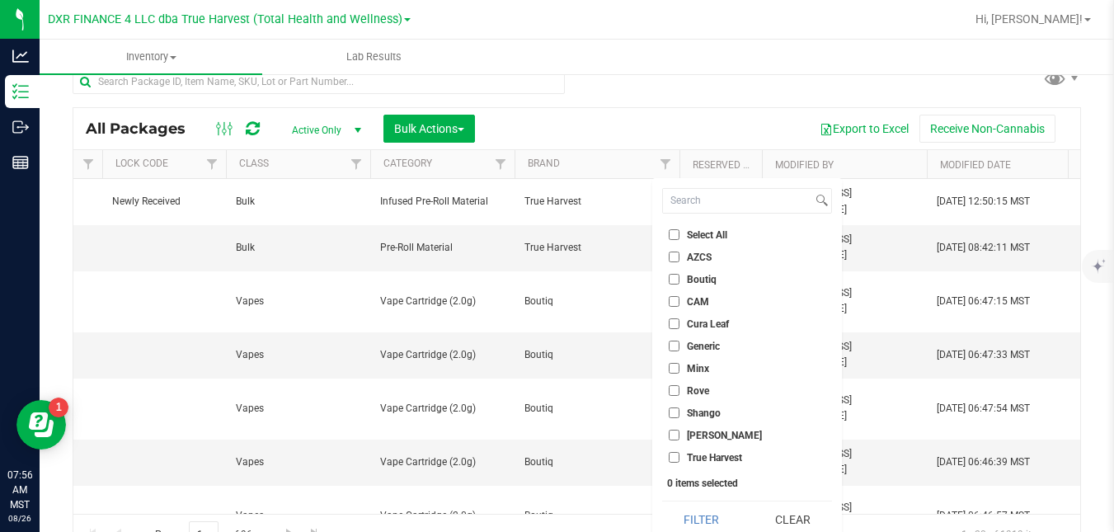
click at [693, 412] on span "Shango" at bounding box center [704, 413] width 34 height 10
click at [679, 412] on input "Shango" at bounding box center [674, 412] width 11 height 11
checkbox input "true"
click at [696, 501] on button "Filter" at bounding box center [701, 519] width 79 height 36
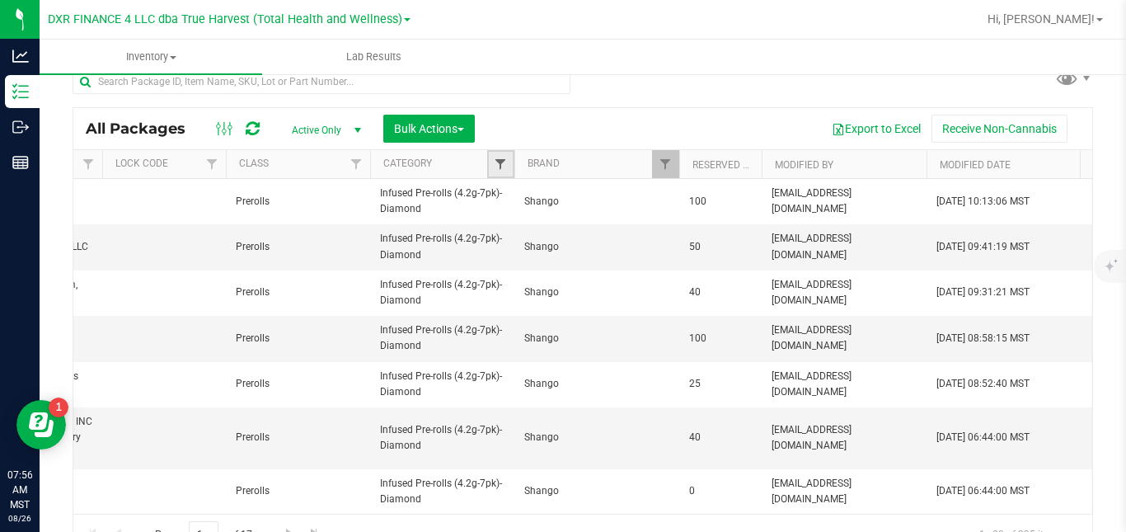
click at [500, 157] on span "Filter" at bounding box center [500, 163] width 13 height 13
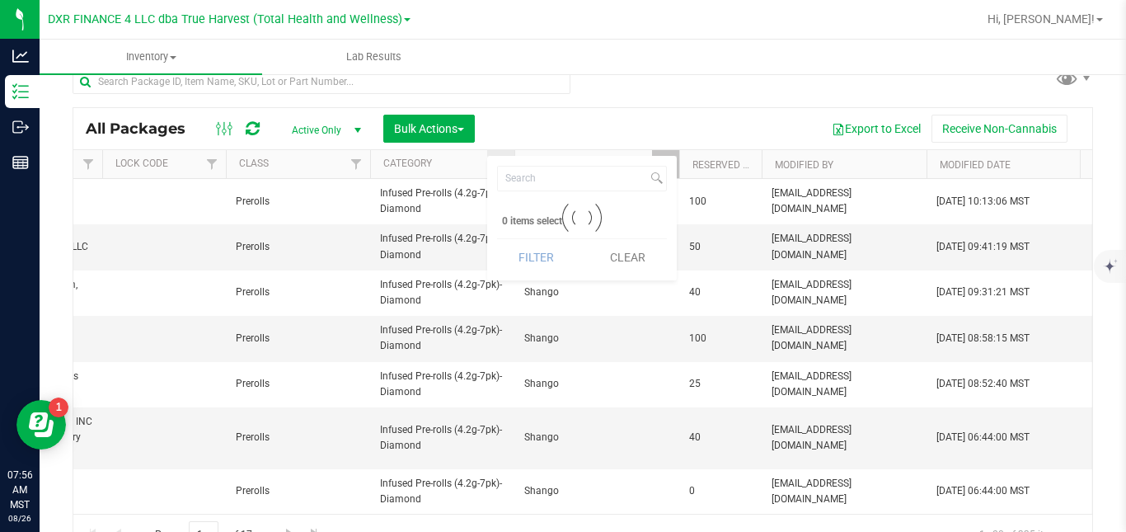
scroll to position [45, 0]
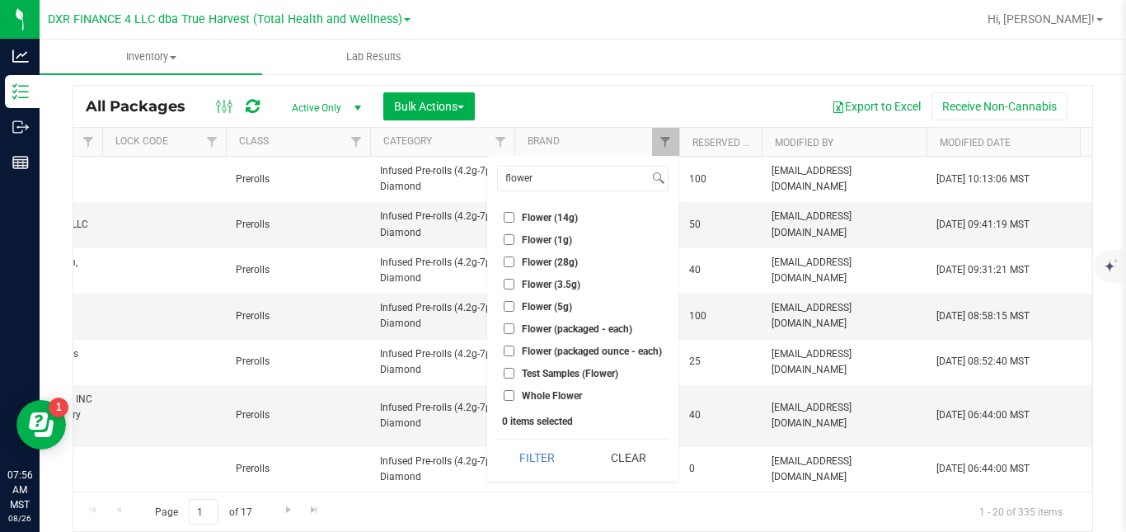
type input "flower"
click at [534, 283] on span "Flower (3.5g)" at bounding box center [551, 285] width 59 height 10
click at [515, 283] on input "Flower (3.5g)" at bounding box center [509, 284] width 11 height 11
click at [540, 449] on button "Filter" at bounding box center [537, 457] width 80 height 36
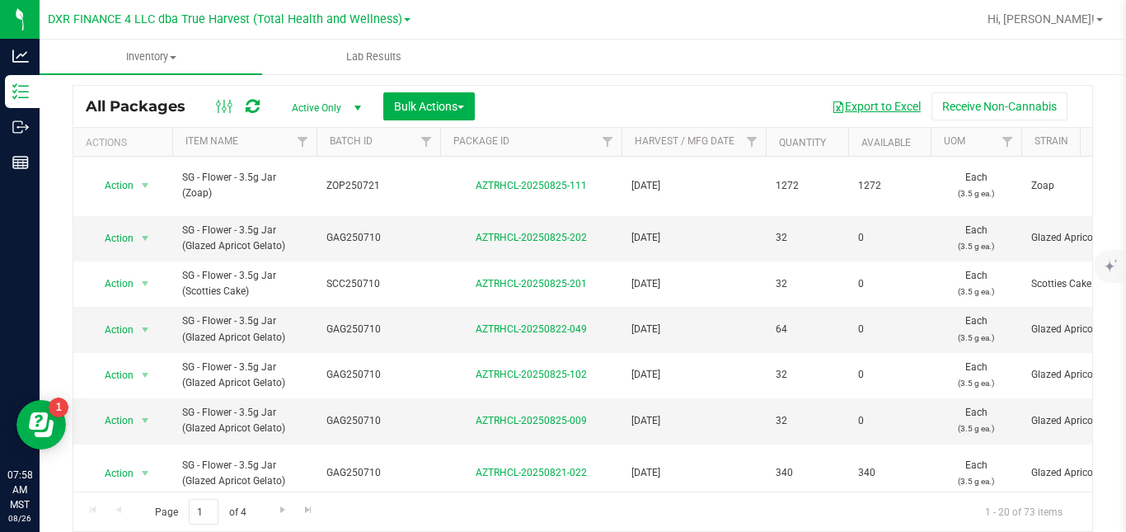
click at [865, 108] on button "Export to Excel" at bounding box center [876, 106] width 110 height 28
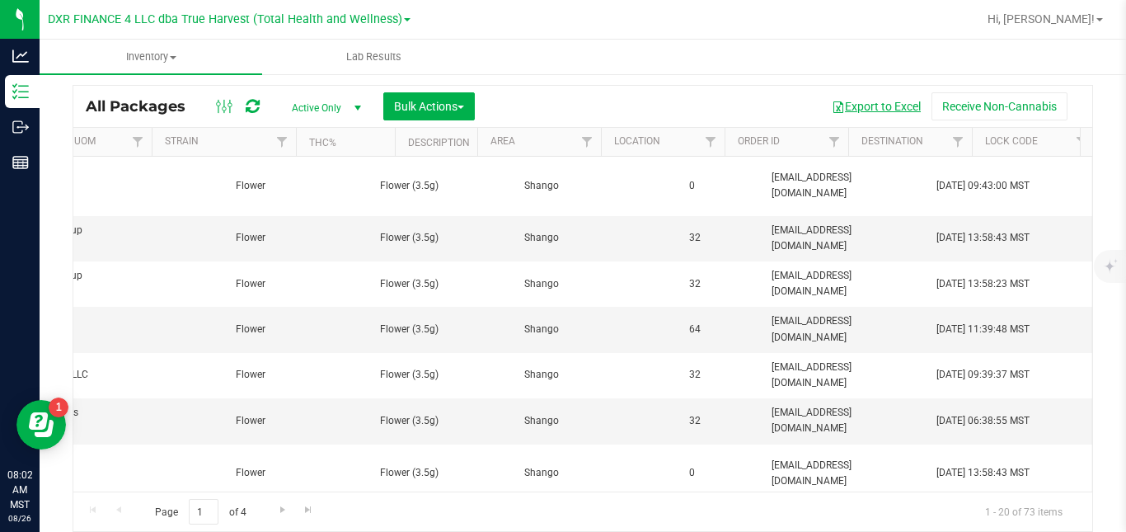
scroll to position [0, 1740]
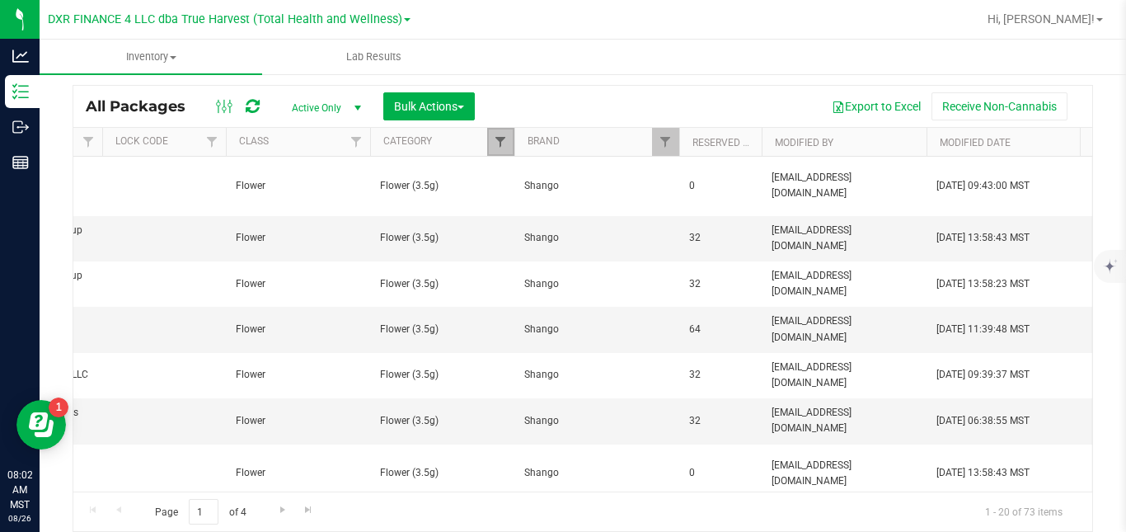
click at [505, 142] on span "Filter" at bounding box center [500, 141] width 13 height 13
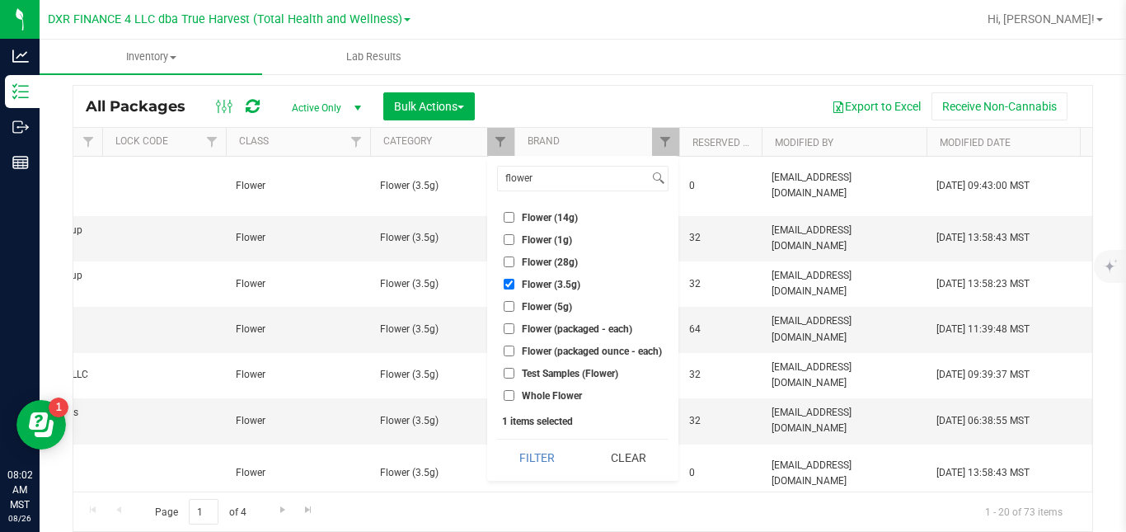
click at [542, 290] on li "Flower (3.5g)" at bounding box center [583, 283] width 172 height 17
click at [540, 285] on span "Flower (3.5g)" at bounding box center [551, 285] width 59 height 10
click at [515, 285] on input "Flower (3.5g)" at bounding box center [509, 284] width 11 height 11
checkbox input "false"
click at [562, 220] on span "Flower (14g)" at bounding box center [550, 218] width 56 height 10
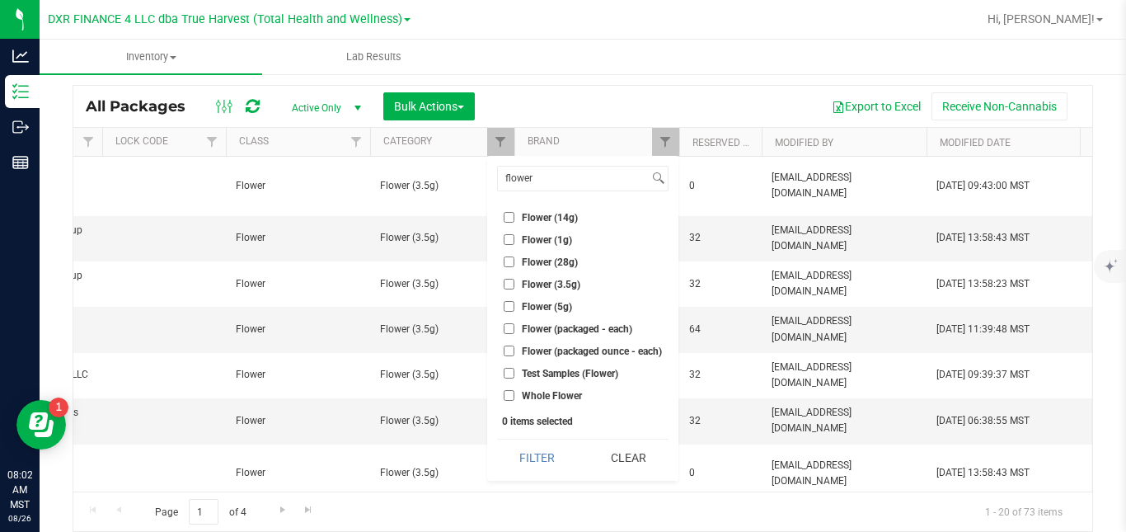
click at [515, 220] on input "Flower (14g)" at bounding box center [509, 217] width 11 height 11
click at [540, 457] on button "Filter" at bounding box center [537, 457] width 80 height 36
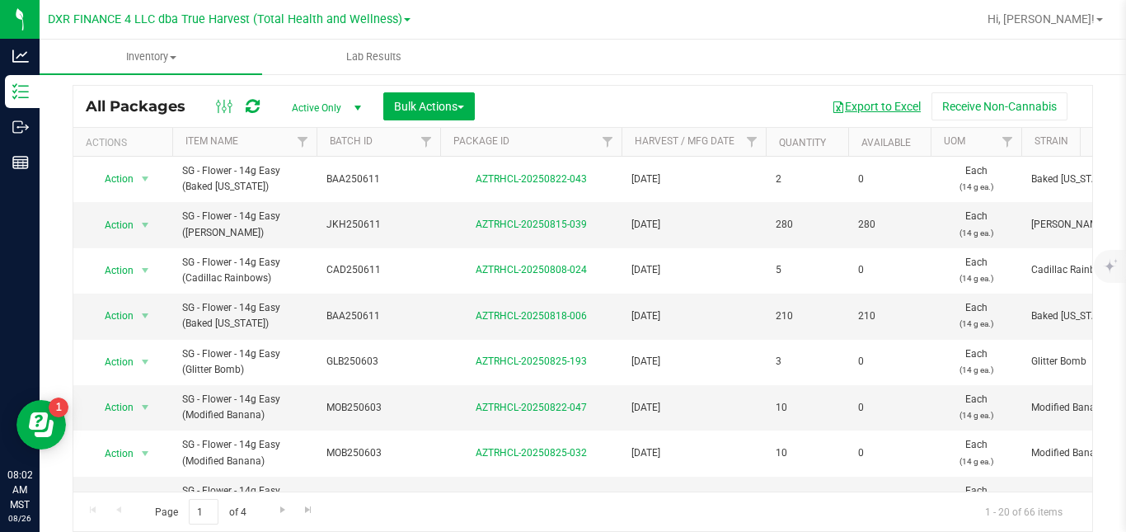
click at [873, 110] on button "Export to Excel" at bounding box center [876, 106] width 110 height 28
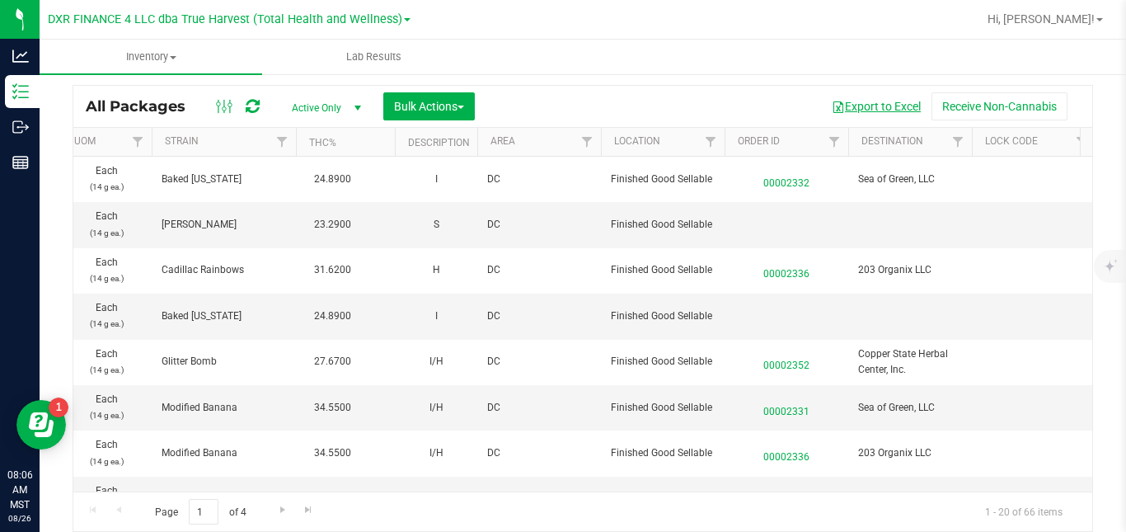
scroll to position [0, 1740]
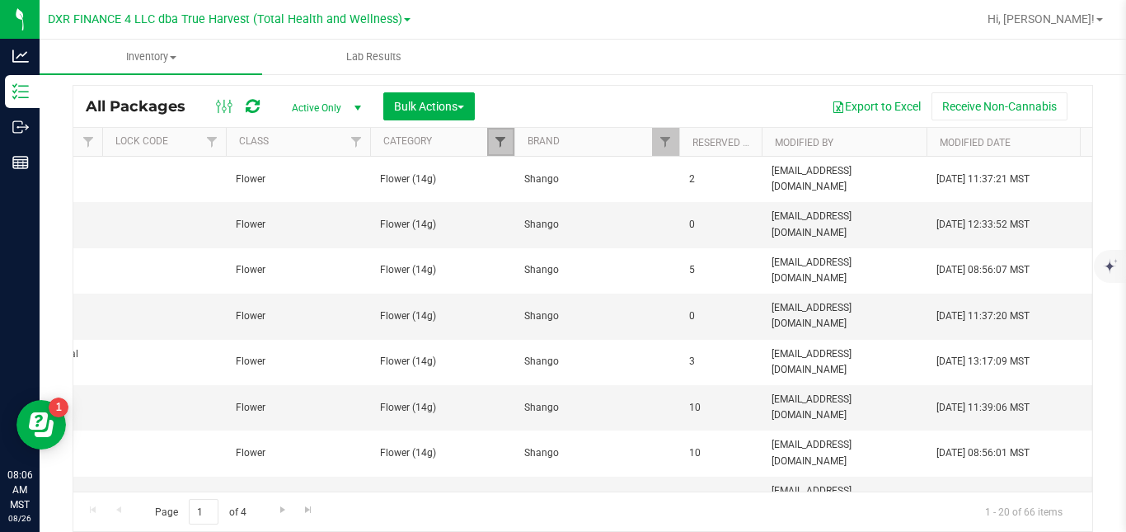
click at [498, 142] on span "Filter" at bounding box center [500, 141] width 13 height 13
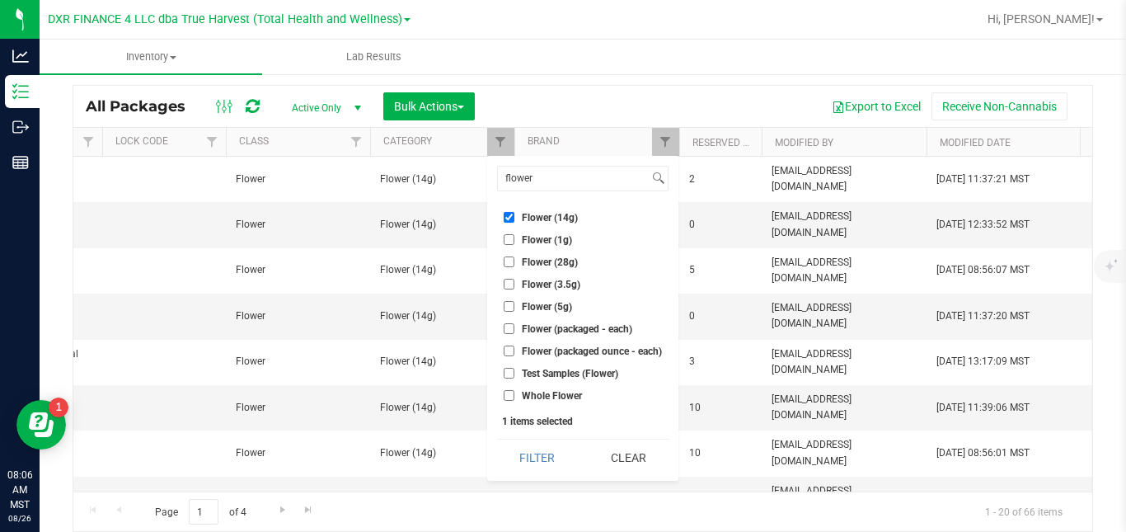
click at [539, 214] on span "Flower (14g)" at bounding box center [550, 218] width 56 height 10
click at [515, 214] on input "Flower (14g)" at bounding box center [509, 217] width 11 height 11
checkbox input "false"
drag, startPoint x: 549, startPoint y: 174, endPoint x: 491, endPoint y: 177, distance: 57.8
click at [491, 177] on div "flower Select All A Buds AA Buds Accessories B Buds BB Buds Bubble Hash By-prod…" at bounding box center [582, 318] width 191 height 325
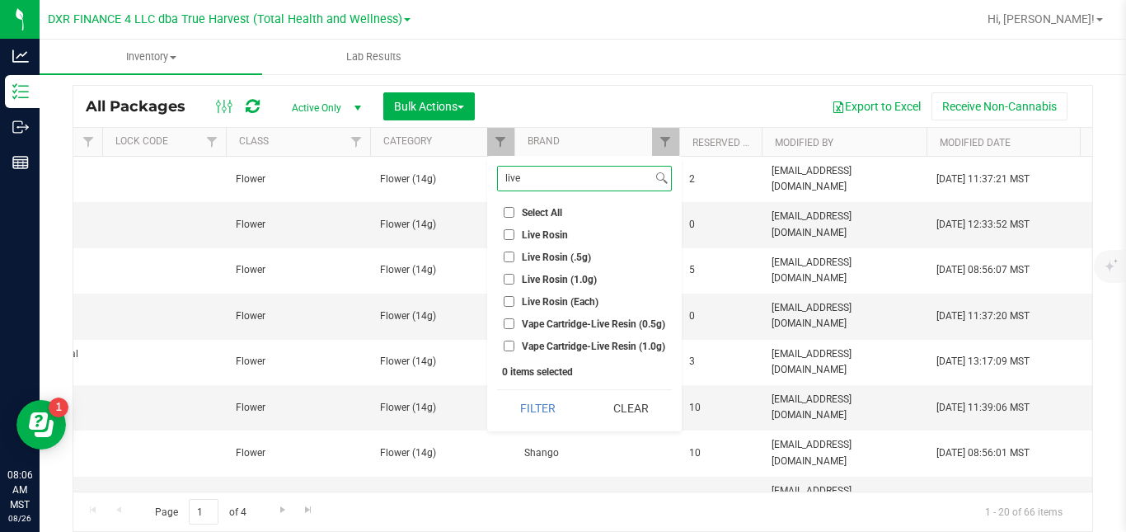
type input "live"
click at [535, 283] on span "Live Rosin (1.0g)" at bounding box center [559, 280] width 75 height 10
click at [515, 283] on input "Live Rosin (1.0g)" at bounding box center [509, 279] width 11 height 11
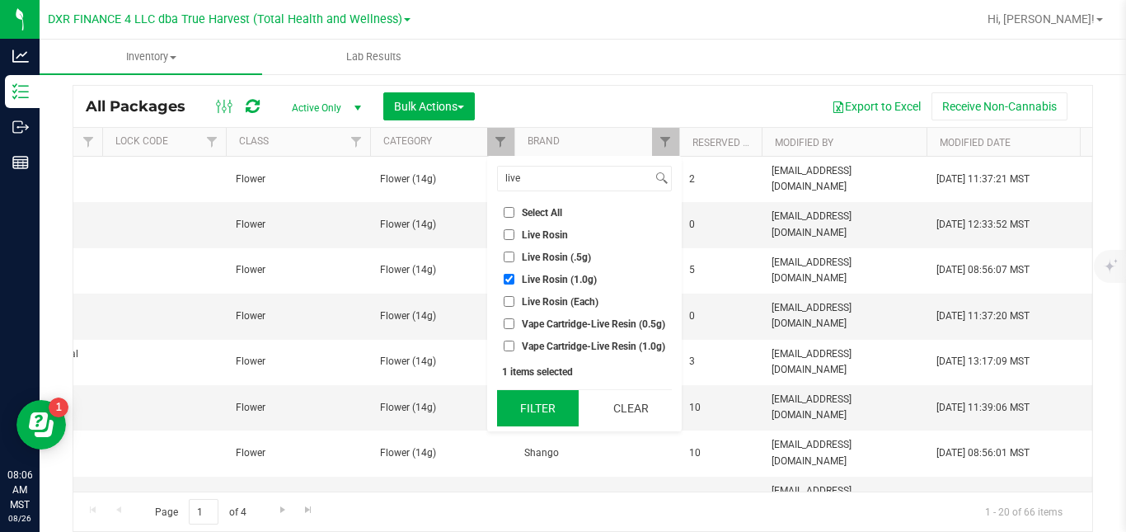
click at [542, 409] on button "Filter" at bounding box center [538, 408] width 82 height 36
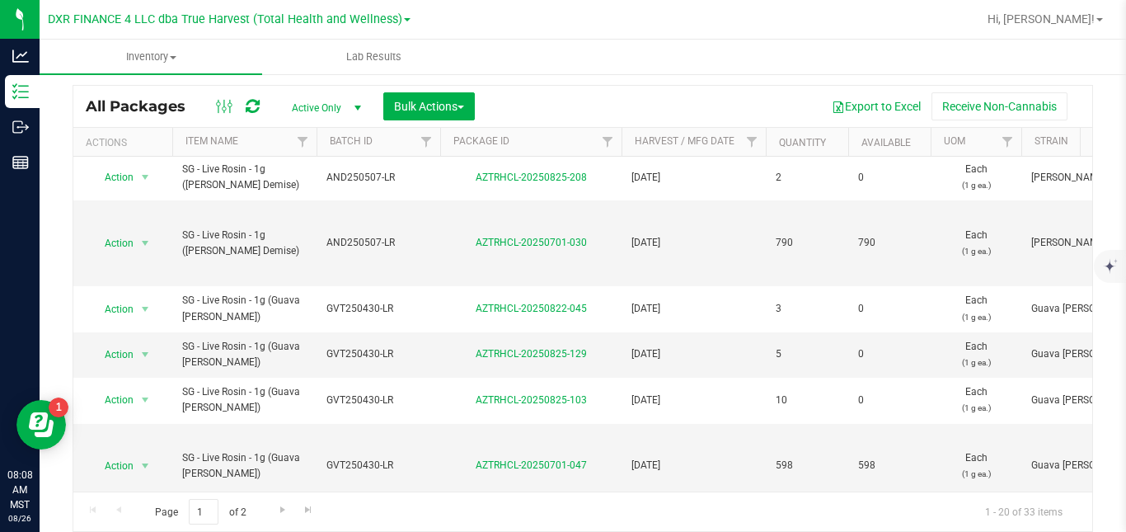
scroll to position [756, 0]
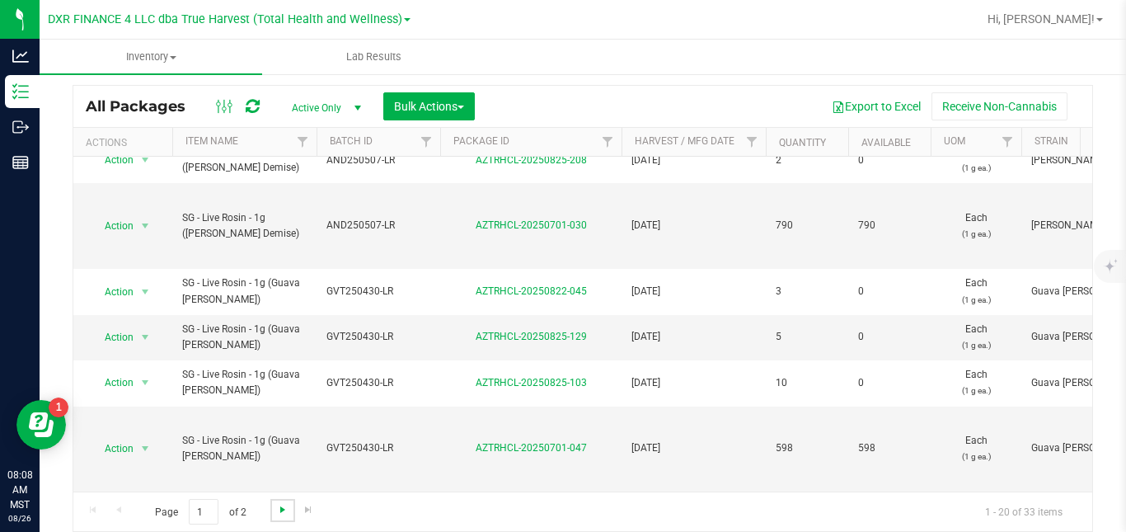
click at [280, 512] on span "Go to the next page" at bounding box center [282, 509] width 13 height 13
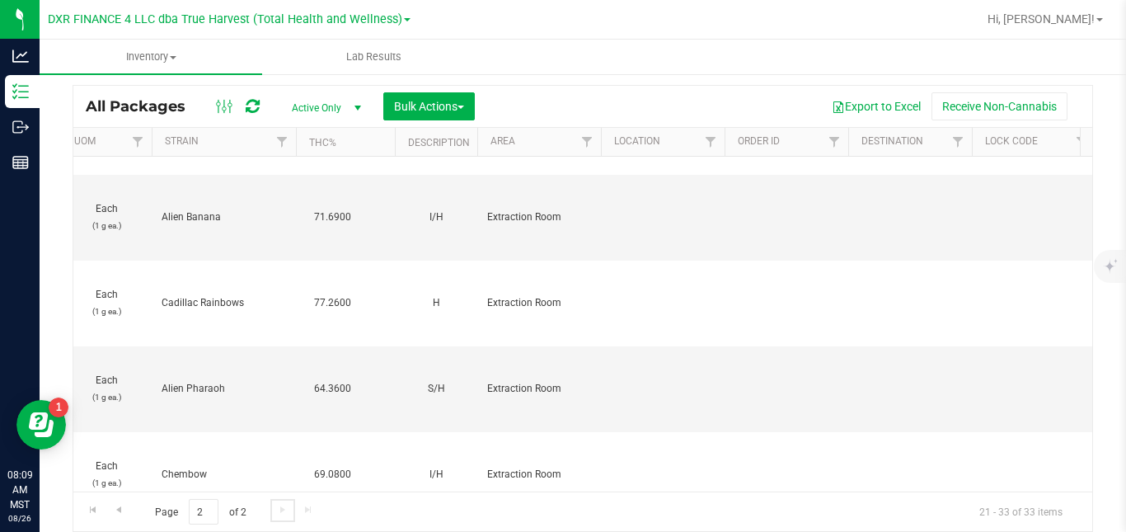
scroll to position [0, 1740]
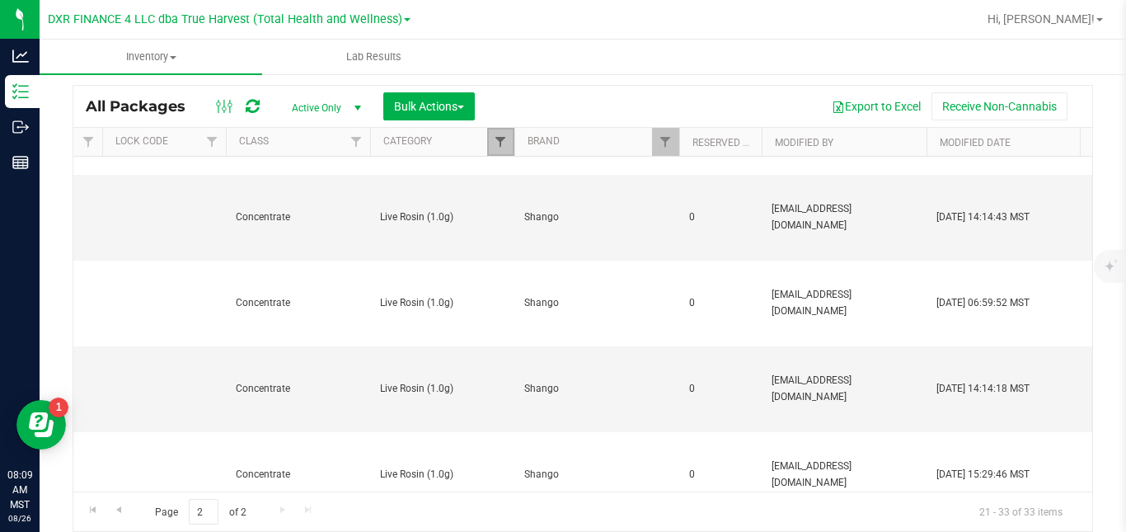
click at [504, 147] on span "Filter" at bounding box center [500, 141] width 13 height 13
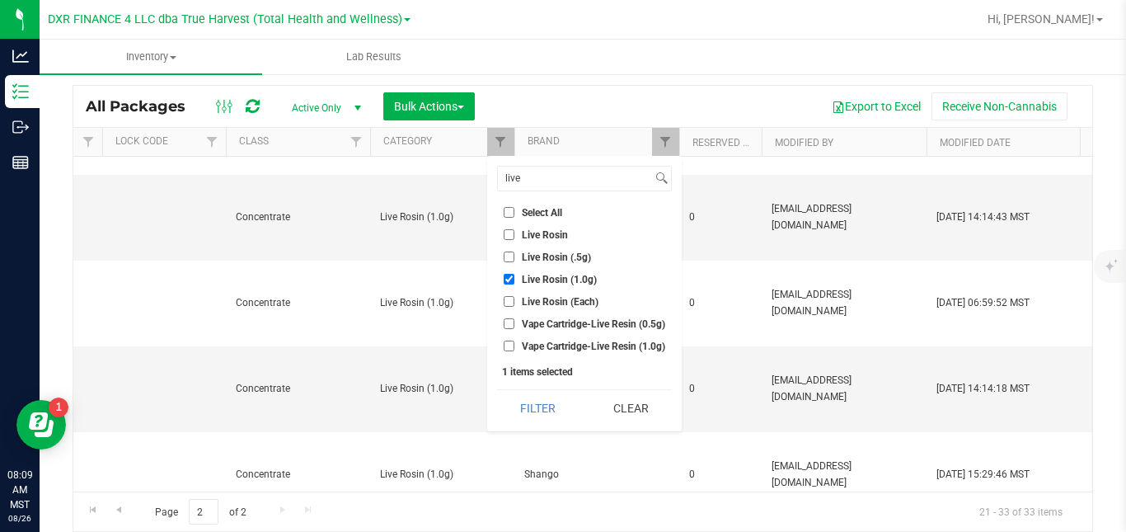
click at [533, 278] on span "Live Rosin (1.0g)" at bounding box center [559, 280] width 75 height 10
click at [515, 278] on input "Live Rosin (1.0g)" at bounding box center [509, 279] width 11 height 11
checkbox input "false"
drag, startPoint x: 543, startPoint y: 181, endPoint x: 496, endPoint y: 181, distance: 46.2
click at [497, 181] on div "live" at bounding box center [584, 179] width 175 height 26
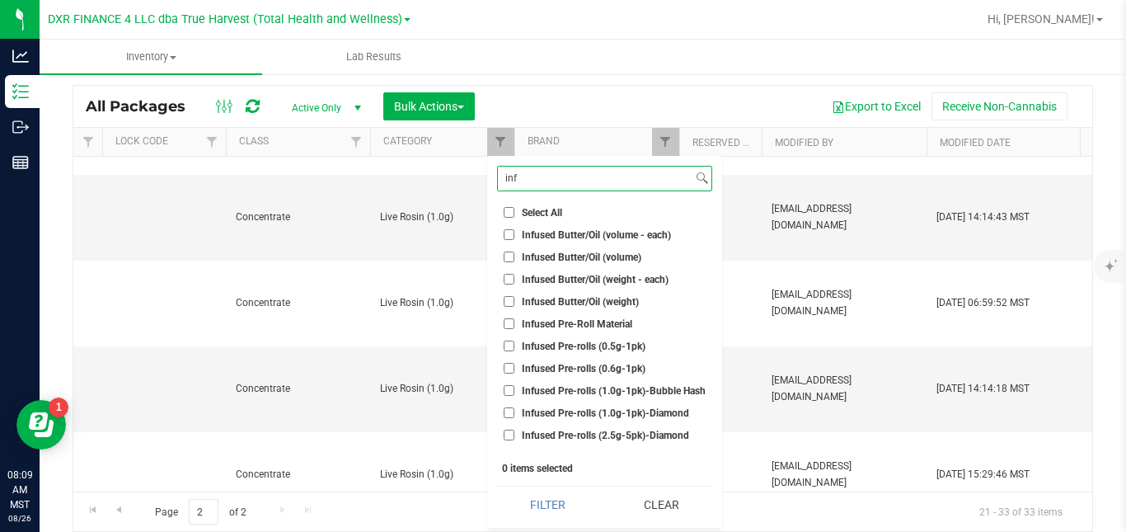
type input "inf"
click at [595, 394] on span "Infused Pre-rolls (1.0g-1pk)-Bubble Hash" at bounding box center [614, 391] width 184 height 10
click at [515, 394] on input "Infused Pre-rolls (1.0g-1pk)-Bubble Hash" at bounding box center [509, 390] width 11 height 11
checkbox input "true"
click at [589, 412] on span "Infused Pre-rolls (1.0g-1pk)-Diamond" at bounding box center [605, 413] width 167 height 10
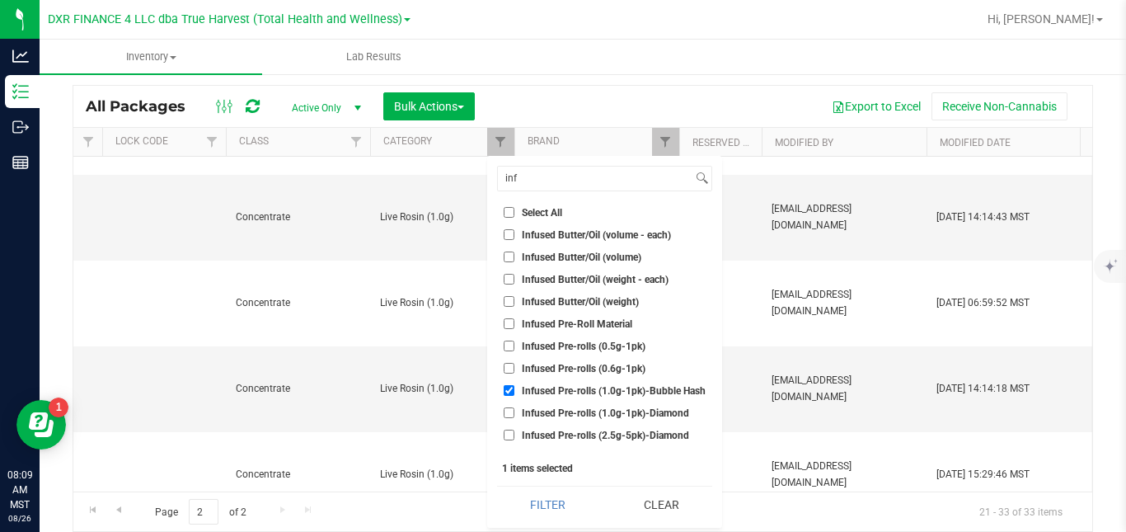
click at [515, 412] on input "Infused Pre-rolls (1.0g-1pk)-Diamond" at bounding box center [509, 412] width 11 height 11
checkbox input "true"
click at [553, 500] on button "Filter" at bounding box center [547, 504] width 101 height 36
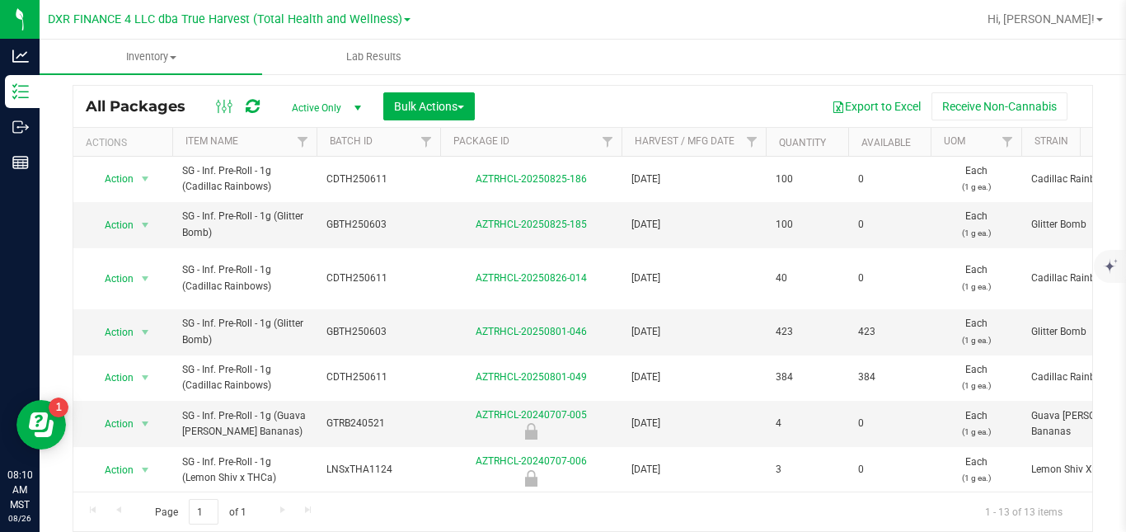
click at [782, 493] on div "Page 1 of 1 1 - 13 of 13 items" at bounding box center [582, 511] width 1019 height 40
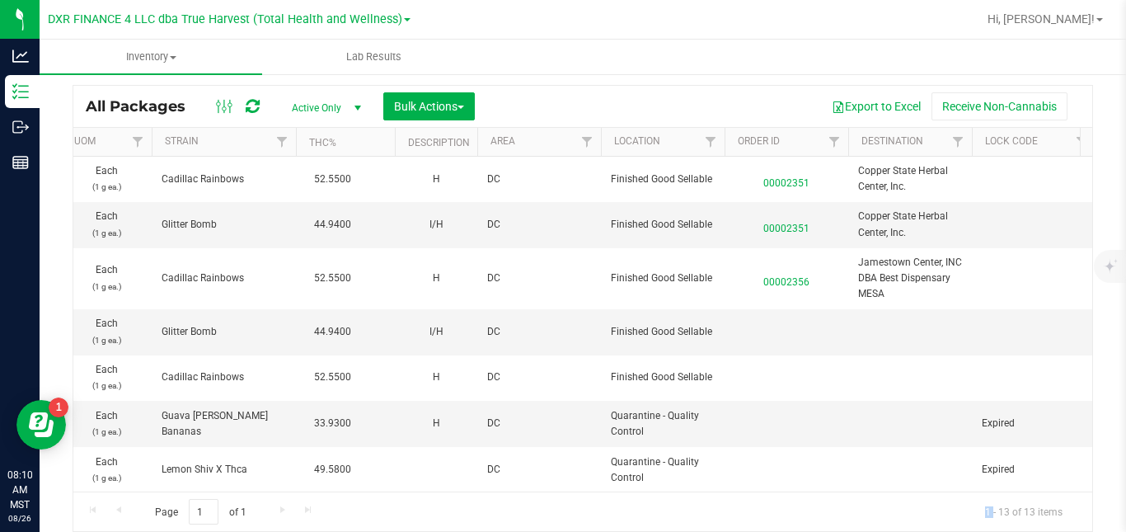
scroll to position [0, 1740]
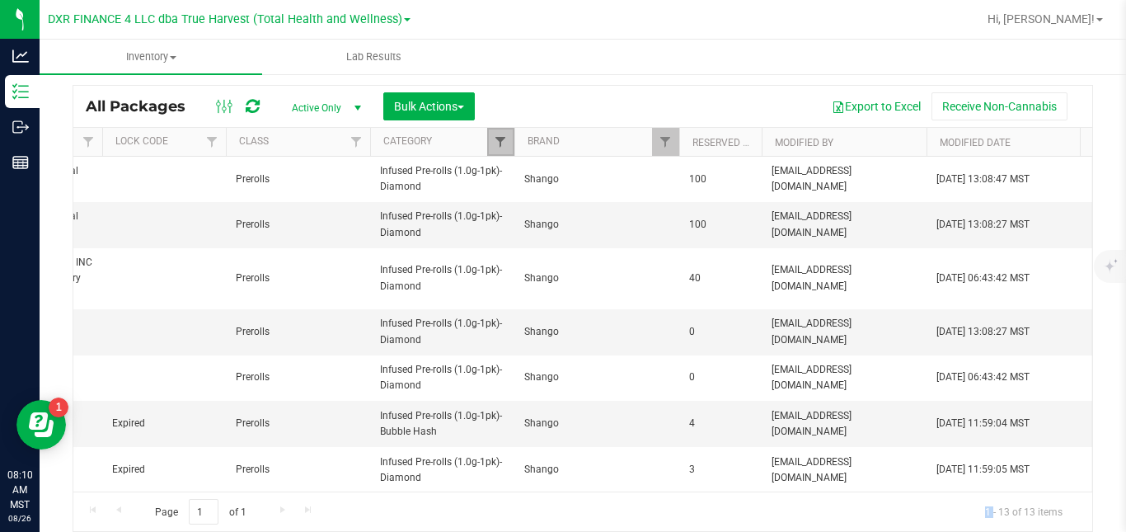
click at [505, 143] on span "Filter" at bounding box center [500, 141] width 13 height 13
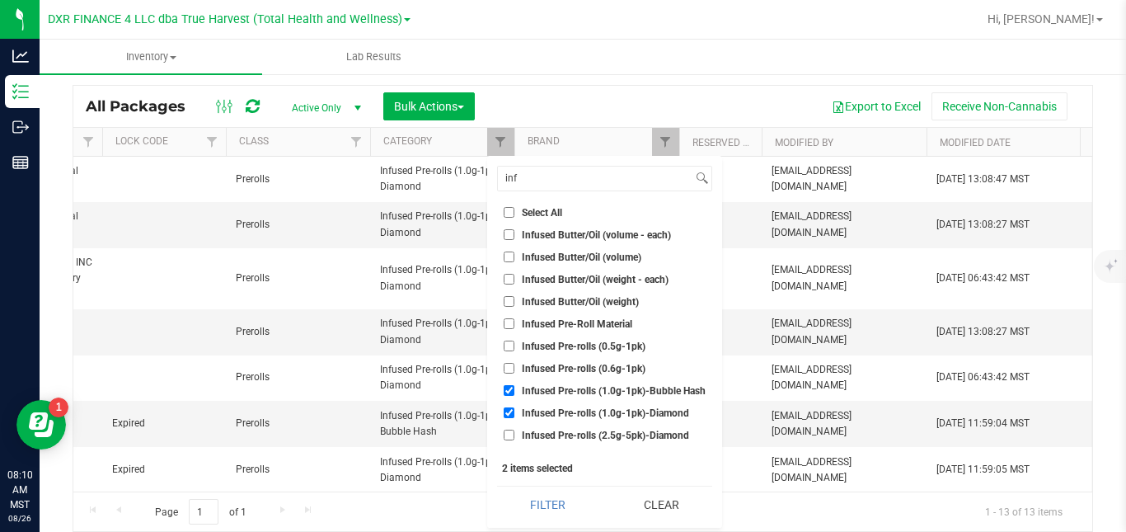
click at [541, 391] on span "Infused Pre-rolls (1.0g-1pk)-Bubble Hash" at bounding box center [614, 391] width 184 height 10
click at [515, 391] on input "Infused Pre-rolls (1.0g-1pk)-Bubble Hash" at bounding box center [509, 390] width 11 height 11
checkbox input "false"
click at [540, 411] on span "Infused Pre-rolls (1.0g-1pk)-Diamond" at bounding box center [605, 413] width 167 height 10
click at [515, 411] on input "Infused Pre-rolls (1.0g-1pk)-Diamond" at bounding box center [509, 412] width 11 height 11
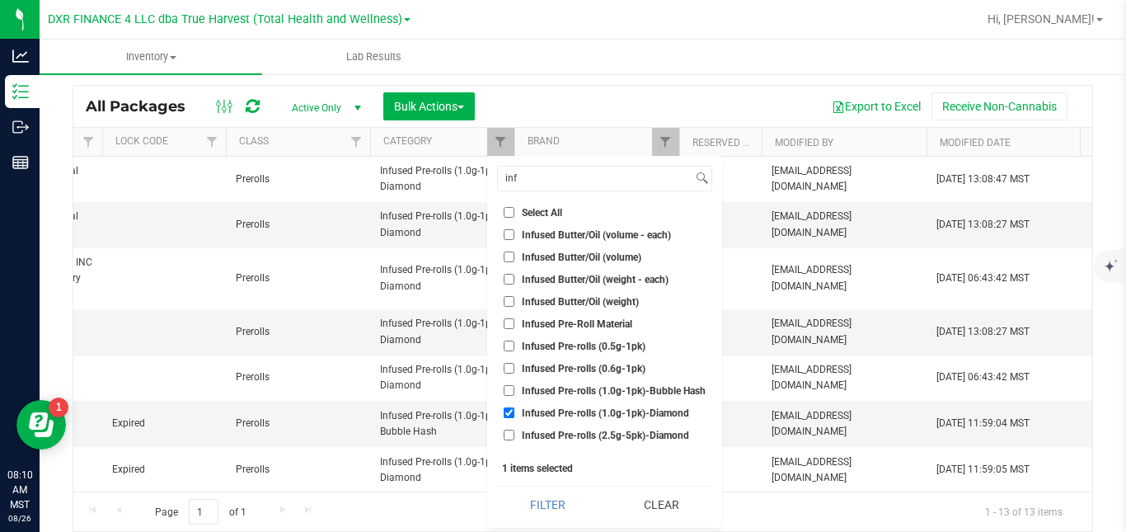
checkbox input "false"
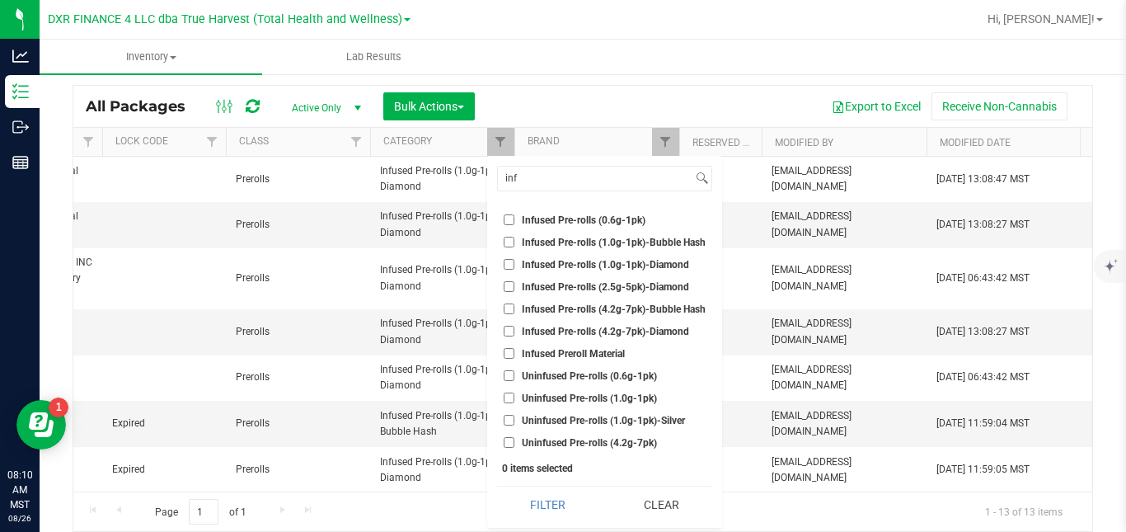
click at [651, 402] on span "Uninfused Pre-rolls (1.0g-1pk)" at bounding box center [589, 398] width 135 height 10
click at [515, 402] on input "Uninfused Pre-rolls (1.0g-1pk)" at bounding box center [509, 397] width 11 height 11
click at [558, 503] on button "Filter" at bounding box center [547, 504] width 101 height 36
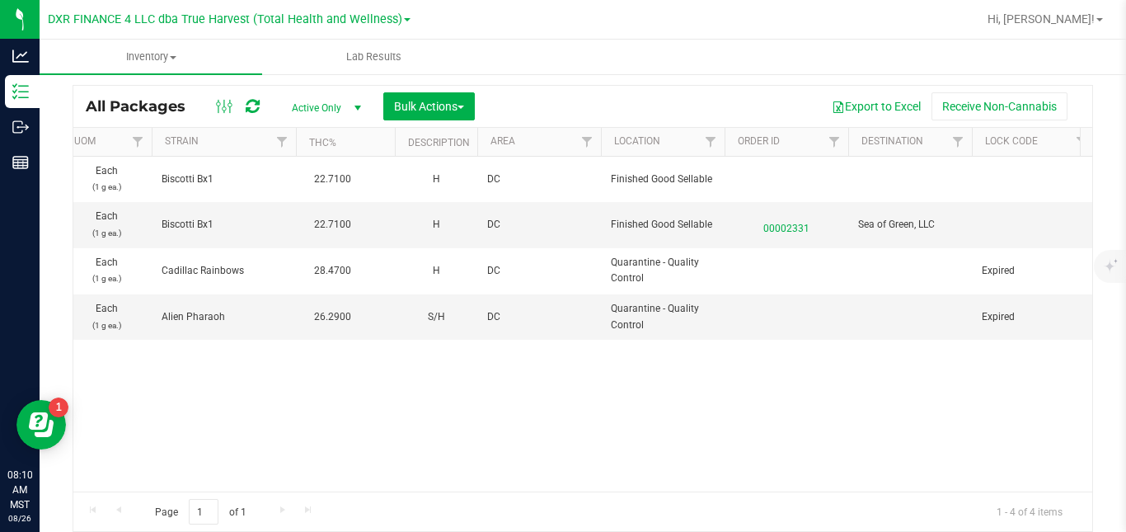
scroll to position [0, 1740]
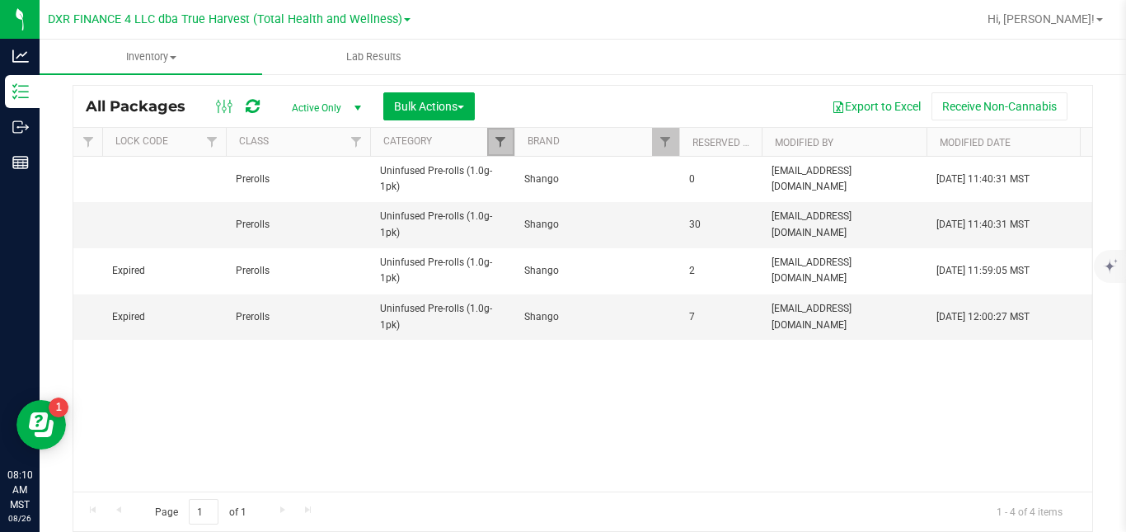
click at [496, 145] on span "Filter" at bounding box center [500, 141] width 13 height 13
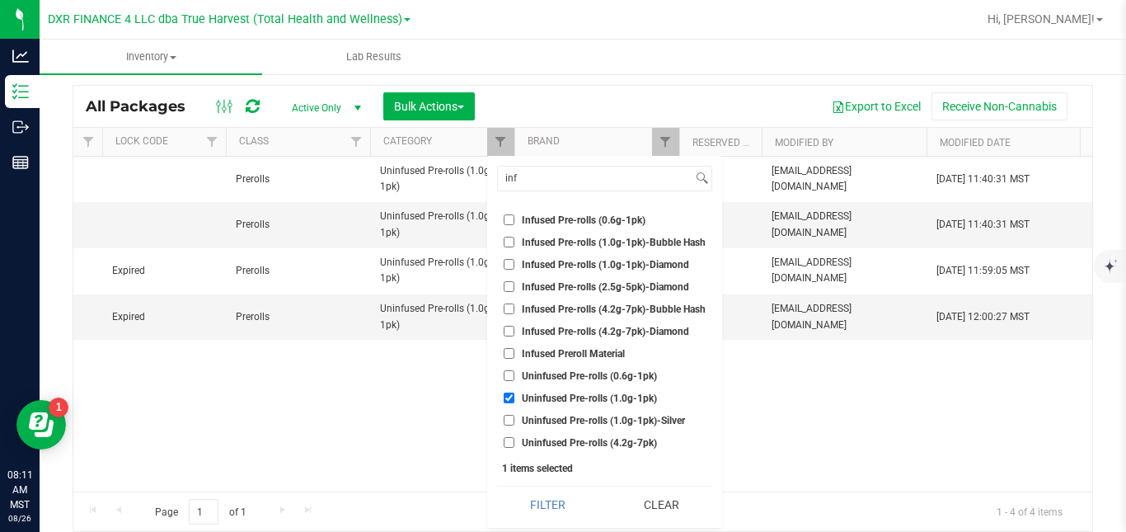
click at [581, 400] on span "Uninfused Pre-rolls (1.0g-1pk)" at bounding box center [589, 398] width 135 height 10
click at [515, 400] on input "Uninfused Pre-rolls (1.0g-1pk)" at bounding box center [509, 397] width 11 height 11
checkbox input "false"
click at [576, 416] on span "Uninfused Pre-rolls (1.0g-1pk)-Silver" at bounding box center [603, 421] width 163 height 10
click at [515, 416] on input "Uninfused Pre-rolls (1.0g-1pk)-Silver" at bounding box center [509, 420] width 11 height 11
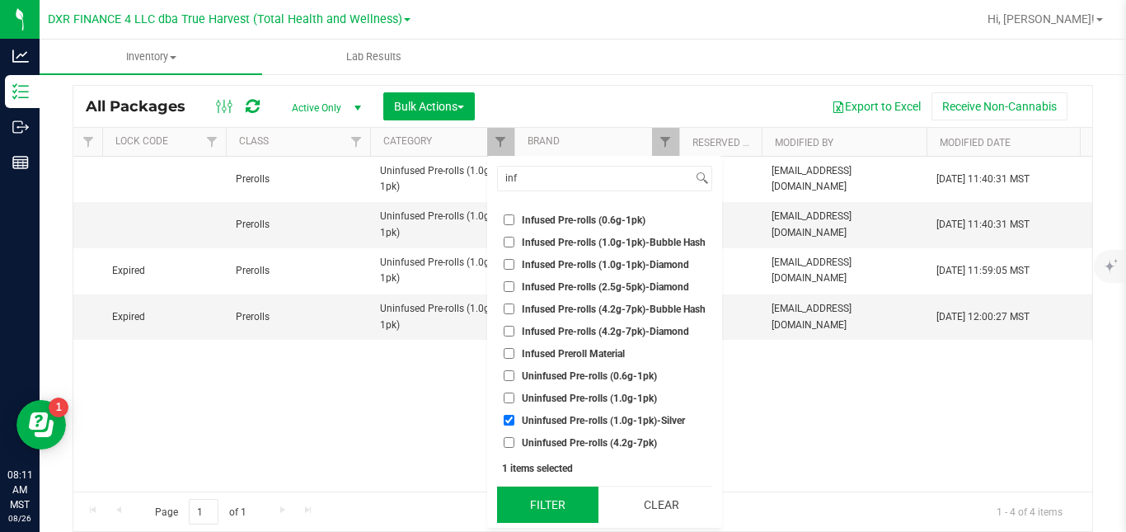
click at [562, 500] on button "Filter" at bounding box center [547, 504] width 101 height 36
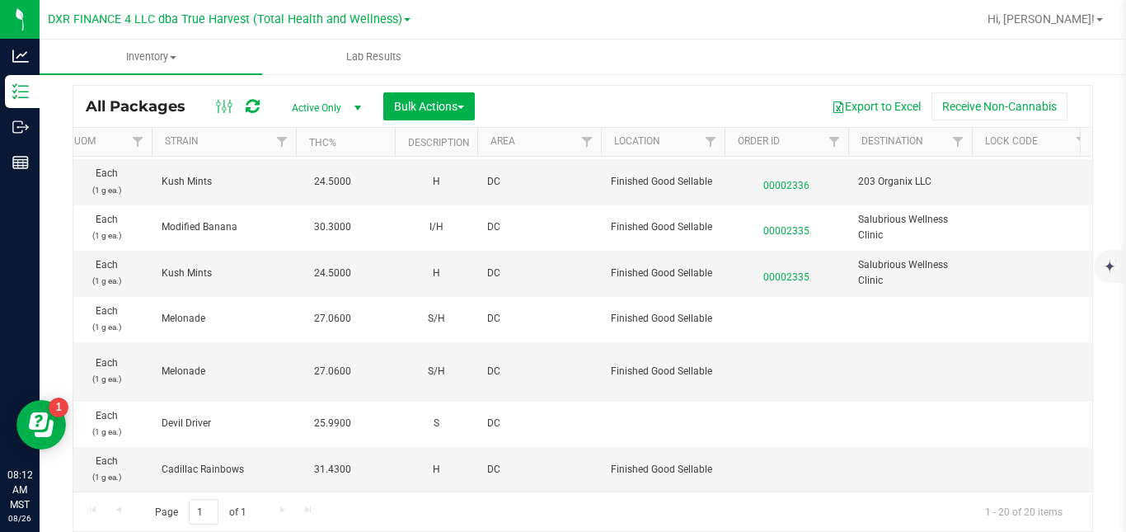
scroll to position [0, 1740]
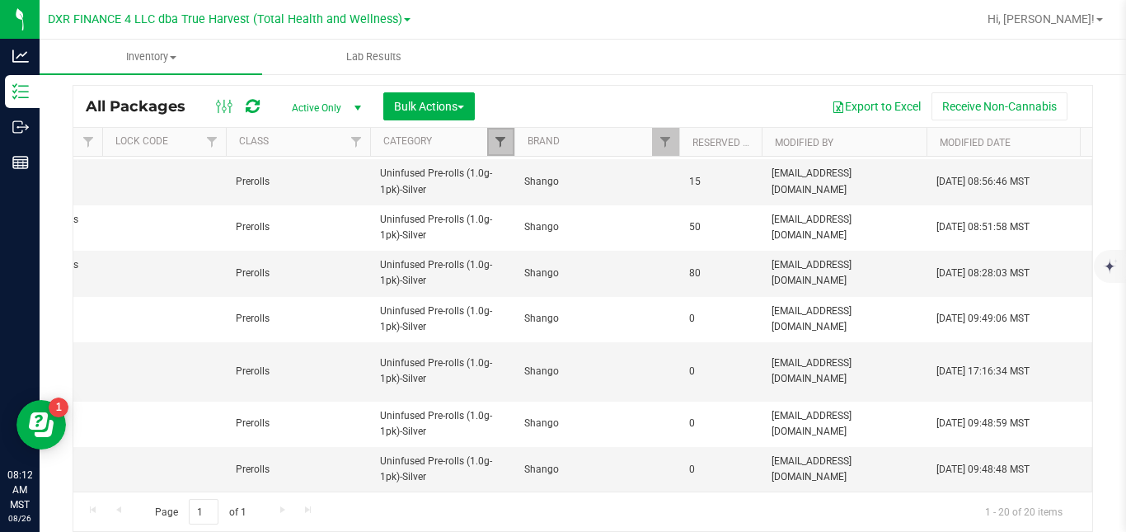
click at [502, 145] on span "Filter" at bounding box center [500, 141] width 13 height 13
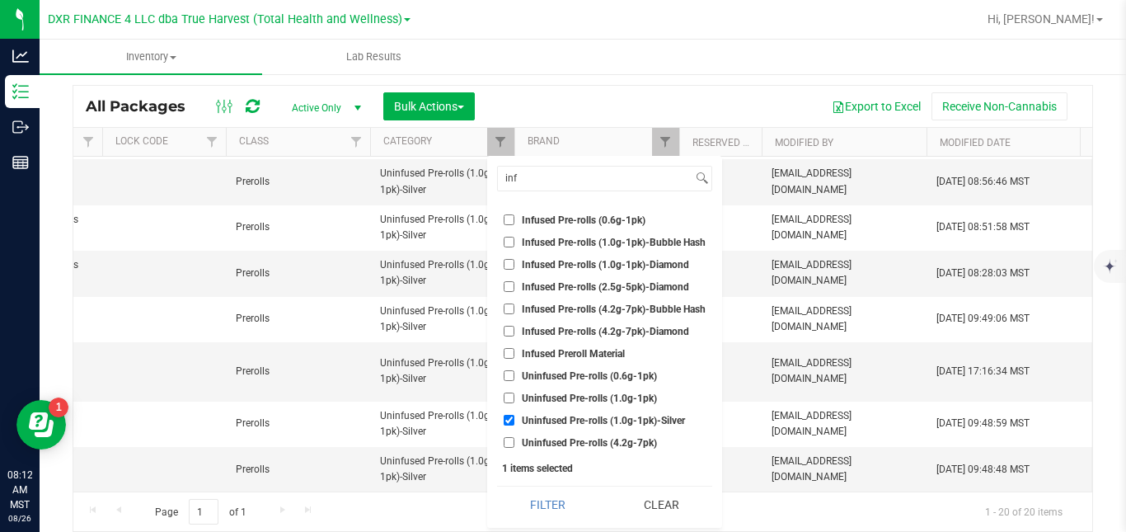
click at [553, 416] on span "Uninfused Pre-rolls (1.0g-1pk)-Silver" at bounding box center [603, 421] width 163 height 10
click at [515, 416] on input "Uninfused Pre-rolls (1.0g-1pk)-Silver" at bounding box center [509, 420] width 11 height 11
checkbox input "false"
click at [550, 442] on span "Uninfused Pre-rolls (4.2g-7pk)" at bounding box center [589, 443] width 135 height 10
click at [515, 442] on input "Uninfused Pre-rolls (4.2g-7pk)" at bounding box center [509, 442] width 11 height 11
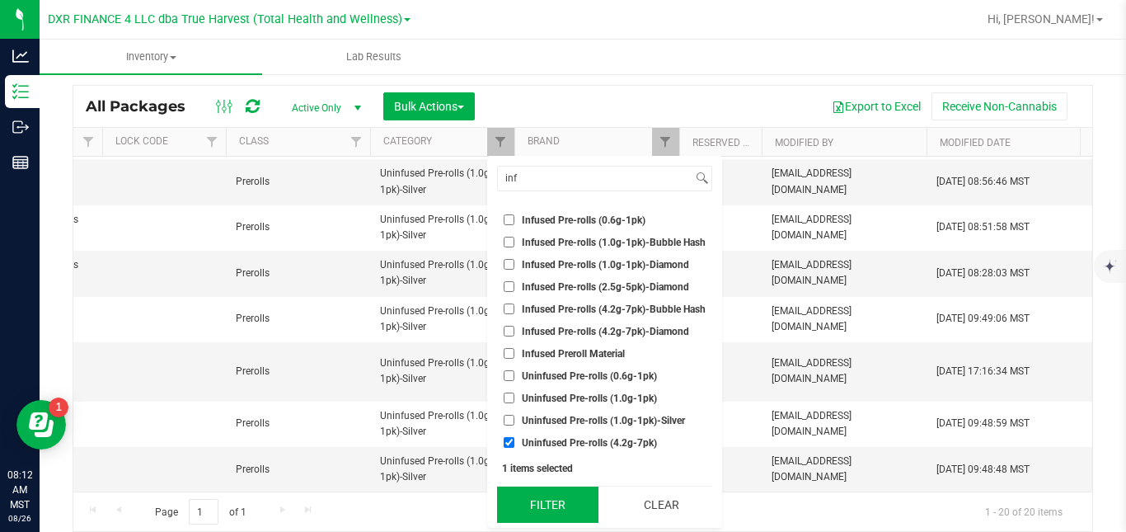
click at [543, 496] on button "Filter" at bounding box center [547, 504] width 101 height 36
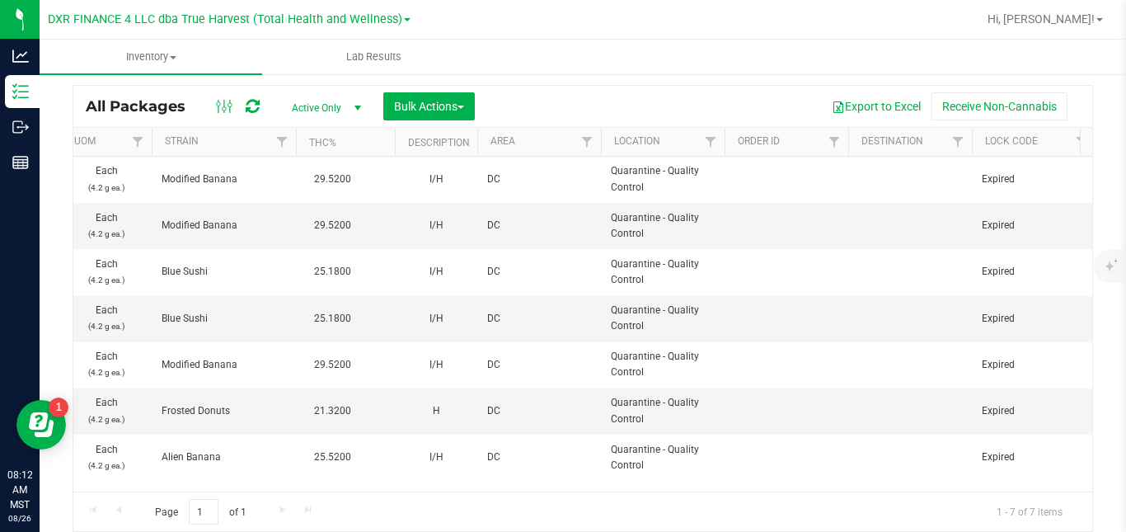
scroll to position [0, 1740]
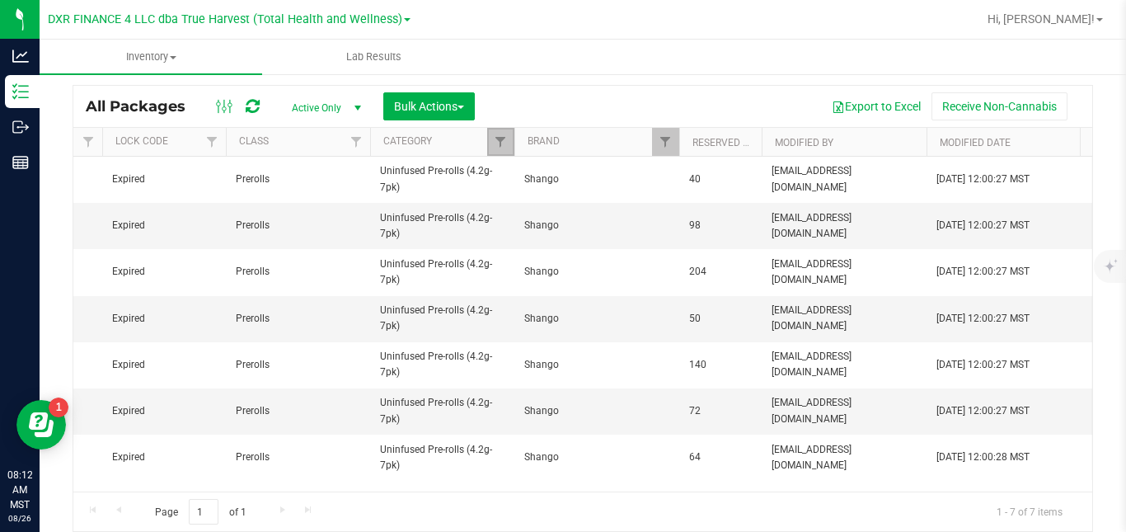
click at [493, 132] on link "Filter" at bounding box center [500, 142] width 27 height 28
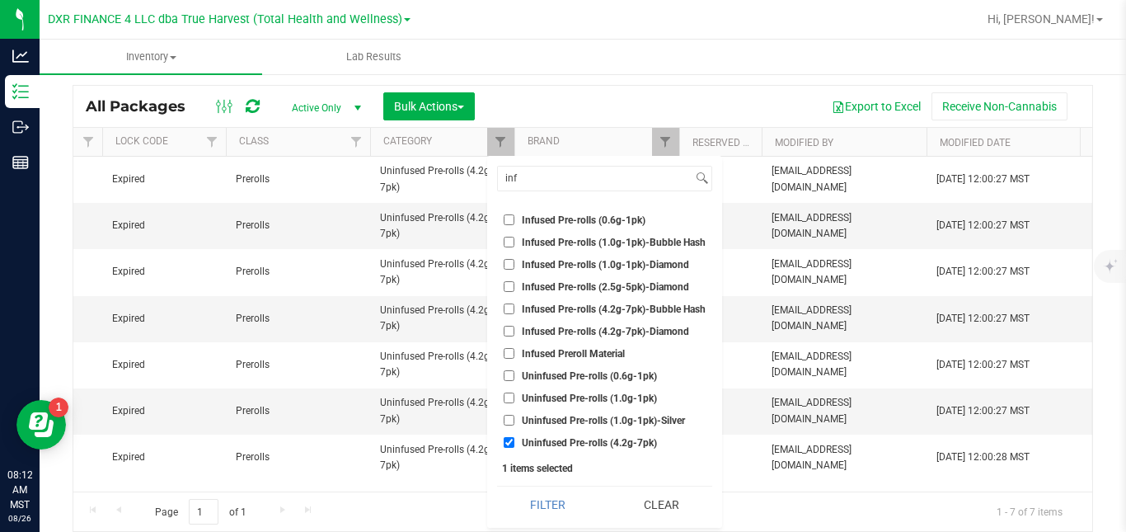
click at [553, 444] on span "Uninfused Pre-rolls (4.2g-7pk)" at bounding box center [589, 443] width 135 height 10
click at [515, 444] on input "Uninfused Pre-rolls (4.2g-7pk)" at bounding box center [509, 442] width 11 height 11
checkbox input "false"
click at [603, 308] on span "Infused Pre-rolls (4.2g-7pk)-Bubble Hash" at bounding box center [614, 309] width 184 height 10
click at [515, 308] on input "Infused Pre-rolls (4.2g-7pk)-Bubble Hash" at bounding box center [509, 308] width 11 height 11
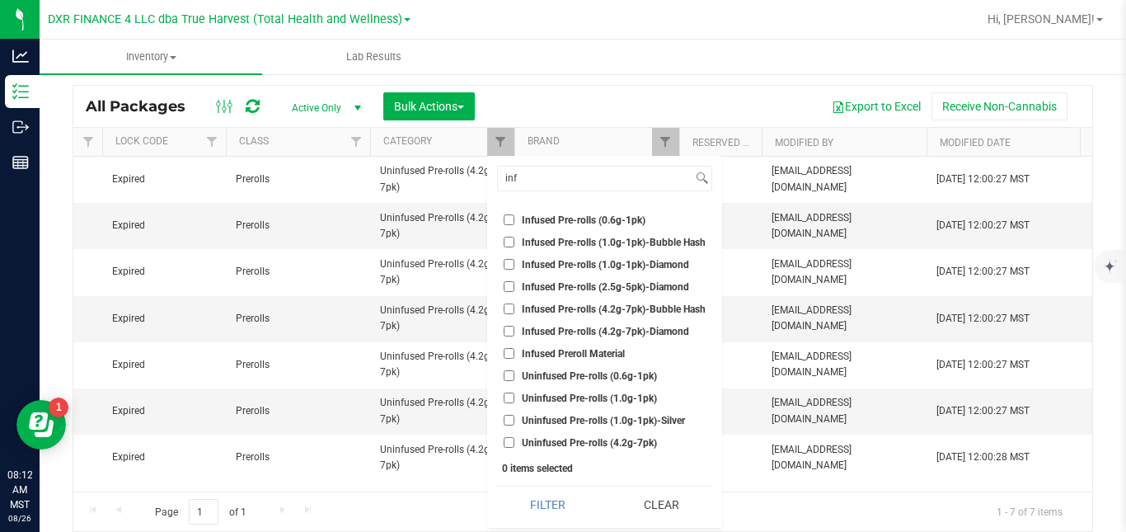
checkbox input "true"
click at [594, 332] on span "Infused Pre-rolls (4.2g-7pk)-Diamond" at bounding box center [605, 332] width 167 height 10
click at [515, 332] on input "Infused Pre-rolls (4.2g-7pk)-Diamond" at bounding box center [509, 331] width 11 height 11
checkbox input "true"
click at [560, 499] on button "Filter" at bounding box center [547, 504] width 101 height 36
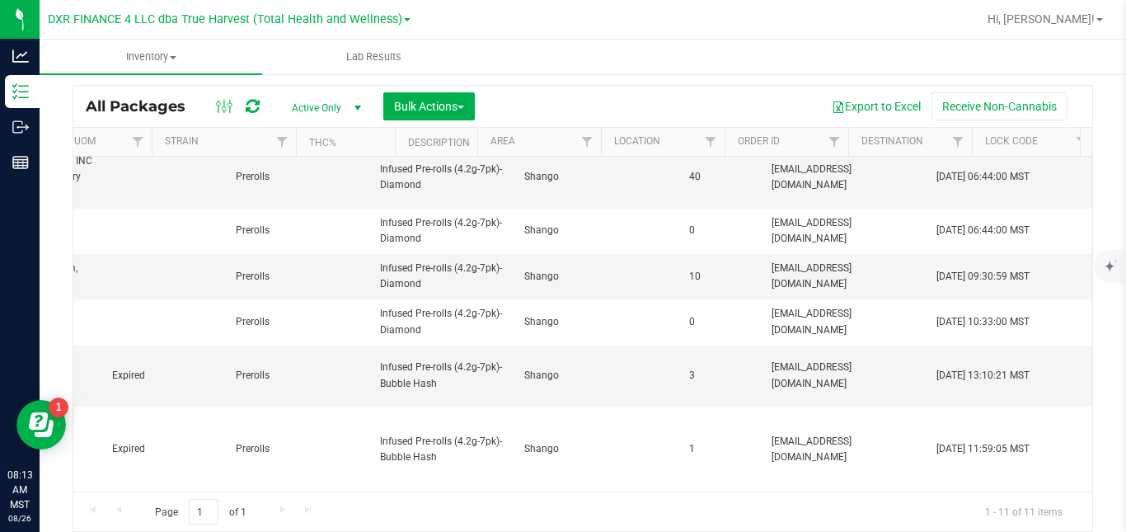
scroll to position [0, 1740]
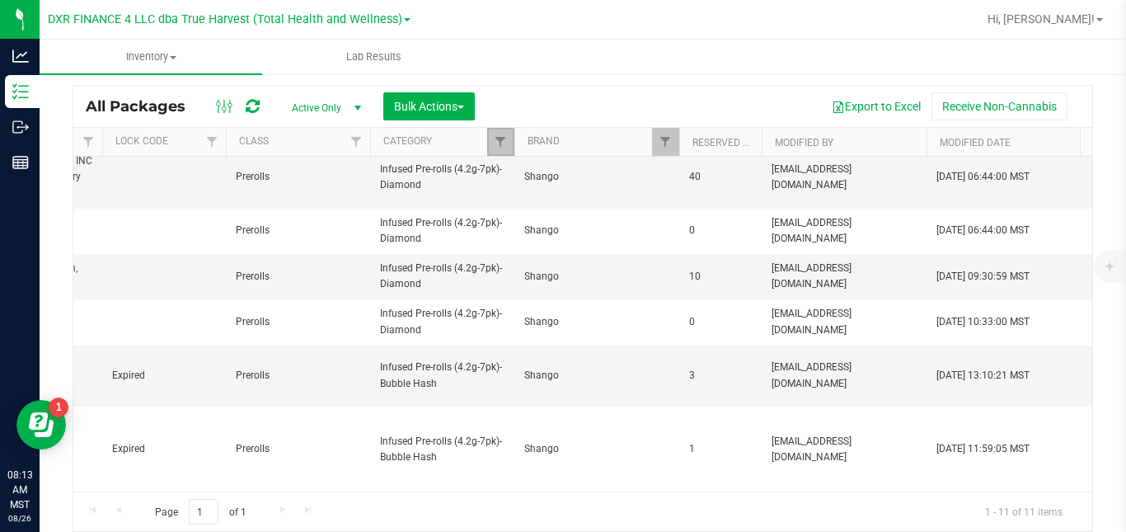
click at [510, 144] on link "Filter" at bounding box center [500, 142] width 27 height 28
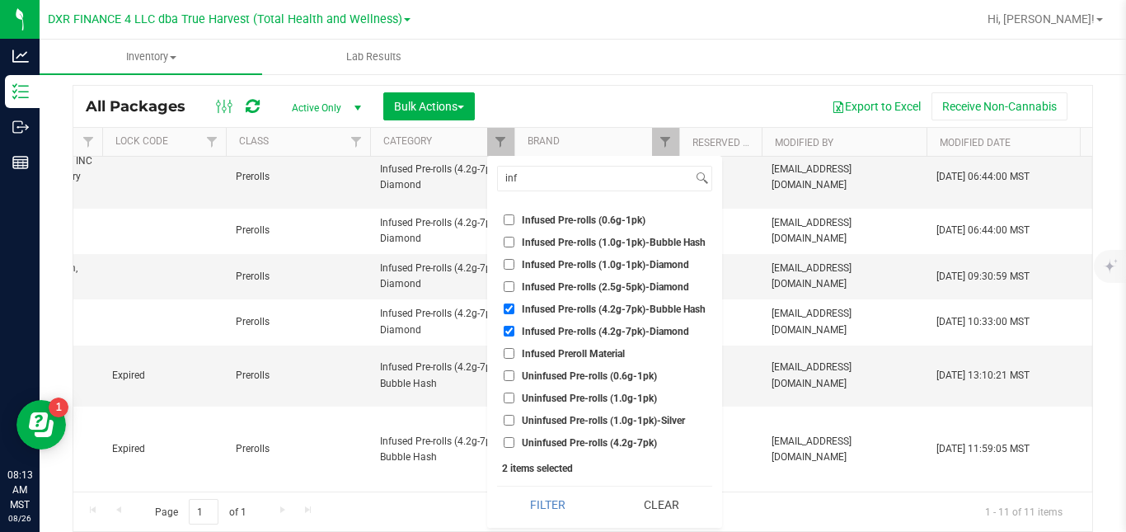
click at [538, 308] on span "Infused Pre-rolls (4.2g-7pk)-Bubble Hash" at bounding box center [614, 309] width 184 height 10
click at [515, 308] on input "Infused Pre-rolls (4.2g-7pk)-Bubble Hash" at bounding box center [509, 308] width 11 height 11
checkbox input "false"
click at [535, 333] on span "Infused Pre-rolls (4.2g-7pk)-Diamond" at bounding box center [605, 332] width 167 height 10
click at [515, 333] on input "Infused Pre-rolls (4.2g-7pk)-Diamond" at bounding box center [509, 331] width 11 height 11
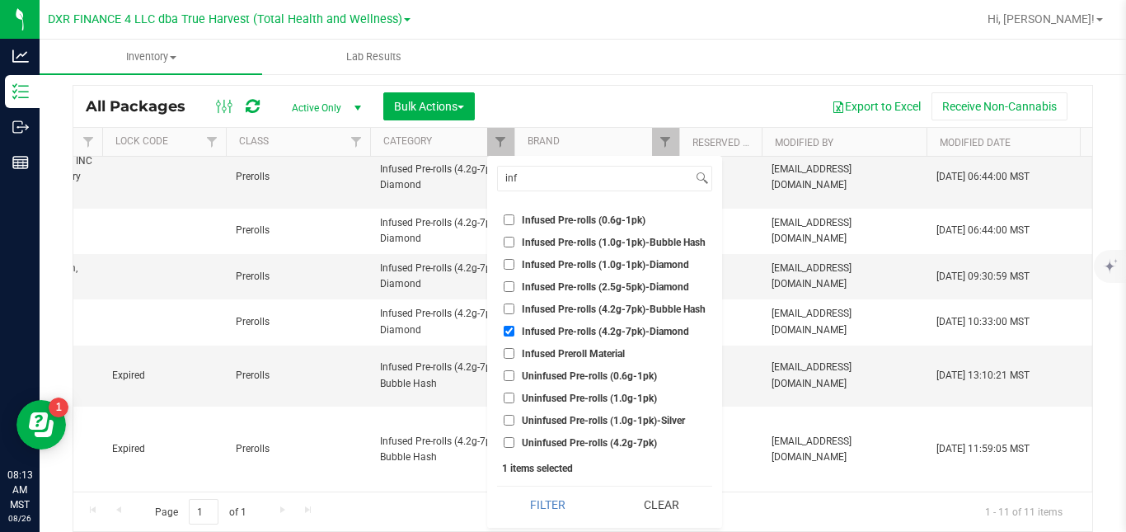
checkbox input "false"
drag, startPoint x: 546, startPoint y: 190, endPoint x: 490, endPoint y: 192, distance: 56.1
click at [490, 192] on div "inf Select All A Buds AA Buds Accessories B Buds BB Buds Bubble Hash By-product…" at bounding box center [604, 342] width 235 height 372
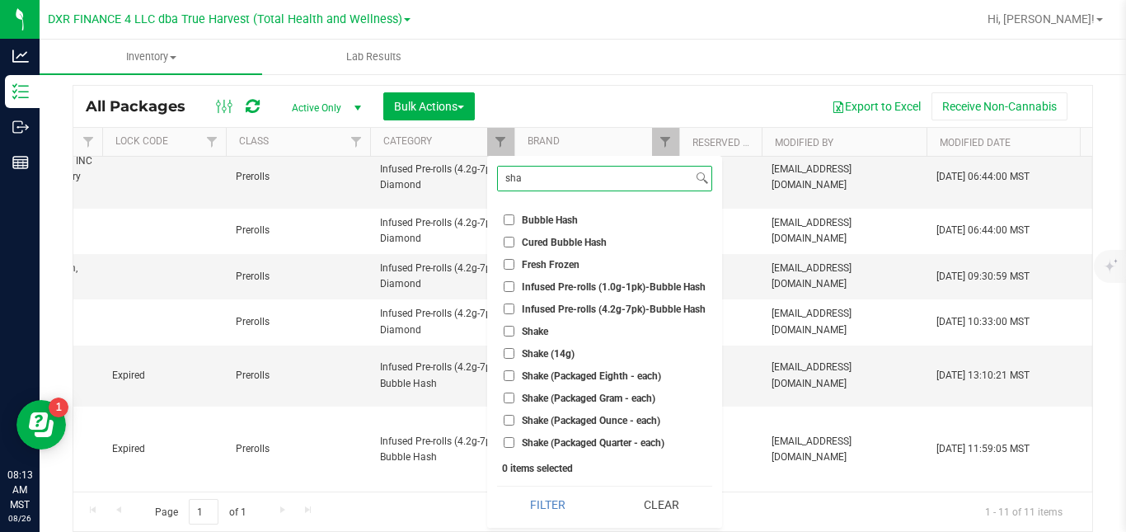
scroll to position [0, 0]
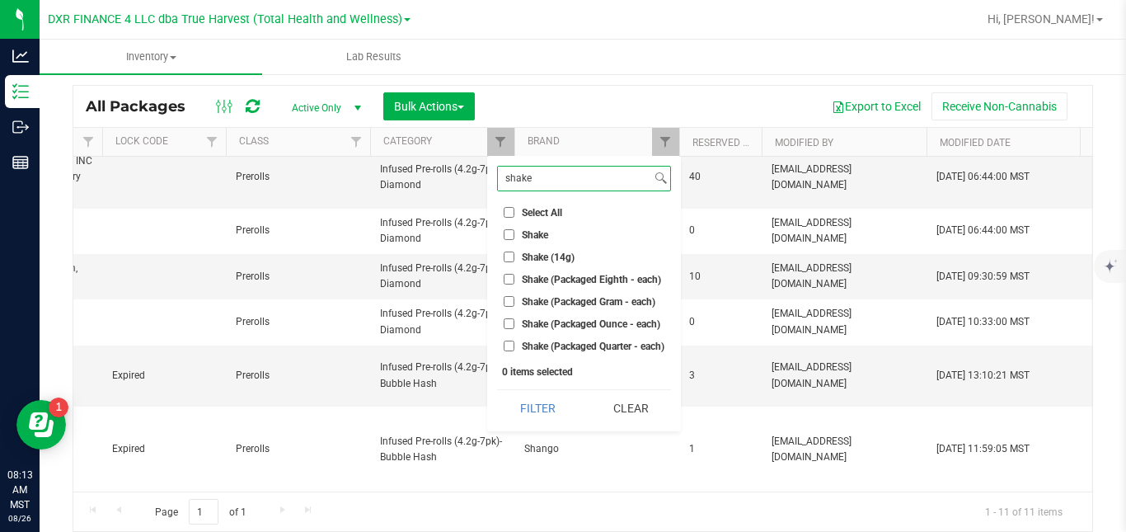
type input "shake"
click at [538, 256] on span "Shake (14g)" at bounding box center [548, 257] width 53 height 10
click at [515, 256] on input "Shake (14g)" at bounding box center [509, 256] width 11 height 11
checkbox input "true"
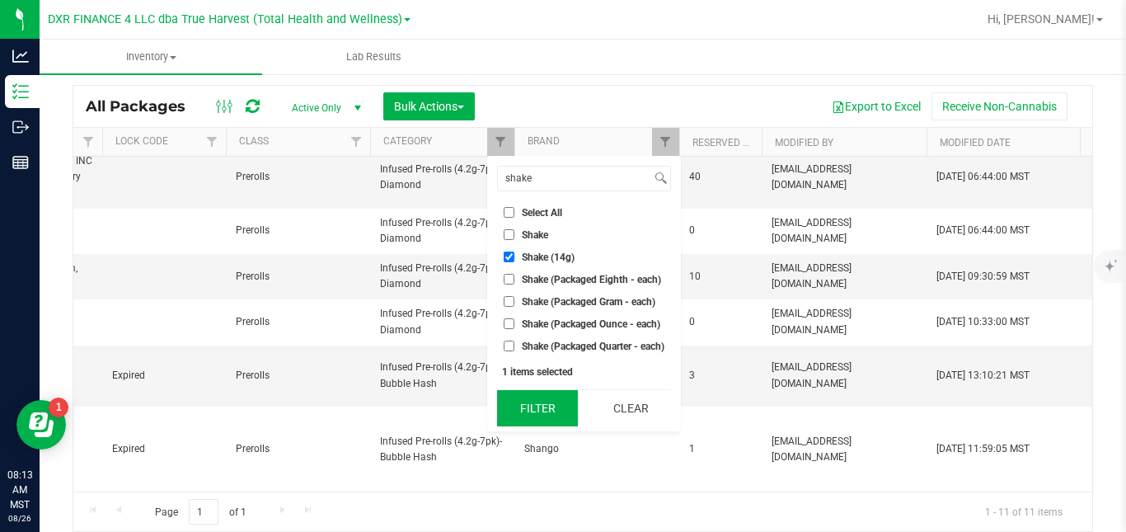
click at [539, 402] on button "Filter" at bounding box center [537, 408] width 81 height 36
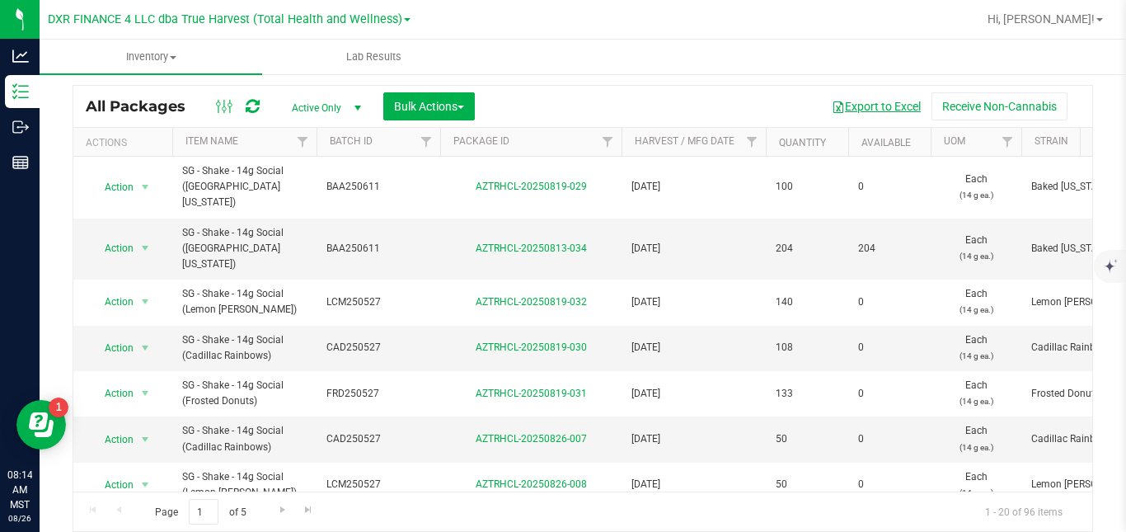
click at [872, 109] on button "Export to Excel" at bounding box center [876, 106] width 110 height 28
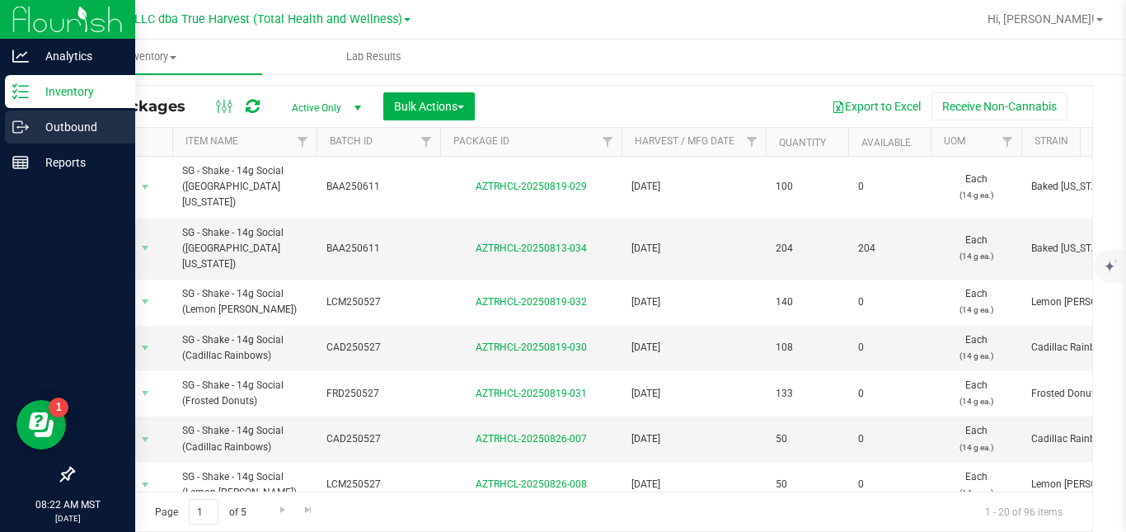
click at [17, 130] on icon at bounding box center [20, 127] width 16 height 16
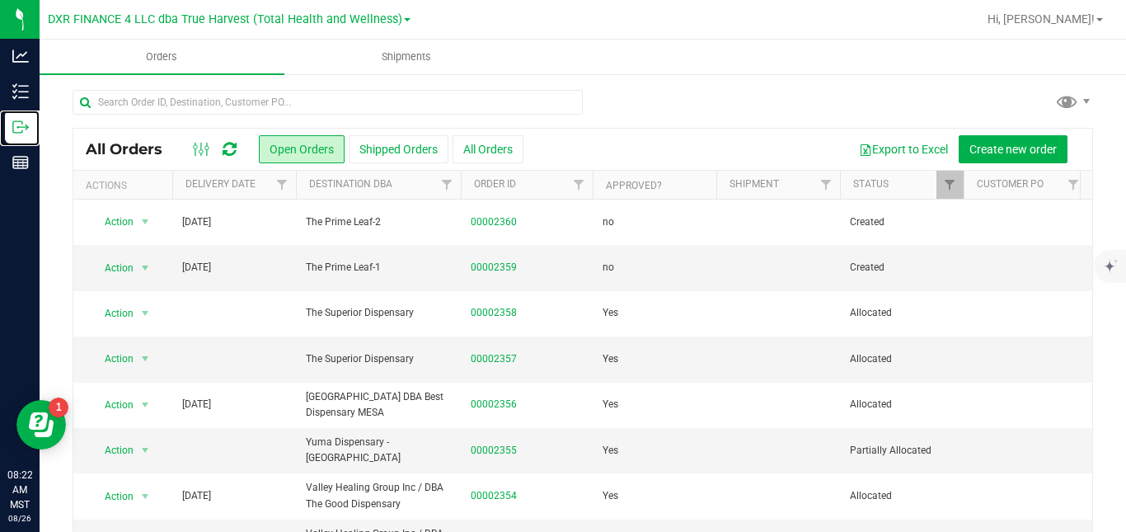
scroll to position [0, 317]
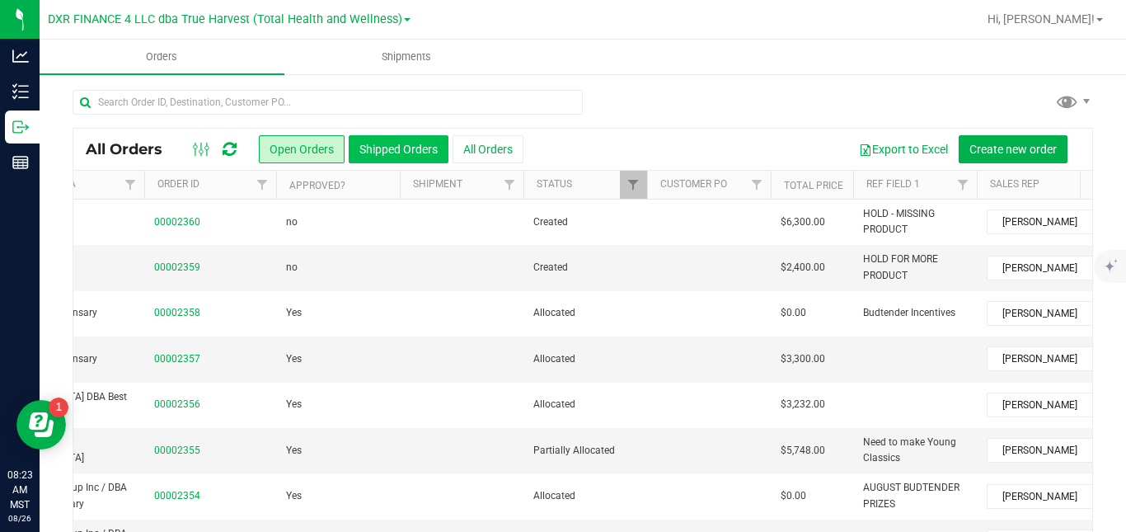
click at [396, 151] on button "Shipped Orders" at bounding box center [399, 149] width 100 height 28
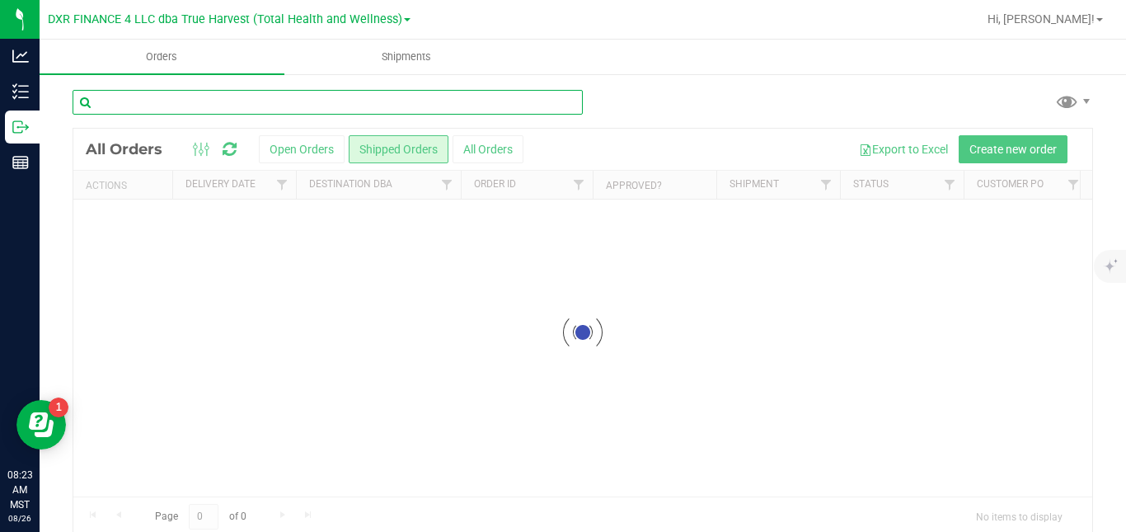
click at [386, 102] on input "text" at bounding box center [328, 102] width 510 height 25
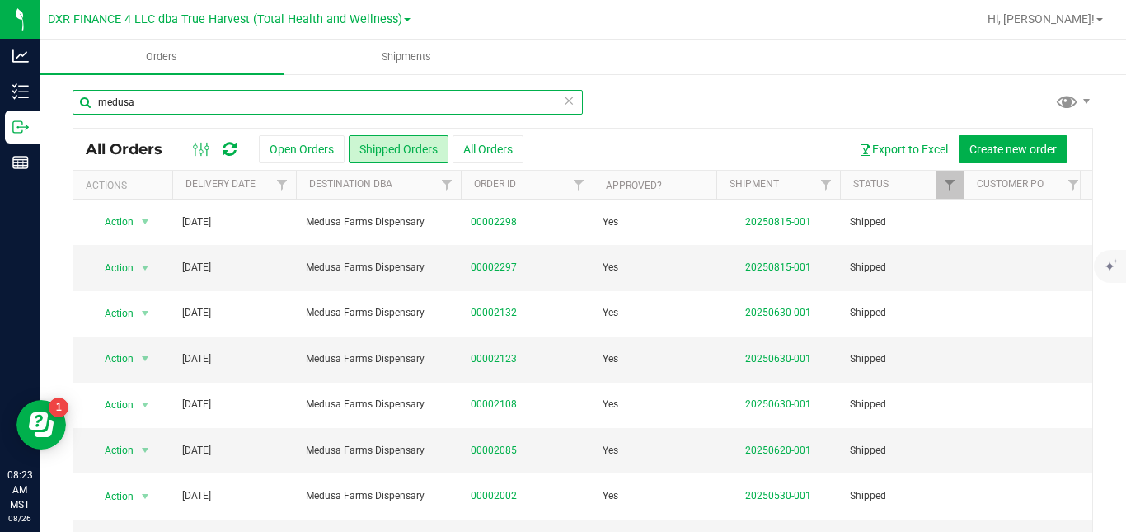
type input "medusa"
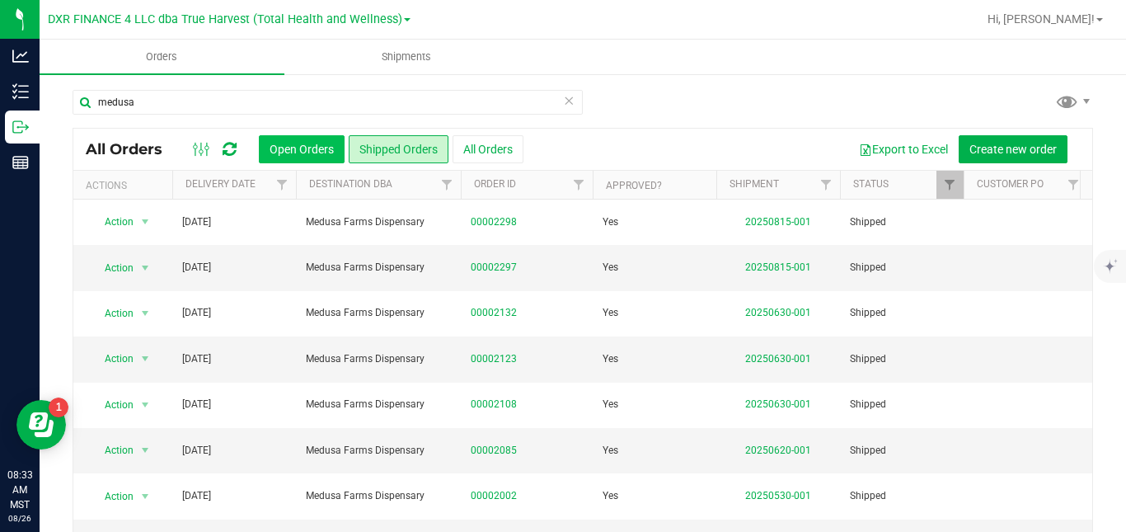
click at [312, 154] on button "Open Orders" at bounding box center [302, 149] width 86 height 28
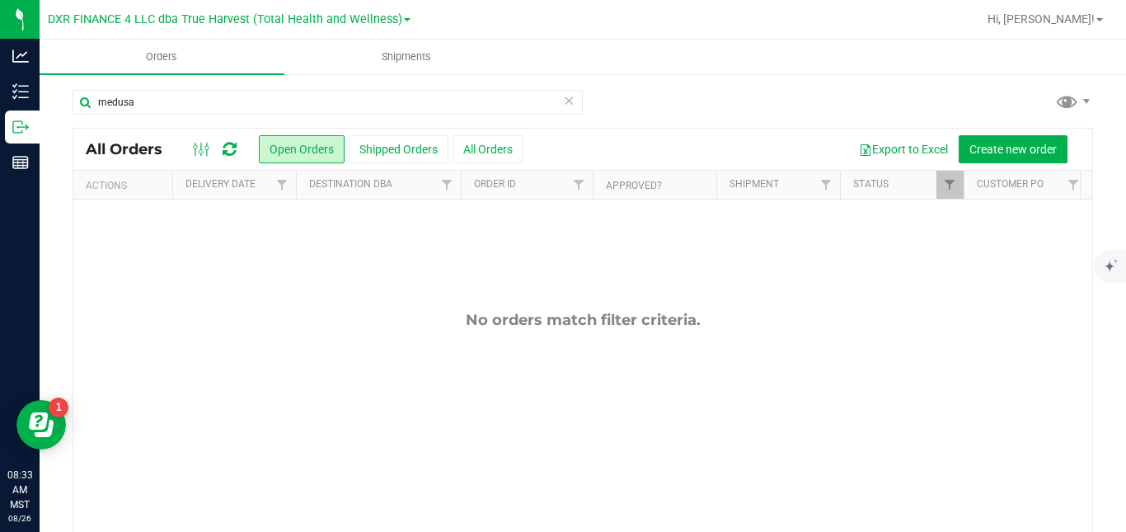
click at [563, 101] on icon at bounding box center [569, 100] width 12 height 20
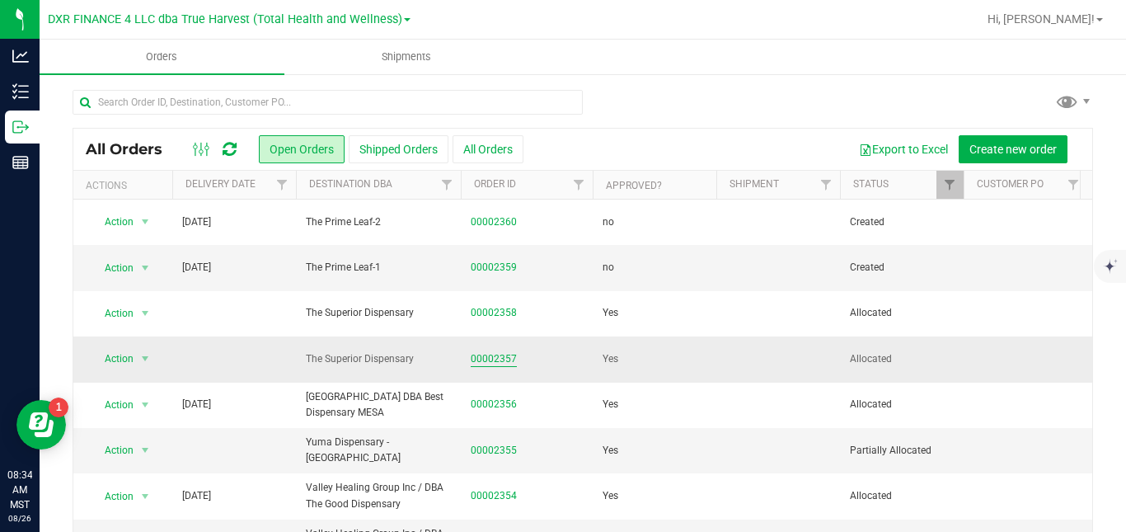
click at [504, 358] on link "00002357" at bounding box center [494, 359] width 46 height 16
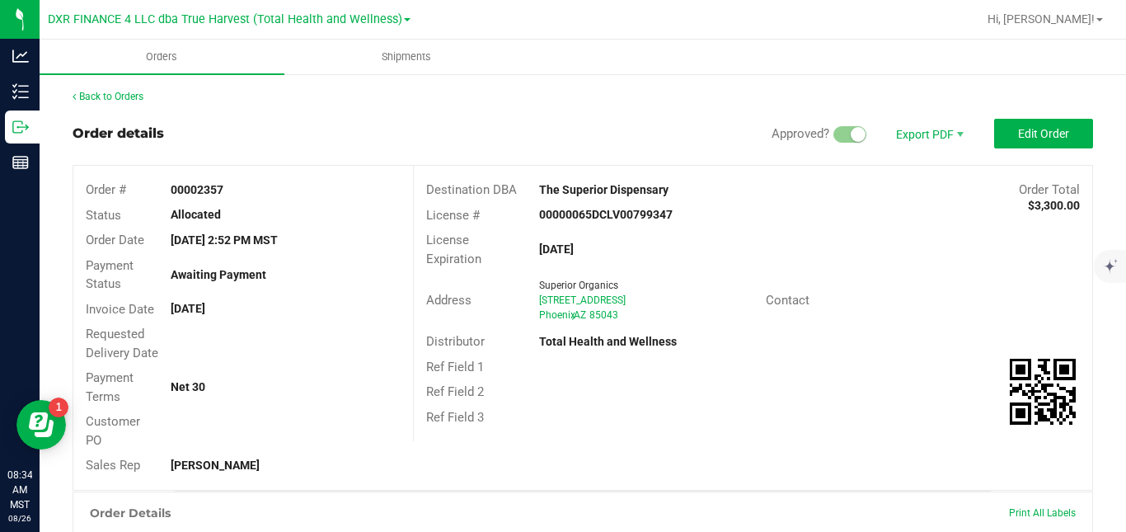
scroll to position [430, 0]
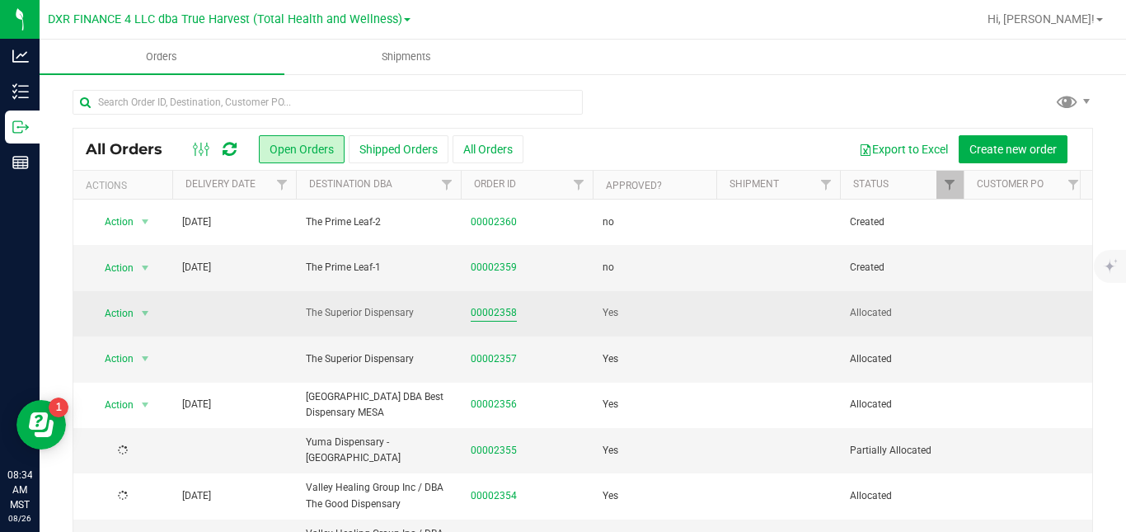
click at [508, 311] on link "00002358" at bounding box center [494, 313] width 46 height 16
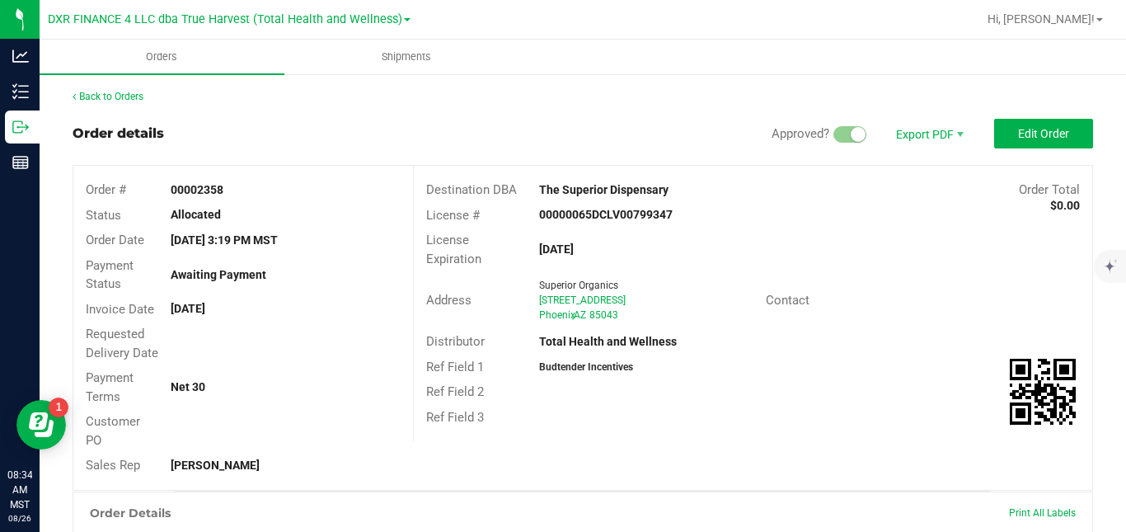
scroll to position [386, 0]
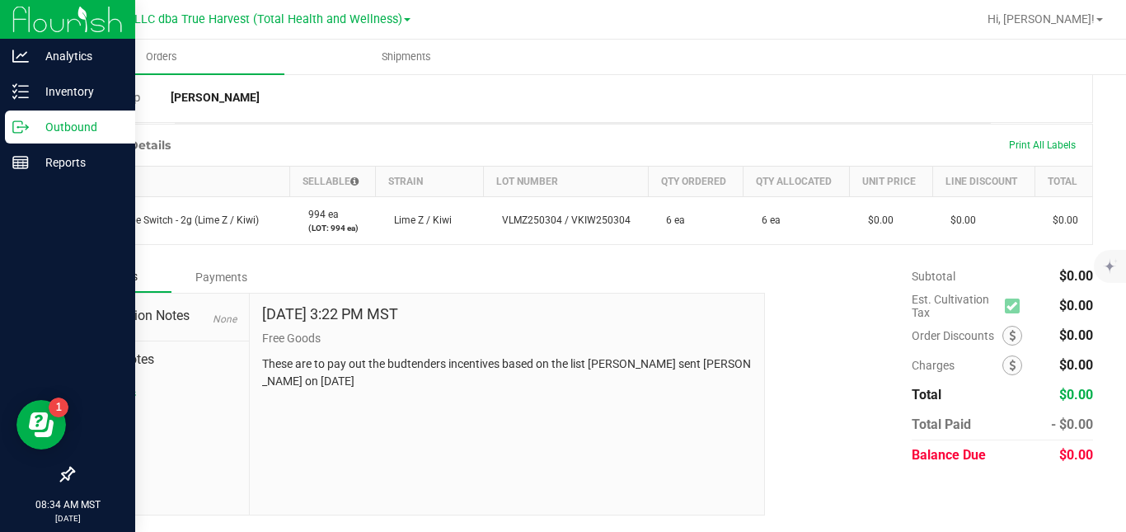
click at [26, 119] on icon at bounding box center [20, 127] width 16 height 16
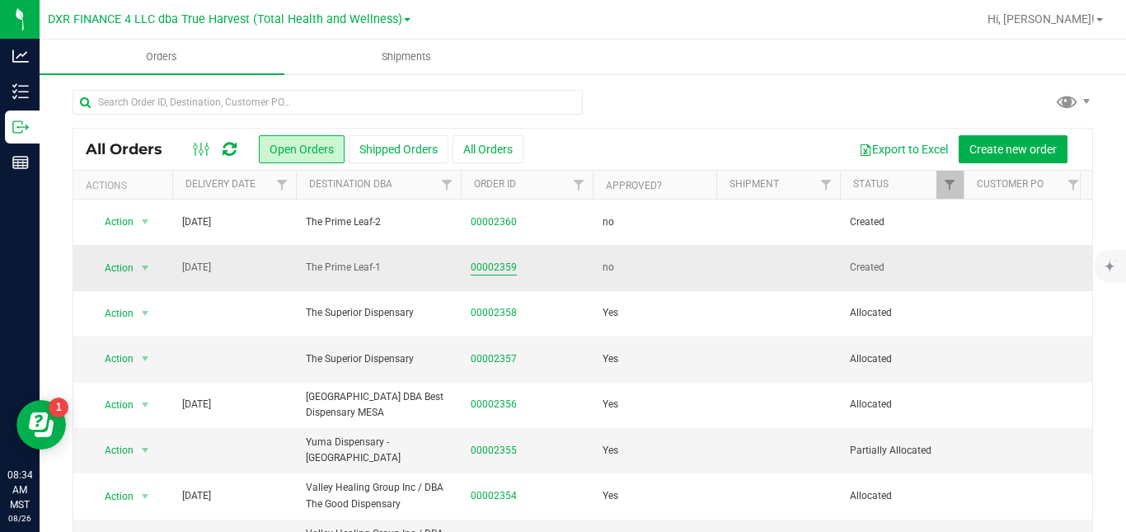
click at [483, 269] on link "00002359" at bounding box center [494, 268] width 46 height 16
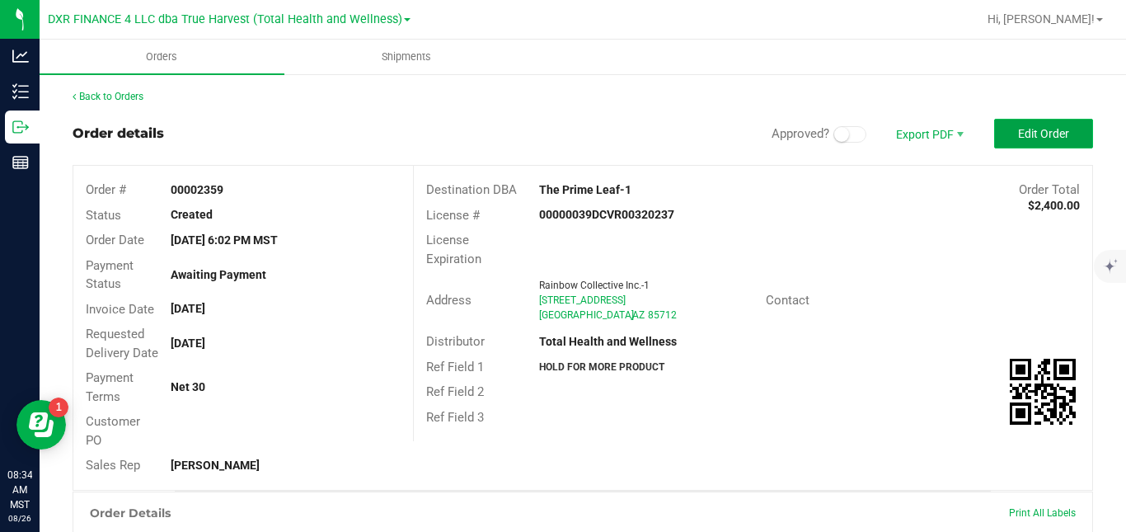
click at [1018, 130] on span "Edit Order" at bounding box center [1043, 133] width 51 height 13
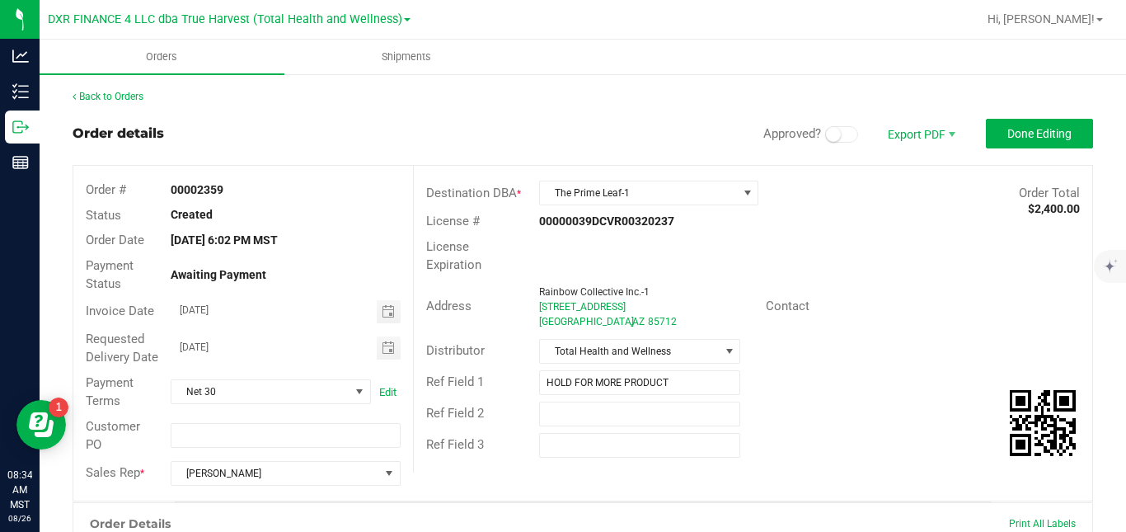
scroll to position [430, 0]
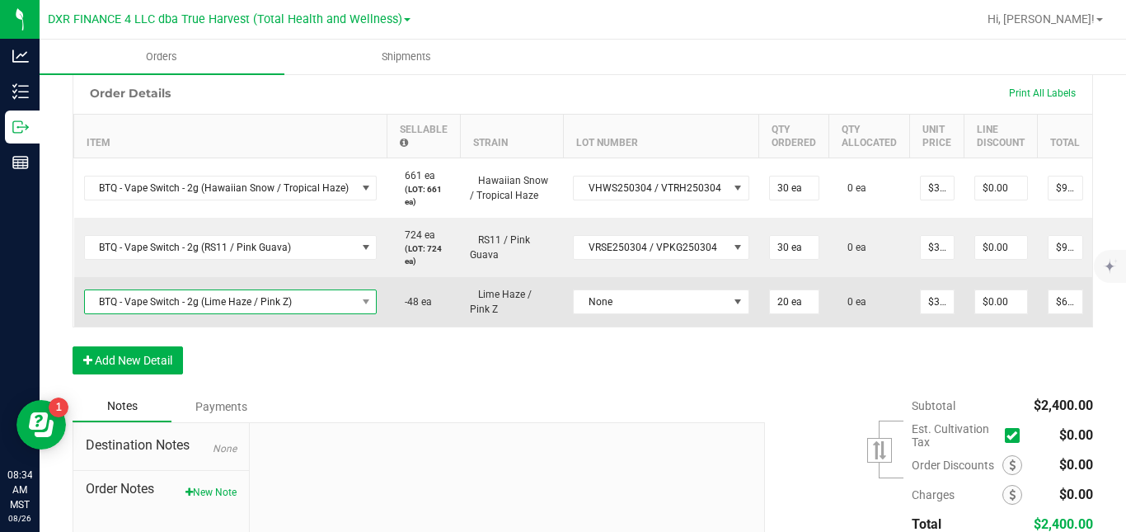
click at [329, 313] on span "BTQ - Vape Switch - 2g (Lime Haze / Pink Z)" at bounding box center [220, 301] width 271 height 23
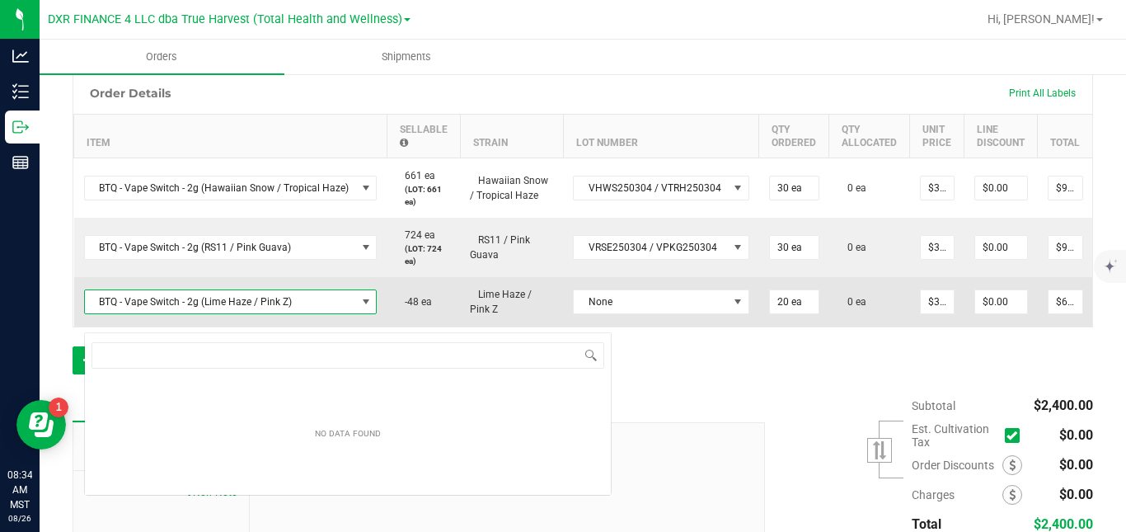
scroll to position [25, 289]
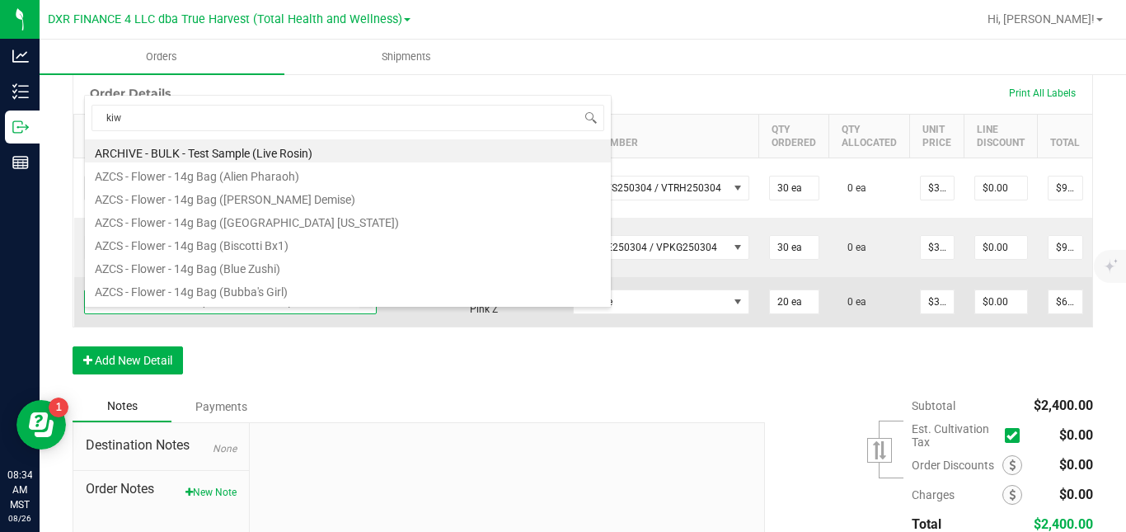
type input "kiwi"
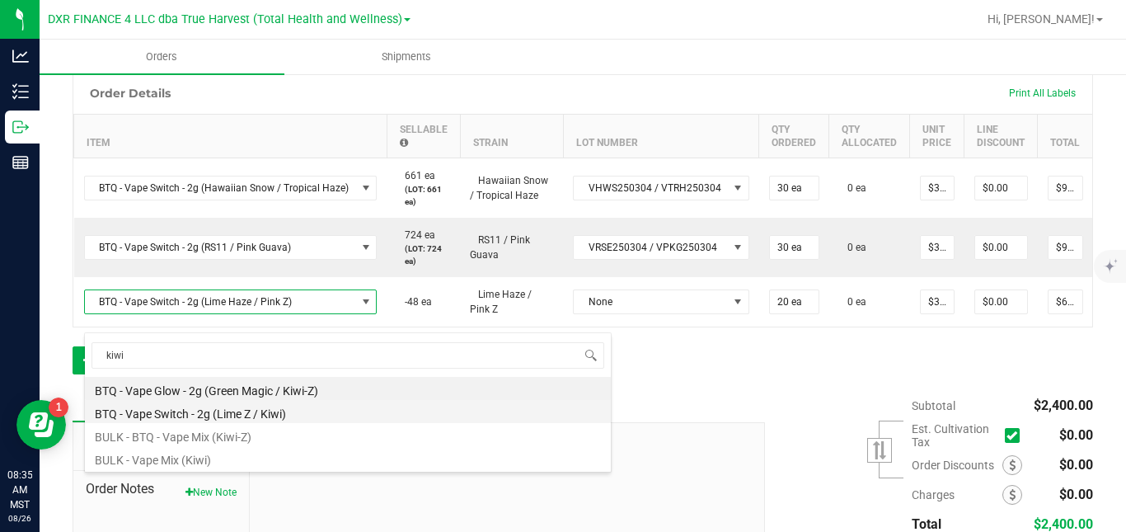
click at [292, 411] on li "BTQ - Vape Switch - 2g (Lime Z / Kiwi)" at bounding box center [348, 411] width 526 height 23
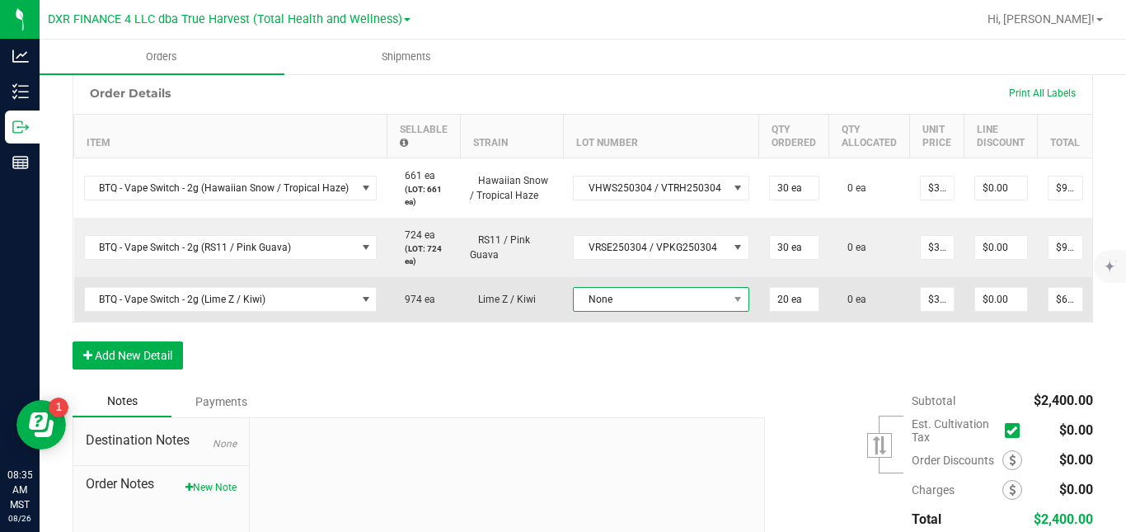
click at [596, 311] on span "None" at bounding box center [651, 299] width 154 height 23
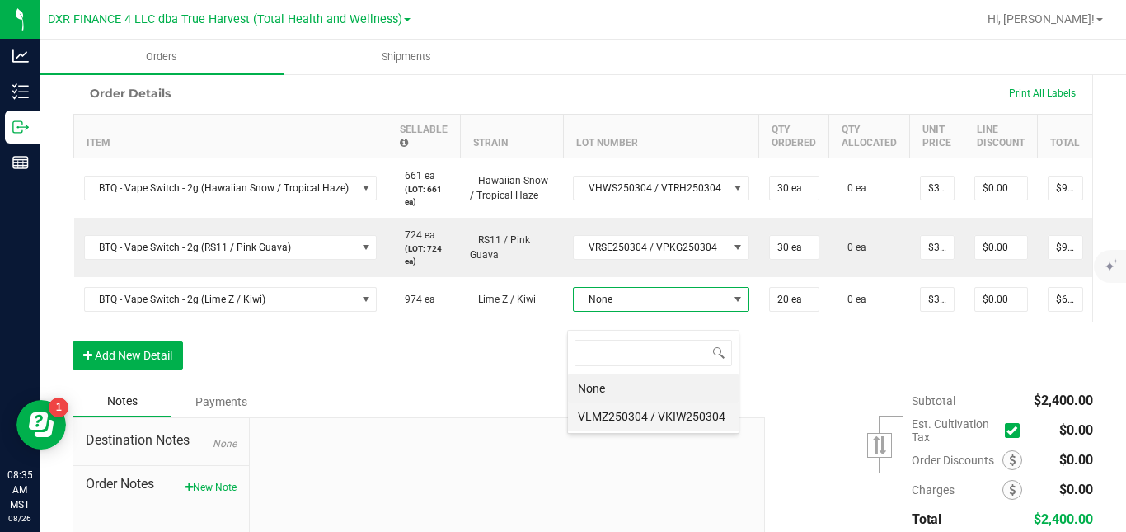
click at [597, 416] on VKIW250304 "VLMZ250304 / VKIW250304" at bounding box center [653, 416] width 171 height 28
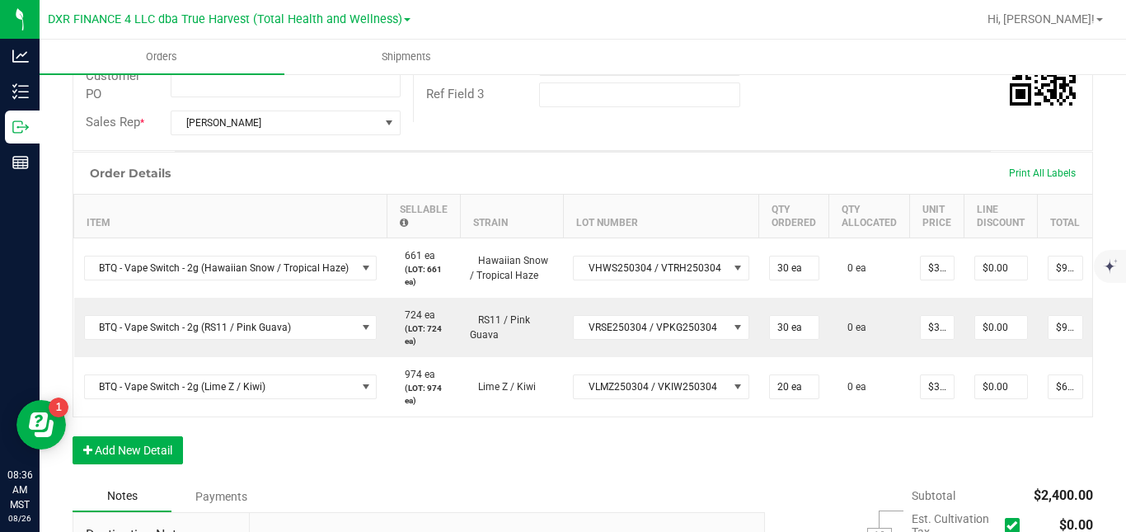
scroll to position [356, 0]
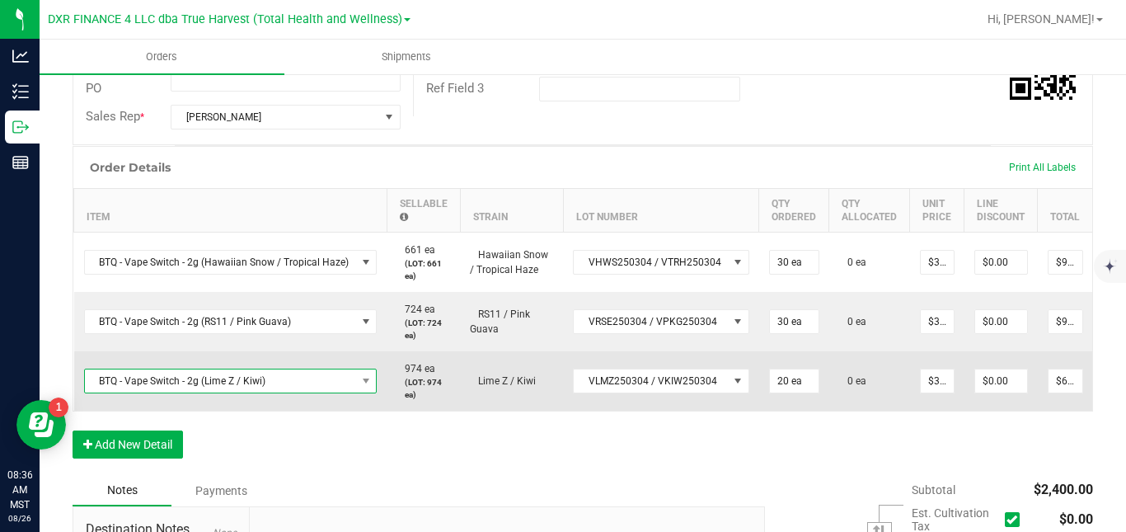
click at [218, 392] on span "BTQ - Vape Switch - 2g (Lime Z / Kiwi)" at bounding box center [220, 380] width 271 height 23
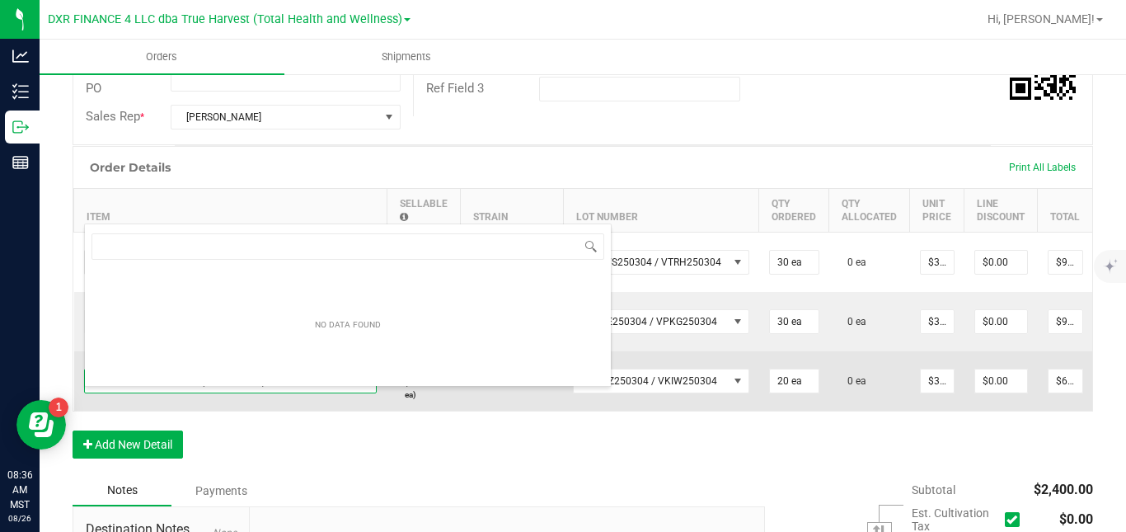
scroll to position [25, 289]
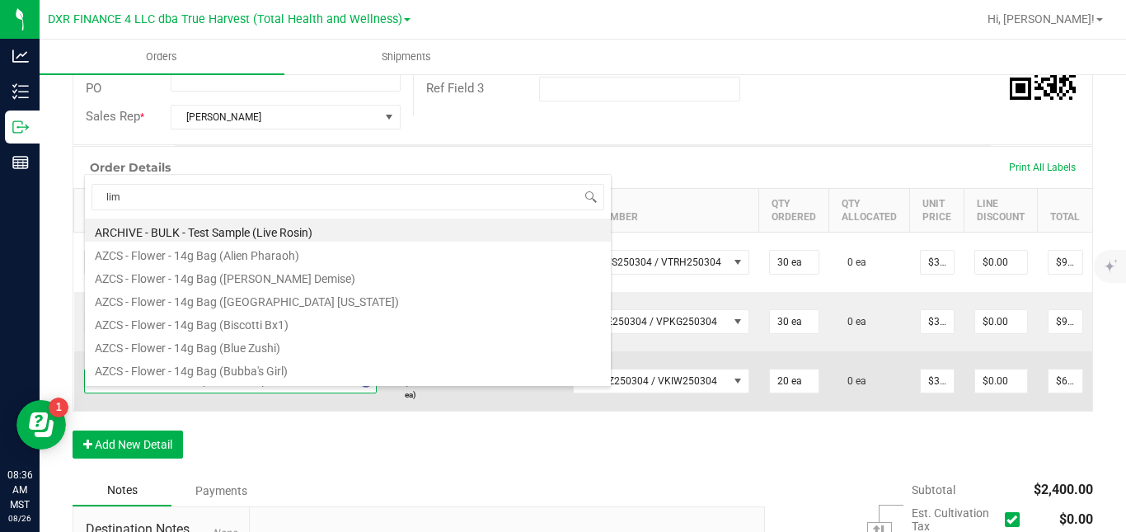
type input "lime"
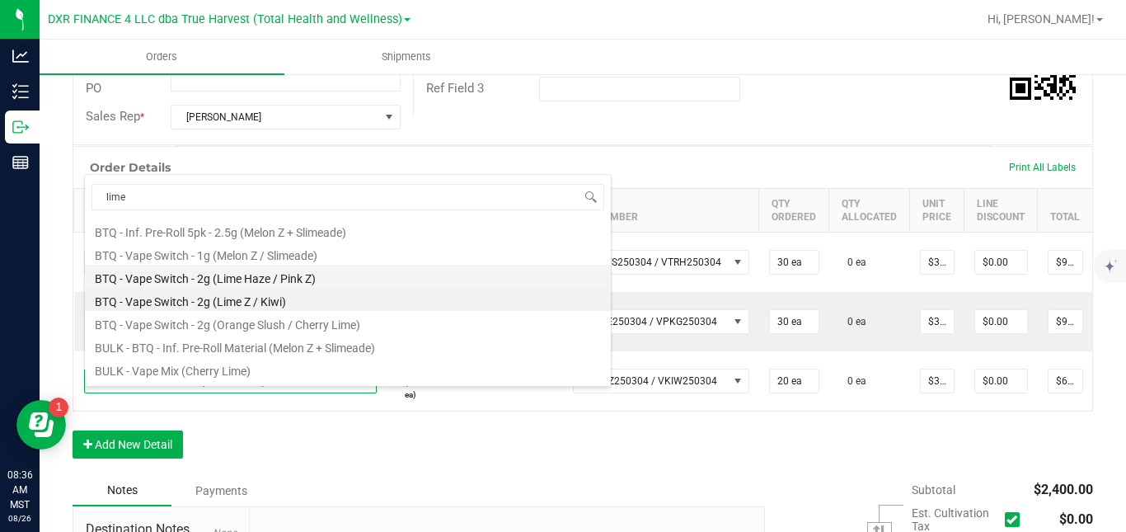
click at [322, 277] on li "BTQ - Vape Switch - 2g (Lime Haze / Pink Z)" at bounding box center [348, 276] width 526 height 23
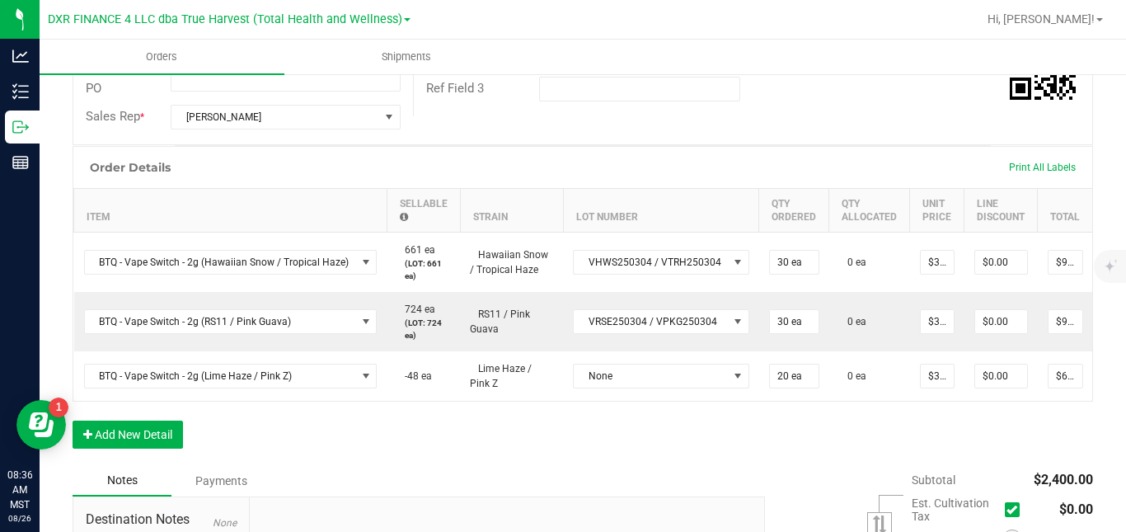
click at [999, 232] on th "Line Discount" at bounding box center [1001, 210] width 73 height 44
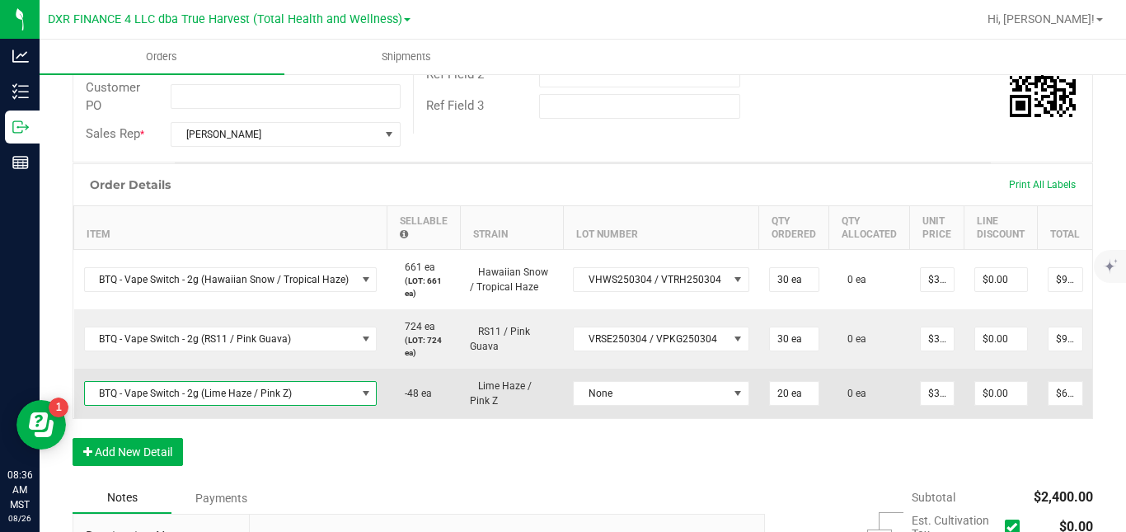
click at [322, 405] on span "BTQ - Vape Switch - 2g (Lime Haze / Pink Z)" at bounding box center [220, 393] width 271 height 23
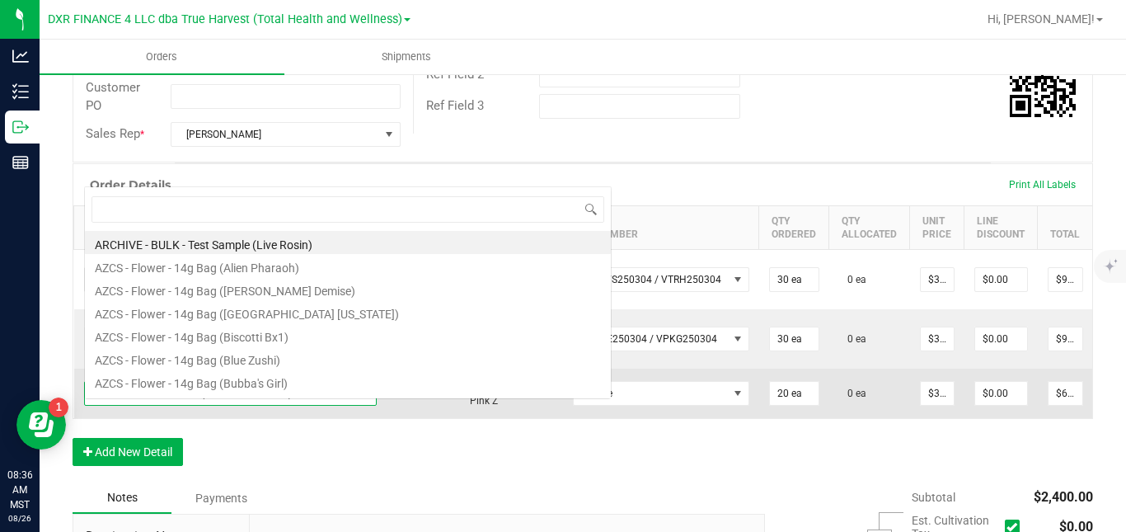
scroll to position [25, 289]
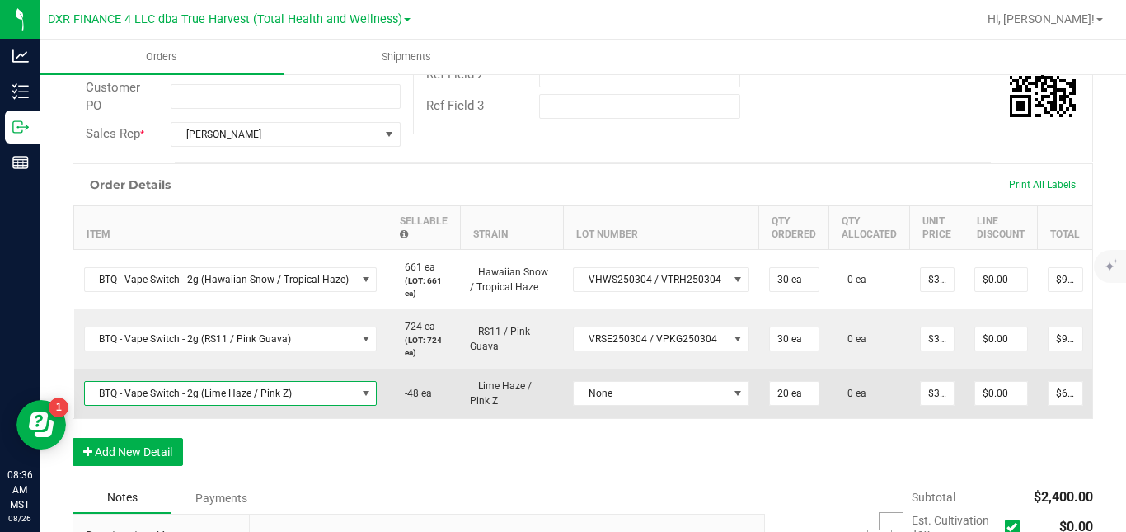
click at [249, 405] on span "BTQ - Vape Switch - 2g (Lime Haze / Pink Z)" at bounding box center [220, 393] width 271 height 23
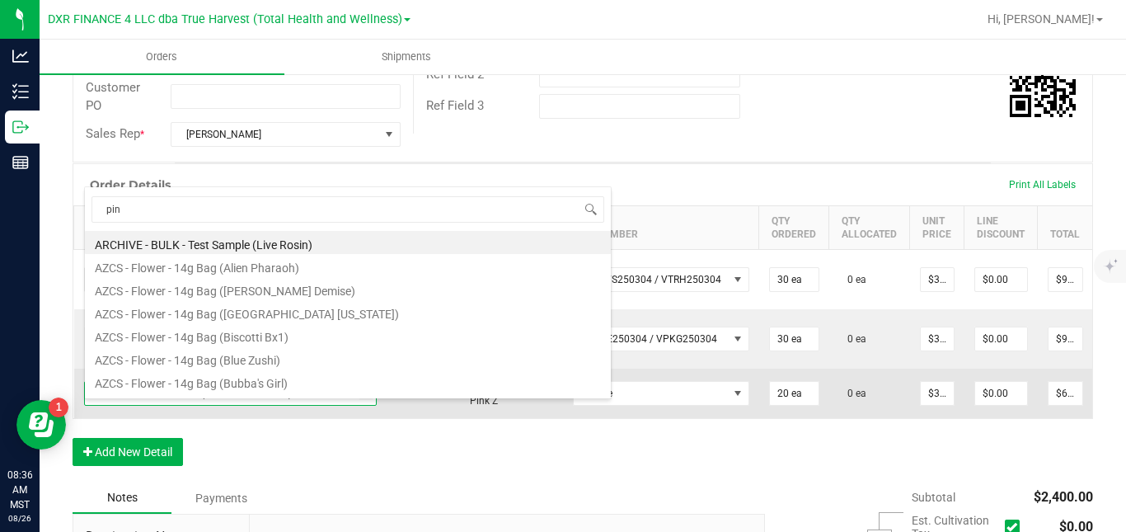
type input "pink"
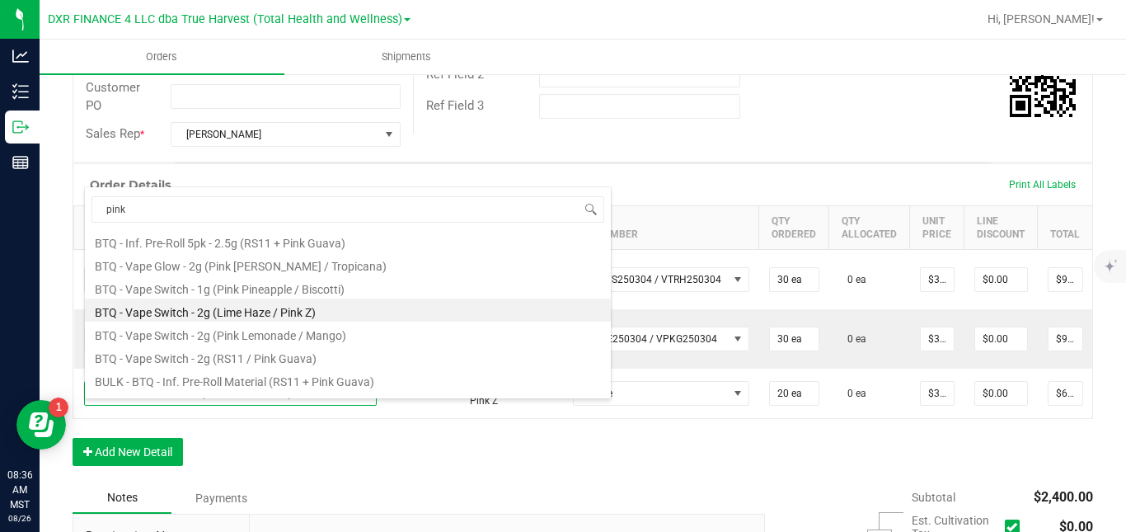
scroll to position [0, 0]
click at [458, 315] on li "BTQ - Vape Switch - 2g (Lime Haze / Pink Z)" at bounding box center [348, 311] width 526 height 23
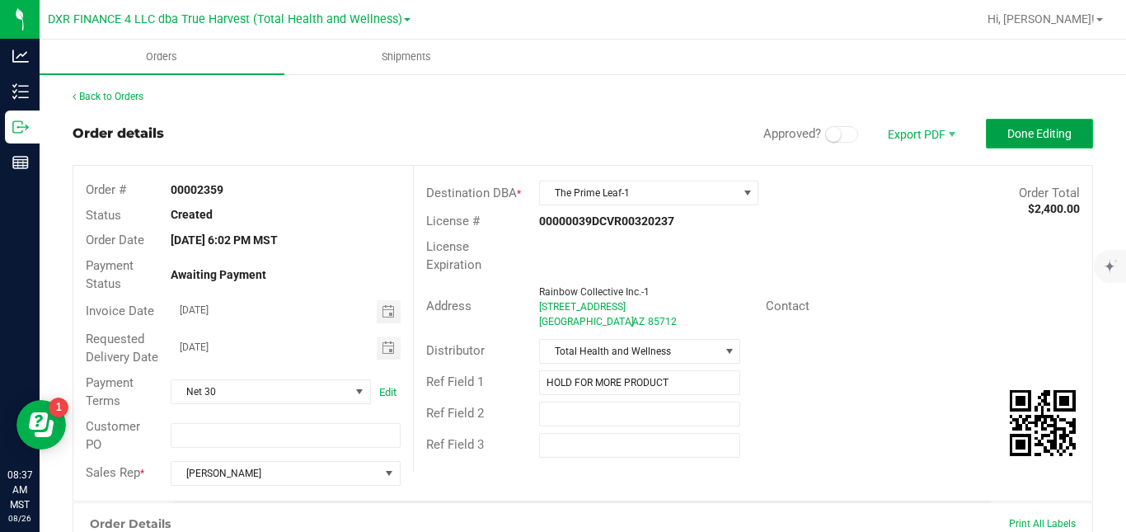
click at [1036, 130] on span "Done Editing" at bounding box center [1040, 133] width 64 height 13
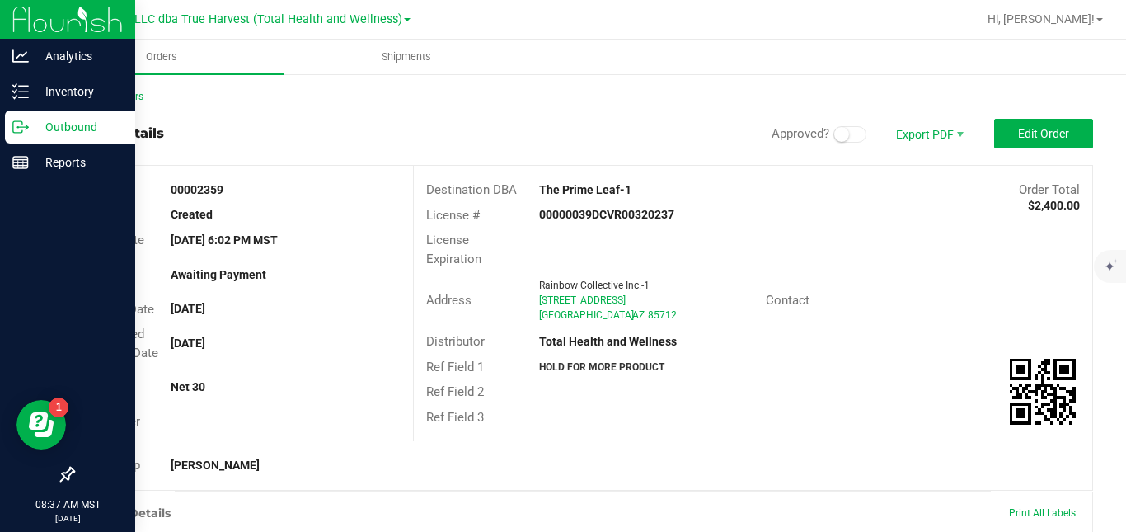
click at [27, 125] on icon at bounding box center [20, 127] width 16 height 16
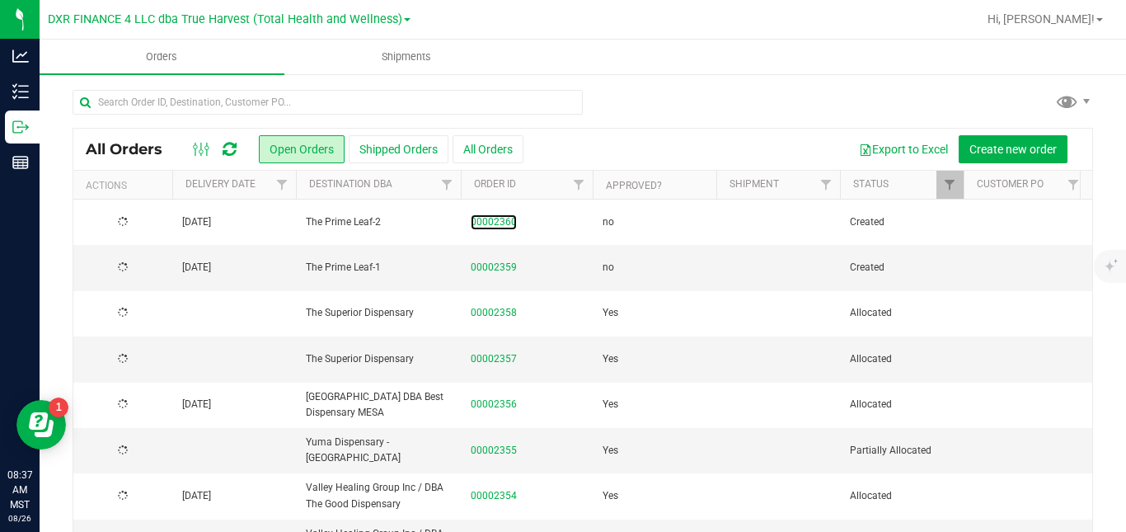
click at [495, 223] on link "00002360" at bounding box center [494, 222] width 46 height 16
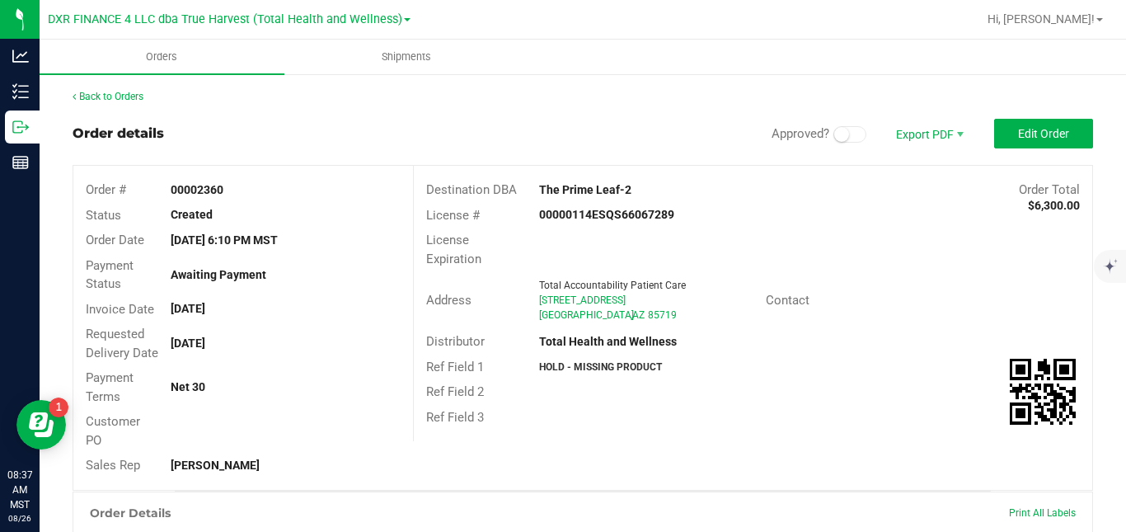
scroll to position [430, 0]
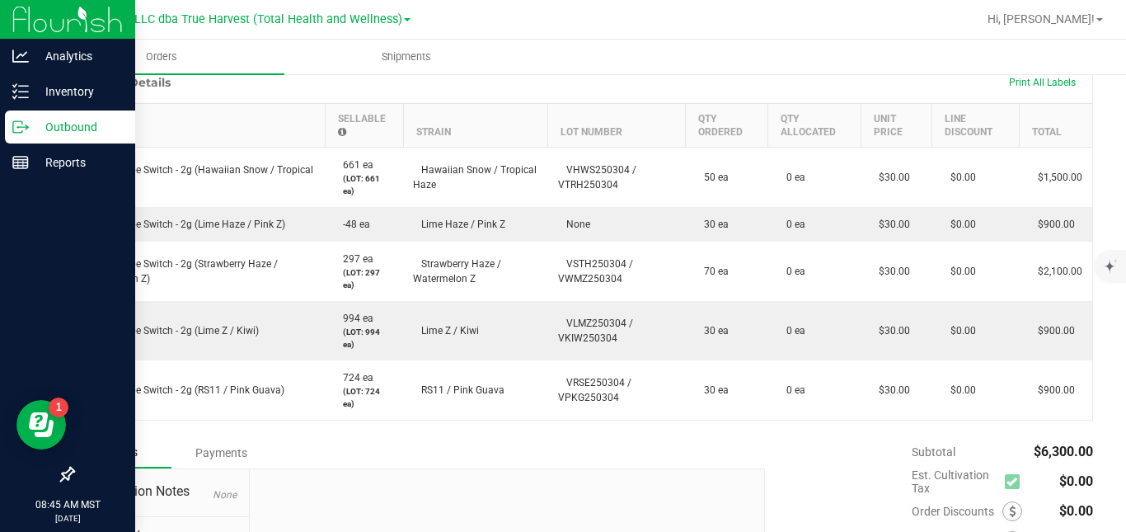
click at [17, 127] on circle at bounding box center [18, 127] width 2 height 2
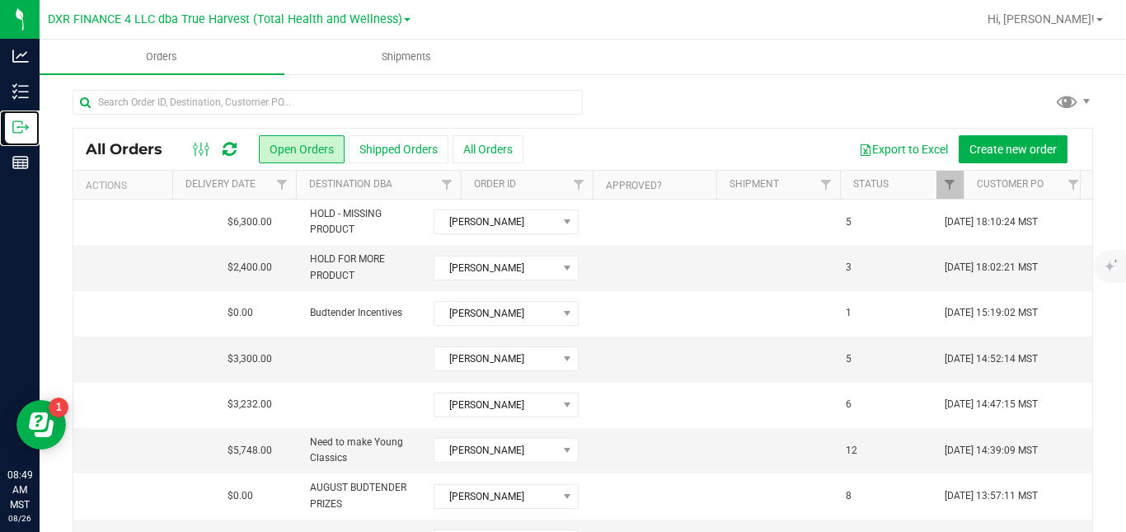
scroll to position [0, 870]
click at [575, 178] on span "Filter" at bounding box center [574, 184] width 13 height 13
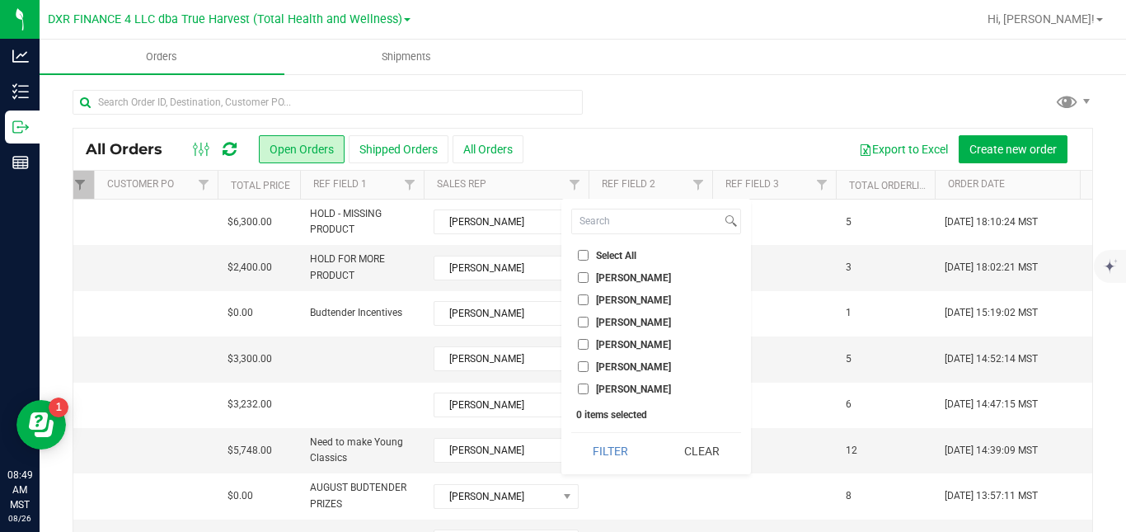
click at [593, 298] on label "[PERSON_NAME]" at bounding box center [624, 299] width 93 height 11
click at [589, 298] on input "[PERSON_NAME]" at bounding box center [583, 299] width 11 height 11
checkbox input "true"
click at [590, 449] on button "Filter" at bounding box center [610, 451] width 79 height 36
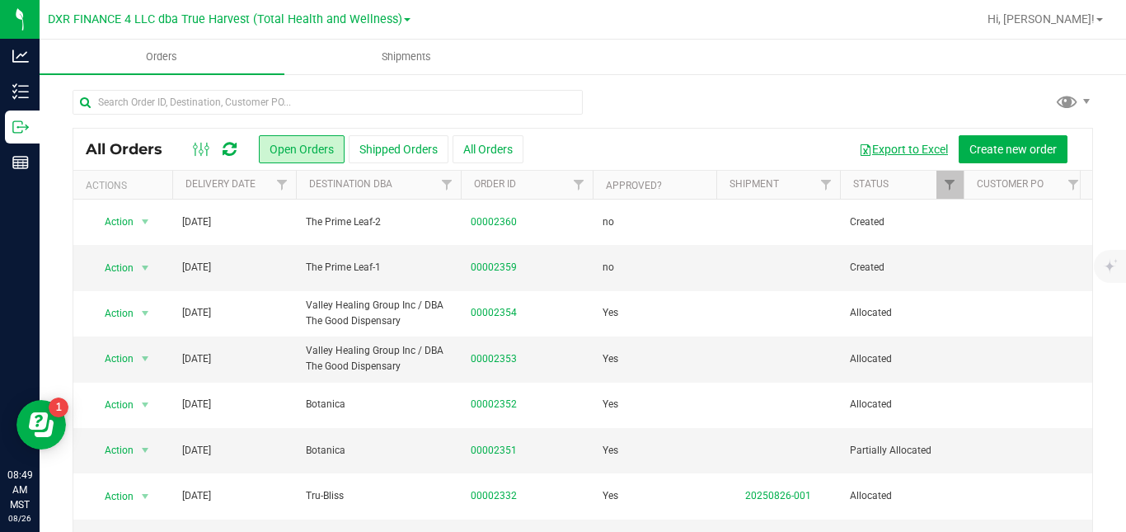
click at [909, 151] on button "Export to Excel" at bounding box center [903, 149] width 110 height 28
click at [419, 143] on button "Shipped Orders" at bounding box center [399, 149] width 100 height 28
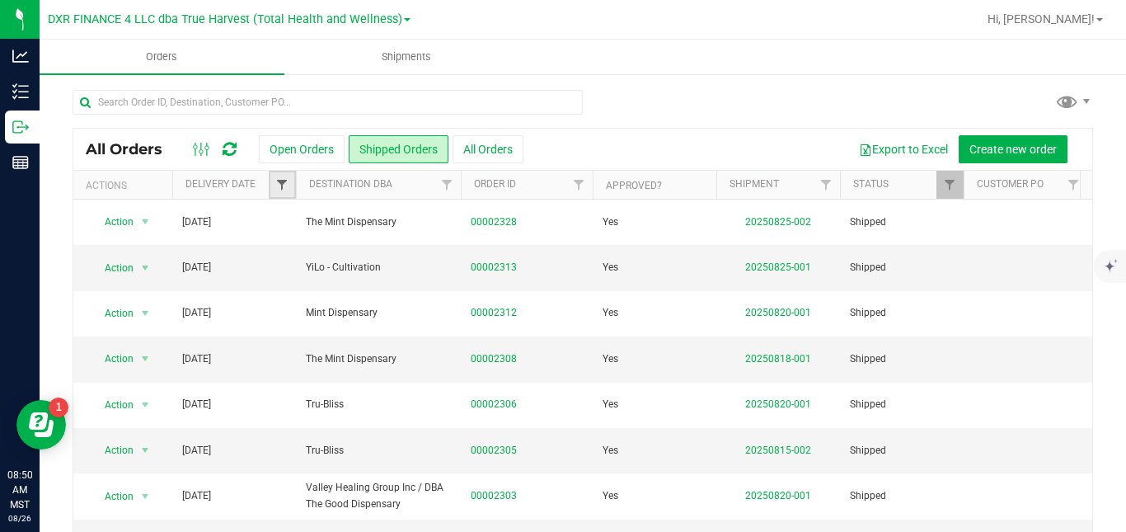
click at [284, 185] on span "Filter" at bounding box center [281, 184] width 13 height 13
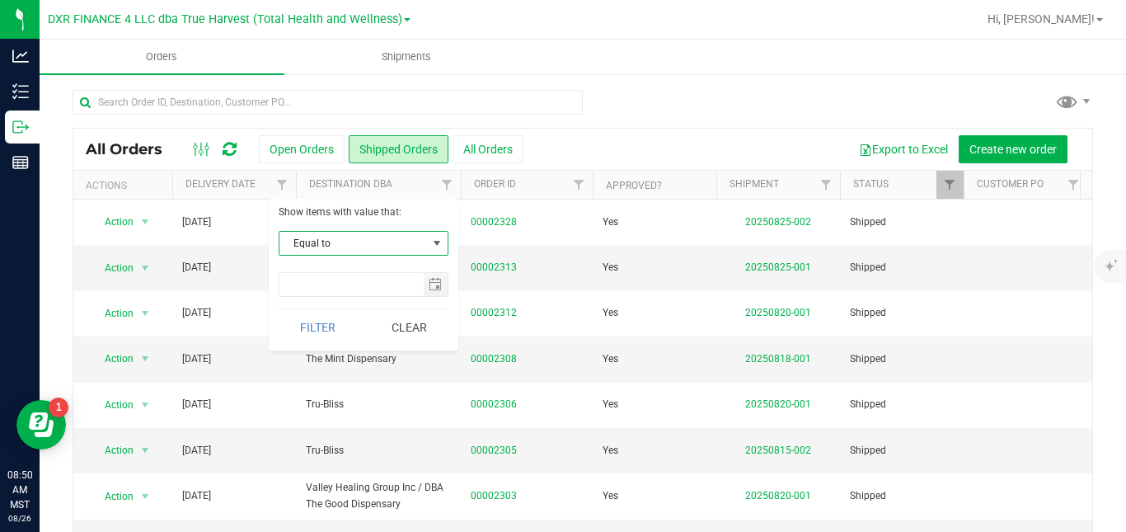
click at [300, 250] on span "Equal to" at bounding box center [354, 243] width 148 height 23
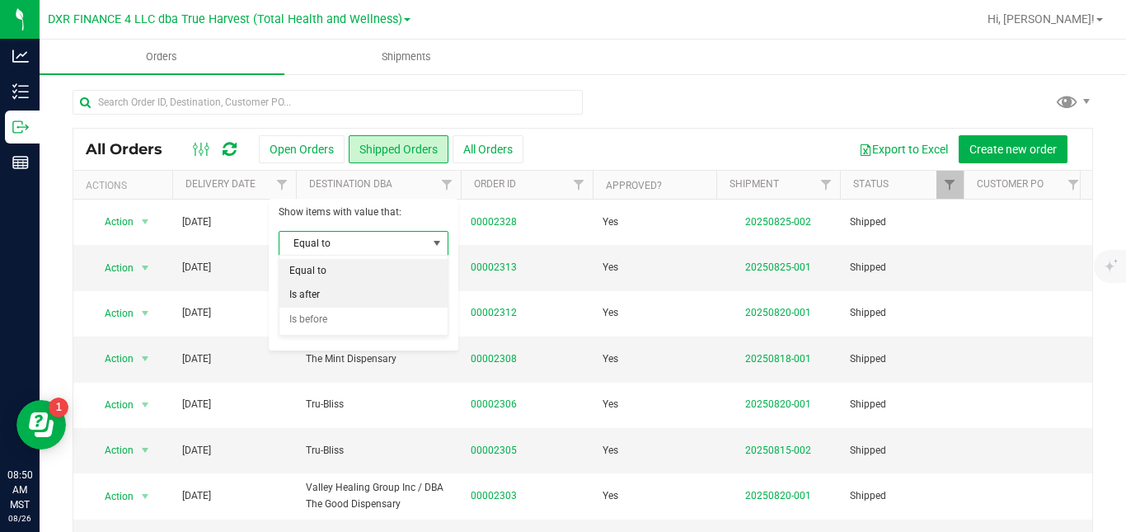
click at [303, 293] on li "Is after" at bounding box center [364, 295] width 168 height 25
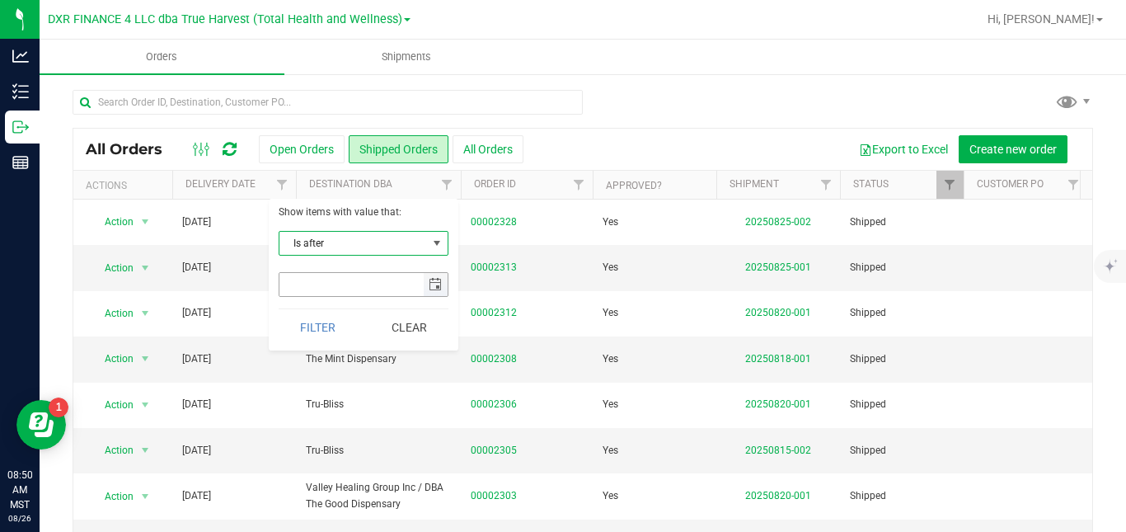
click at [435, 285] on span "select" at bounding box center [435, 284] width 13 height 13
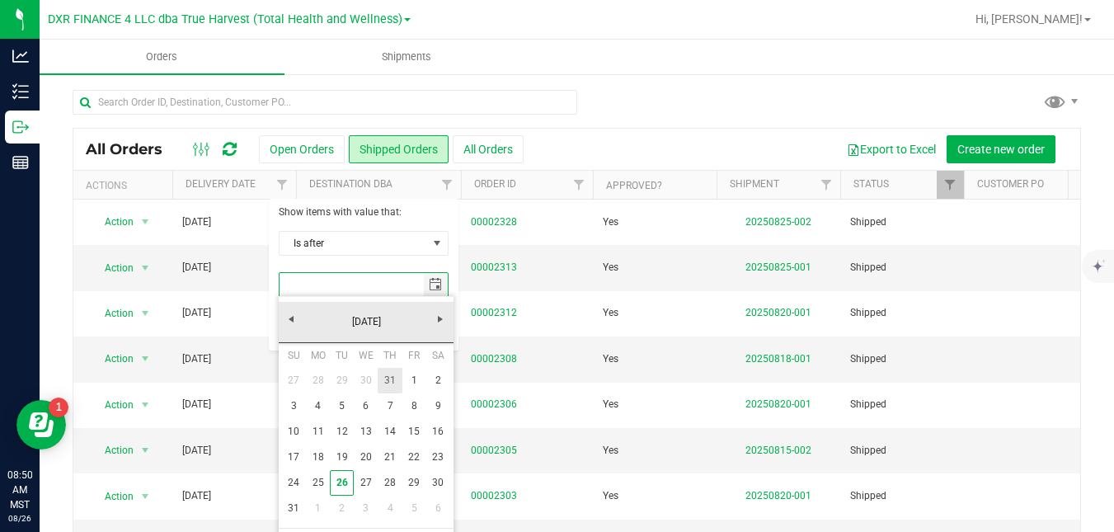
click at [391, 381] on link "31" at bounding box center [390, 381] width 24 height 26
type input "7/31/2025"
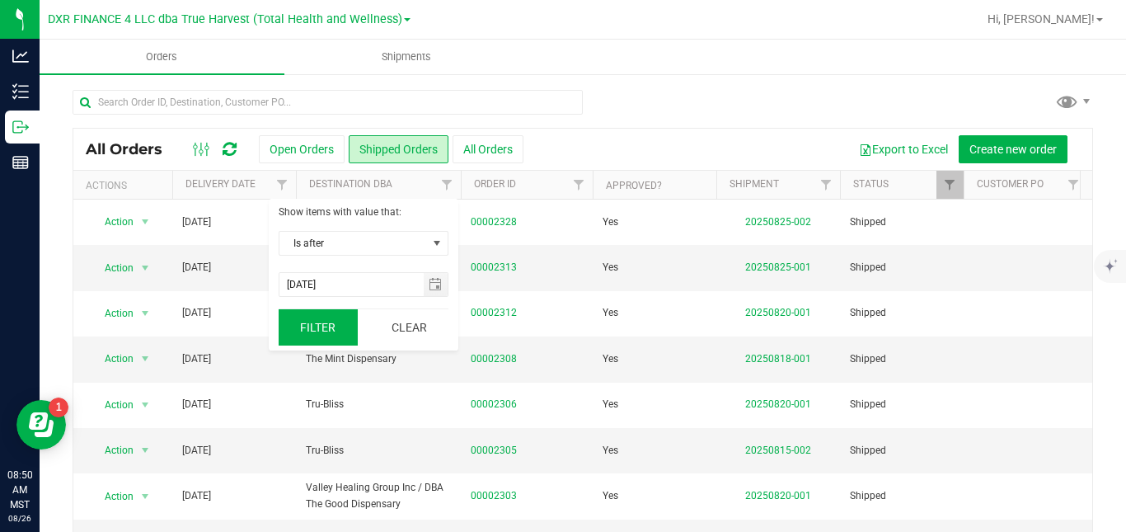
click at [325, 330] on button "Filter" at bounding box center [318, 327] width 79 height 36
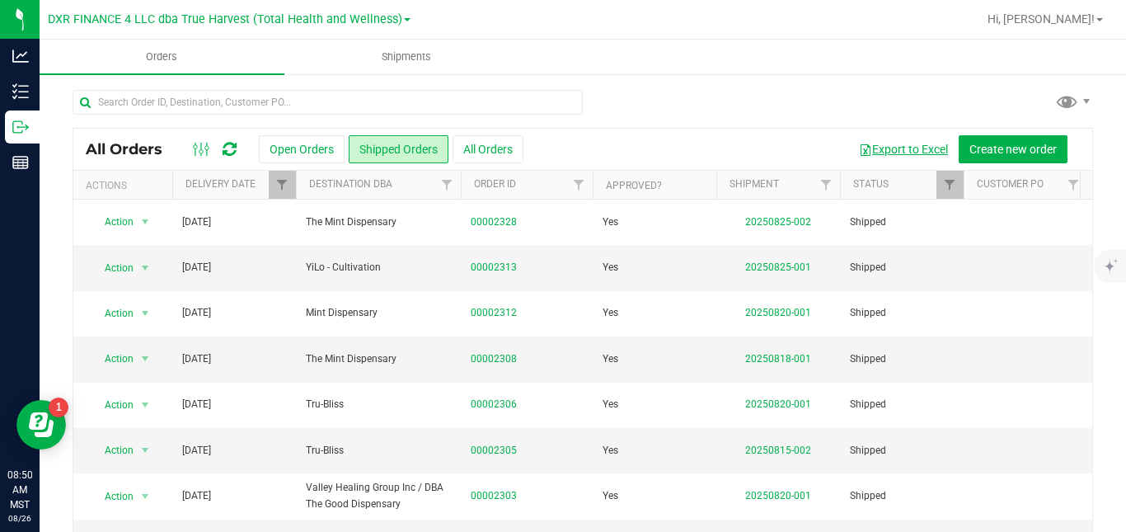
click at [891, 154] on button "Export to Excel" at bounding box center [903, 149] width 110 height 28
click at [307, 151] on button "Open Orders" at bounding box center [302, 149] width 86 height 28
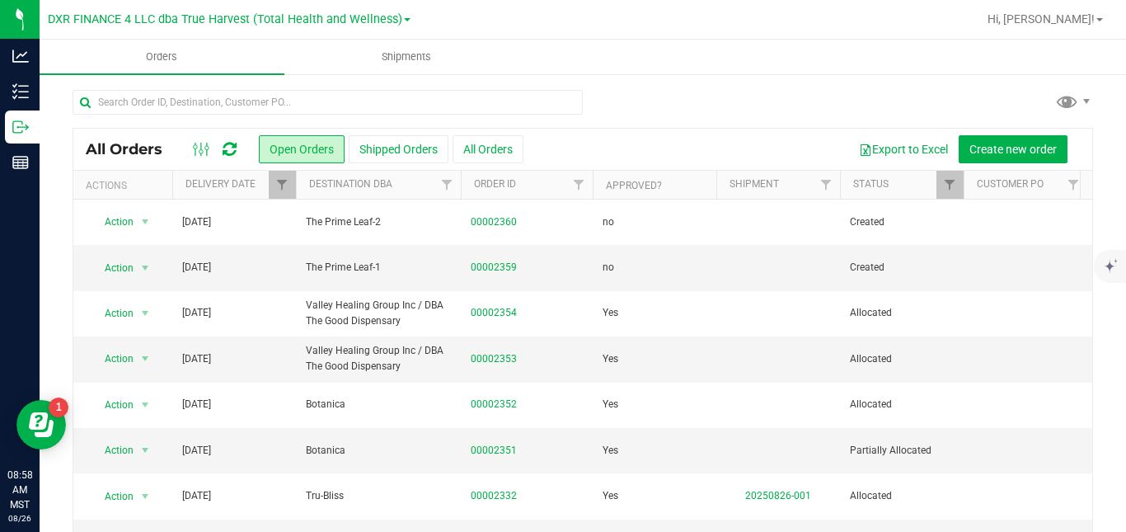
scroll to position [0, 870]
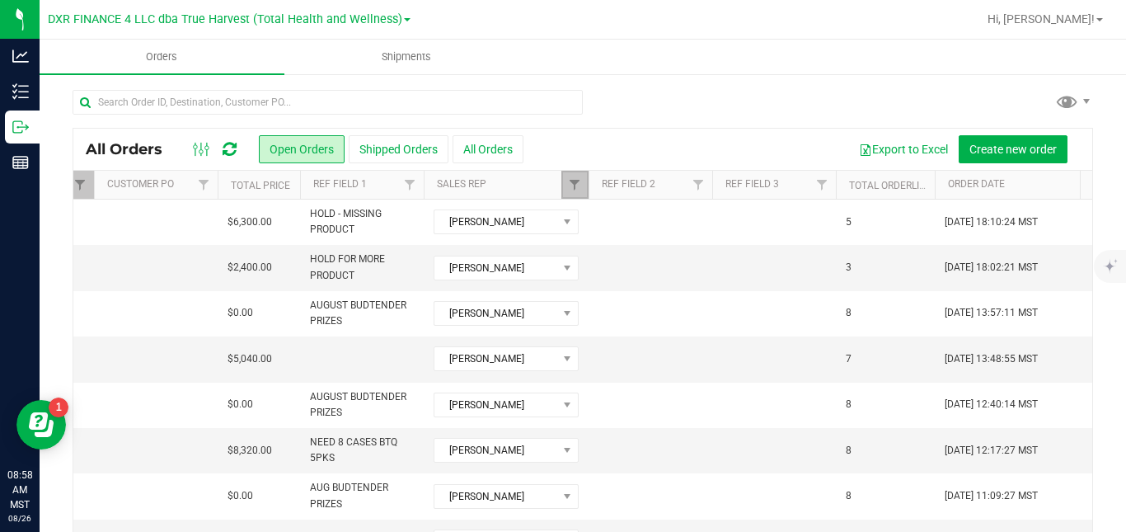
click at [583, 186] on link "Filter" at bounding box center [575, 185] width 27 height 28
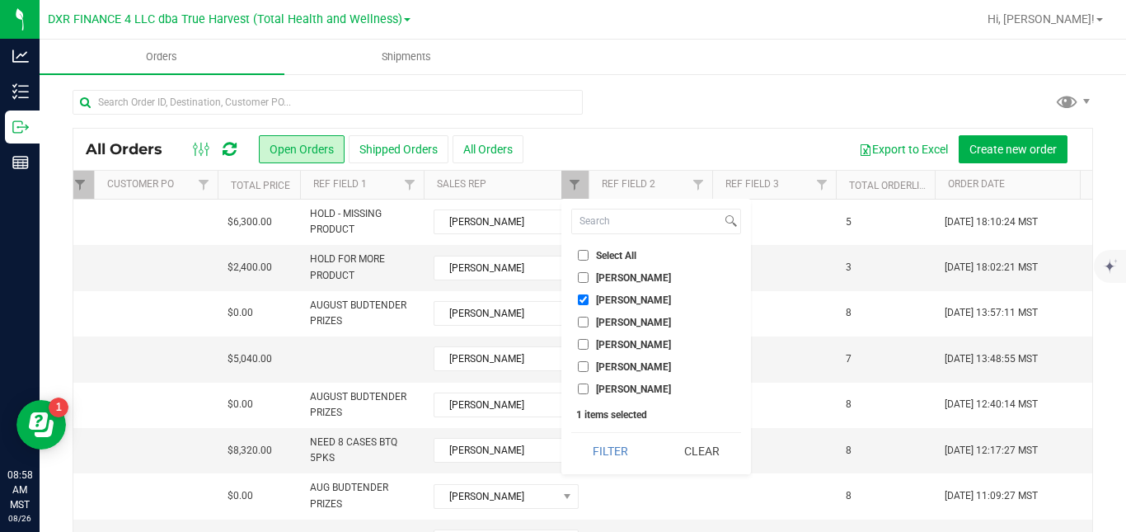
click at [600, 303] on span "[PERSON_NAME]" at bounding box center [633, 300] width 75 height 10
click at [589, 303] on input "[PERSON_NAME]" at bounding box center [583, 299] width 11 height 11
checkbox input "false"
click at [600, 442] on button "Filter" at bounding box center [610, 451] width 79 height 36
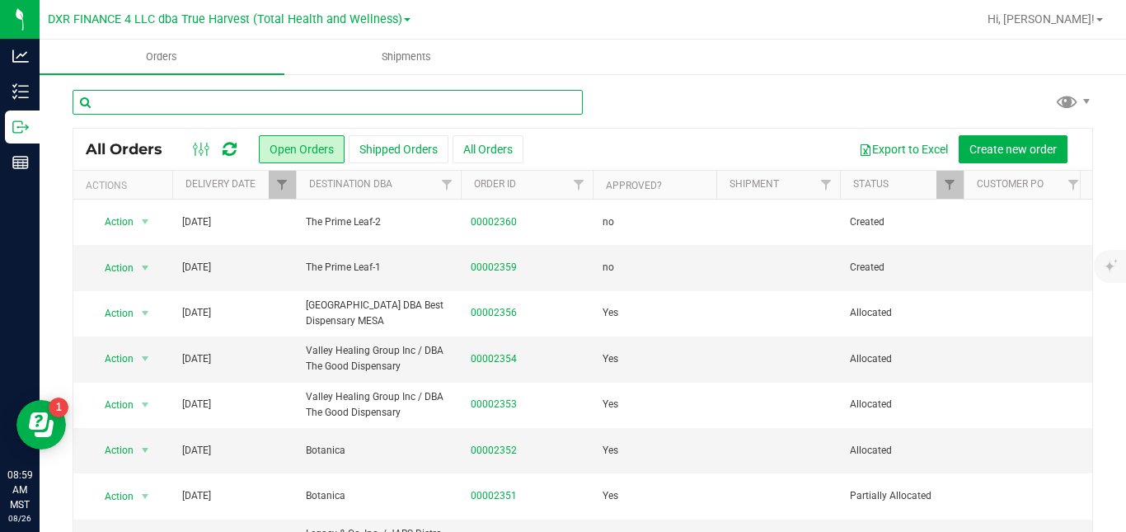
click at [478, 98] on input "text" at bounding box center [328, 102] width 510 height 25
click at [225, 107] on input "text" at bounding box center [328, 102] width 510 height 25
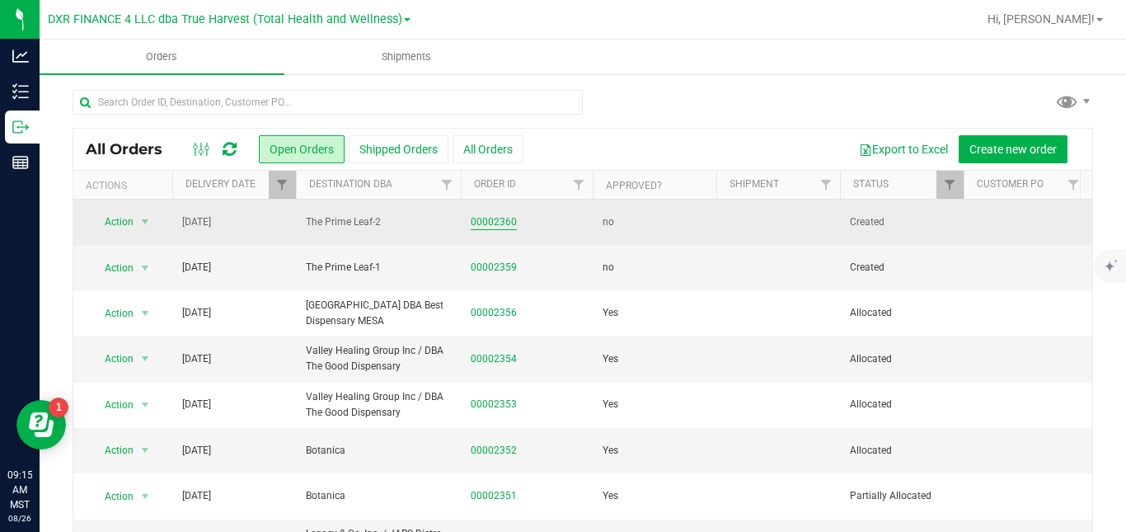
click at [491, 219] on link "00002360" at bounding box center [494, 222] width 46 height 16
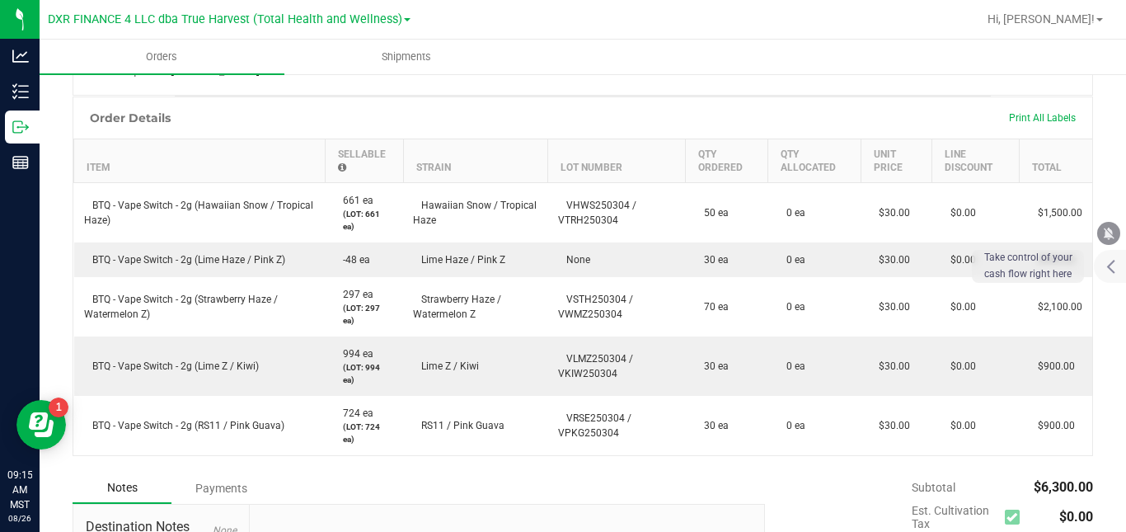
scroll to position [420, 0]
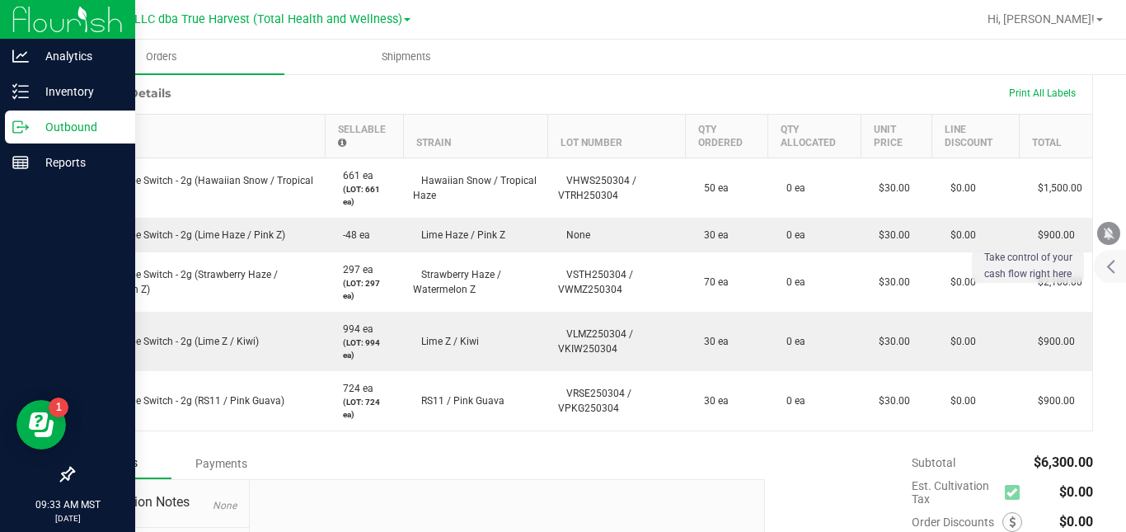
click at [20, 131] on icon at bounding box center [20, 127] width 16 height 16
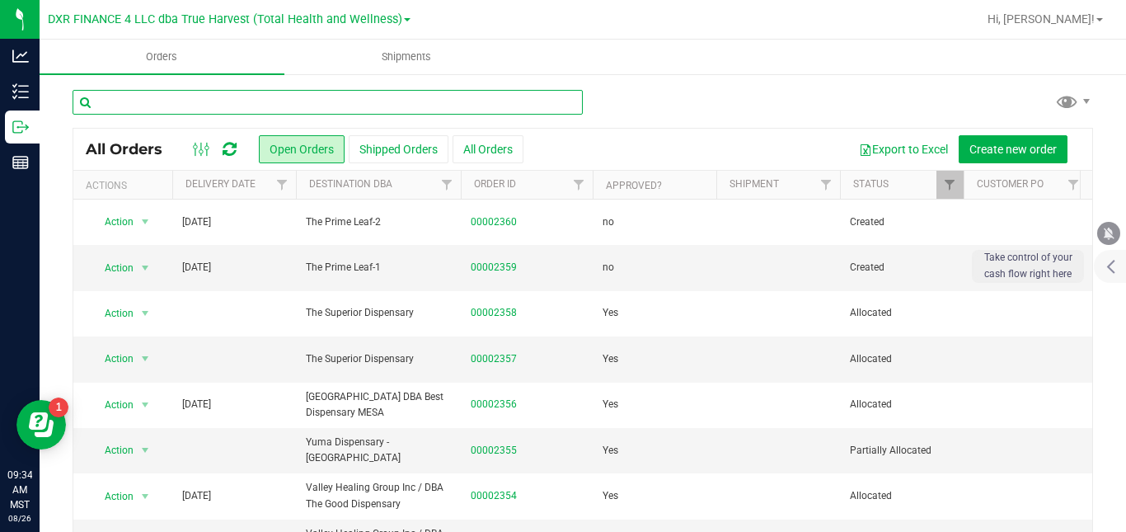
click at [336, 100] on input "text" at bounding box center [328, 102] width 510 height 25
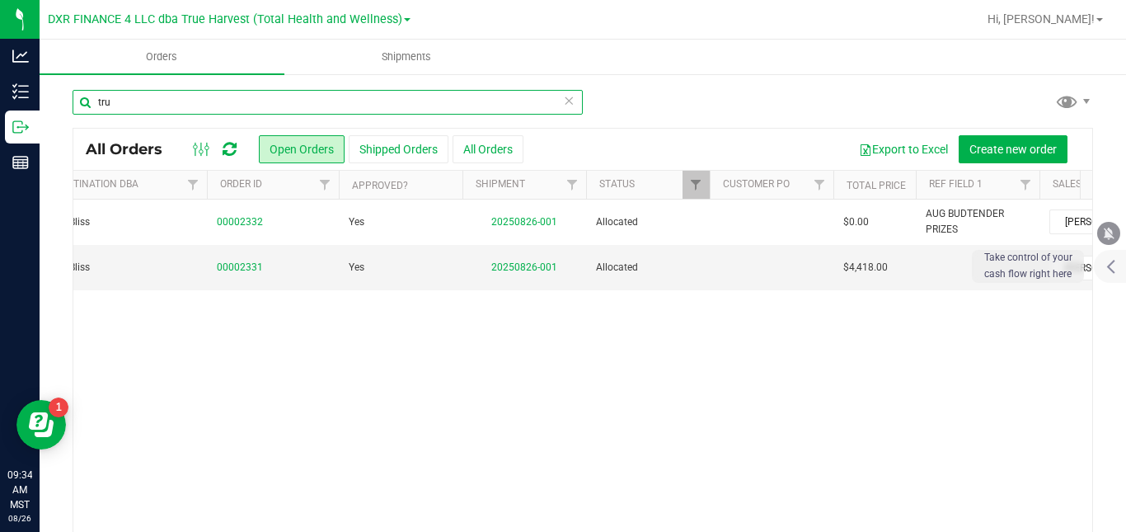
scroll to position [0, 277]
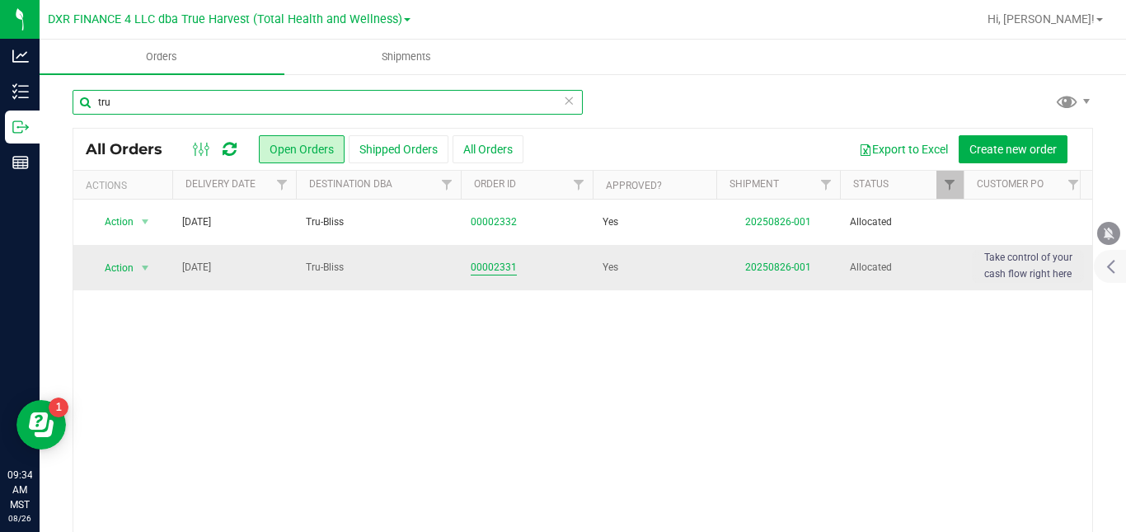
type input "tru"
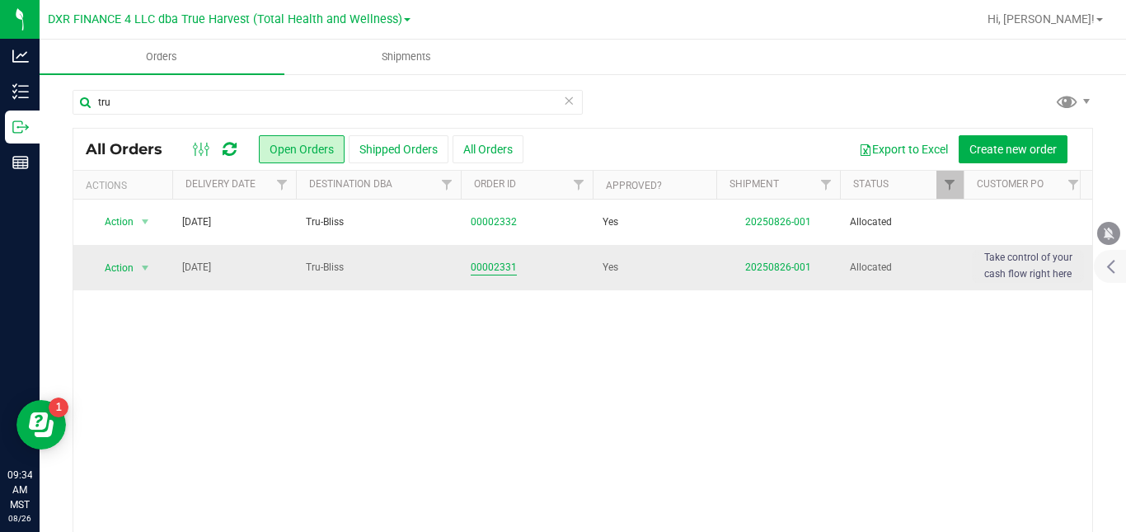
click at [504, 271] on link "00002331" at bounding box center [494, 268] width 46 height 16
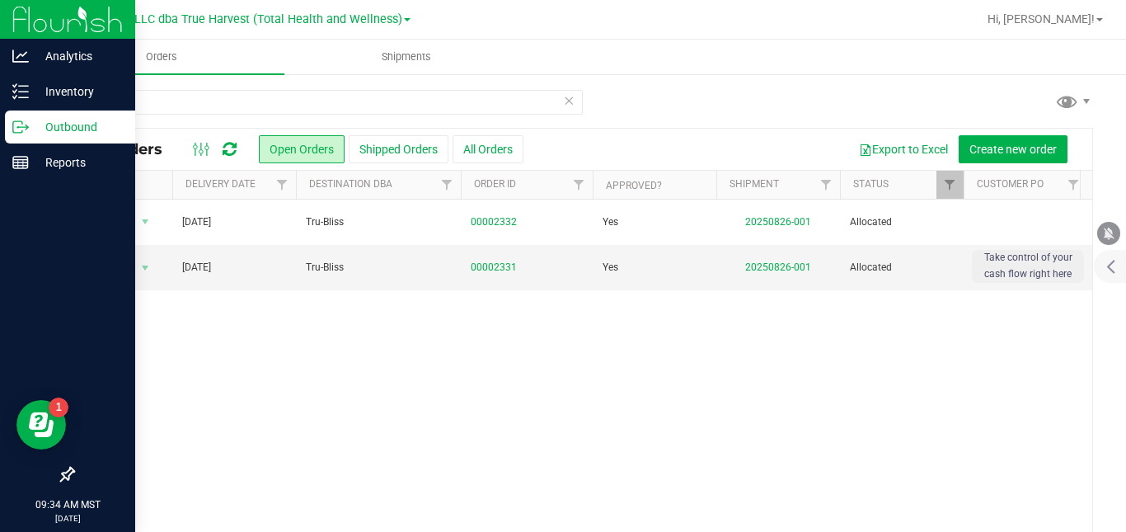
click at [21, 127] on line at bounding box center [23, 127] width 9 height 0
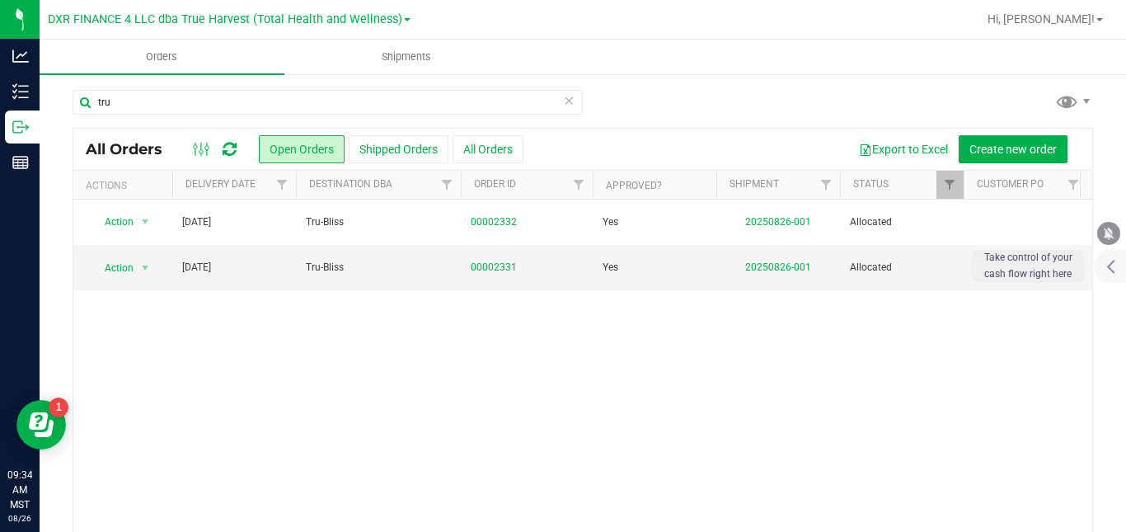
click at [568, 105] on icon at bounding box center [569, 100] width 12 height 20
